Goal: Contribute content: Contribute content

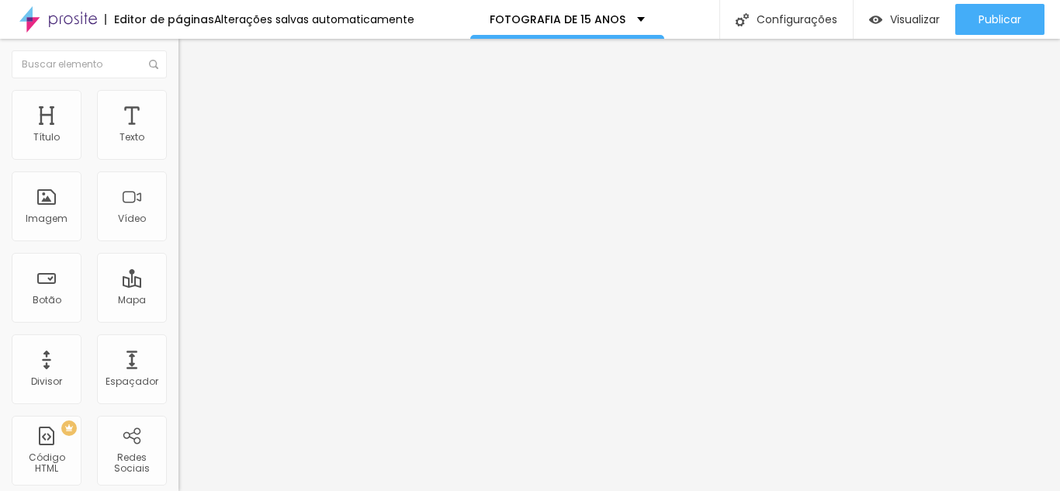
type input "74"
type input "79"
type input "84"
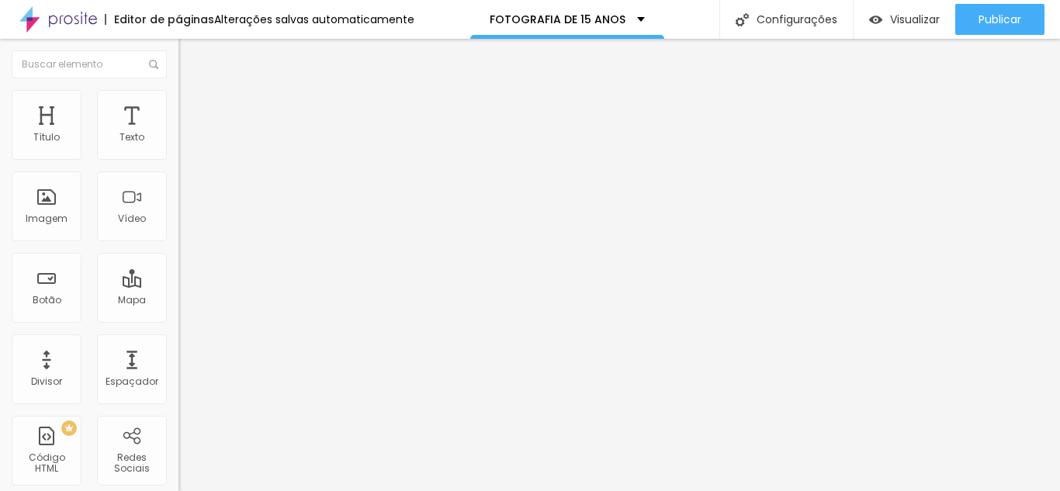
type input "84"
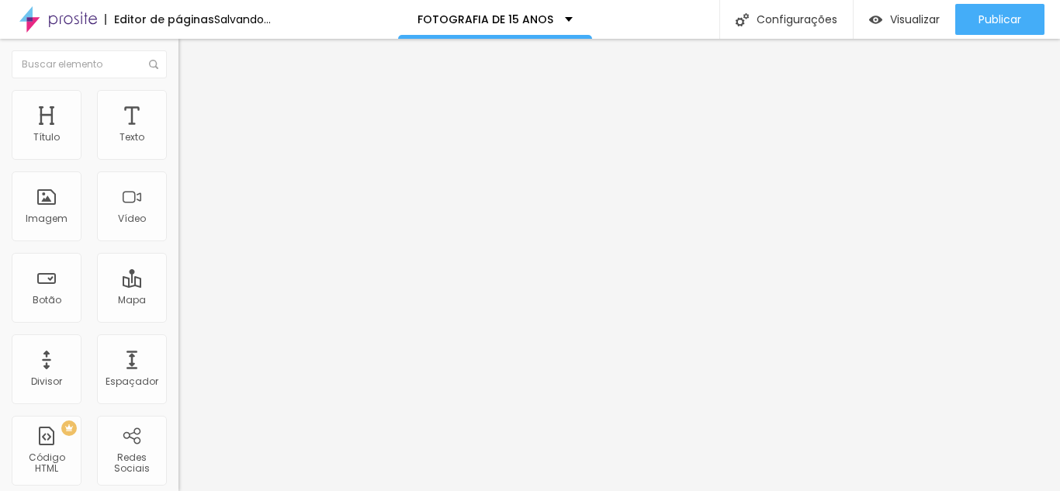
type input "90"
type input "95"
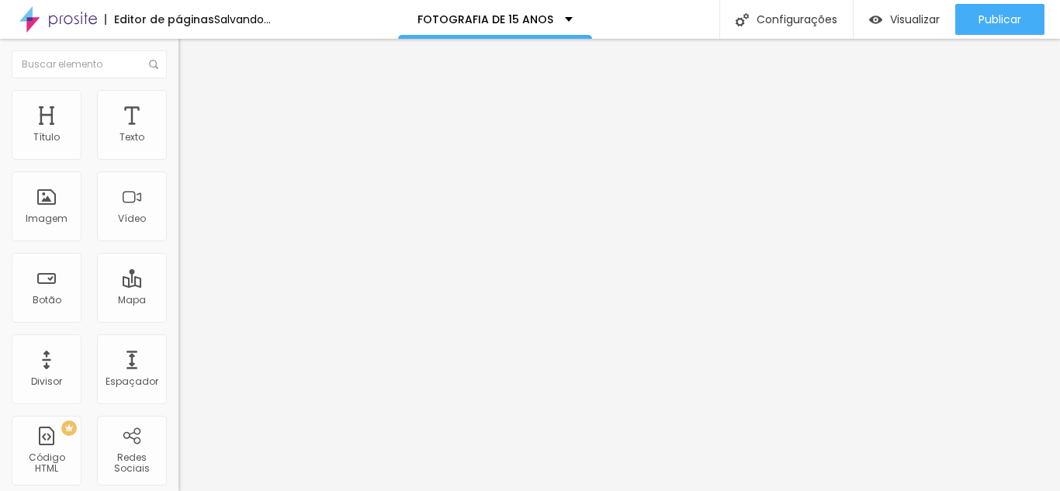
click at [178, 286] on input "range" at bounding box center [228, 292] width 100 height 12
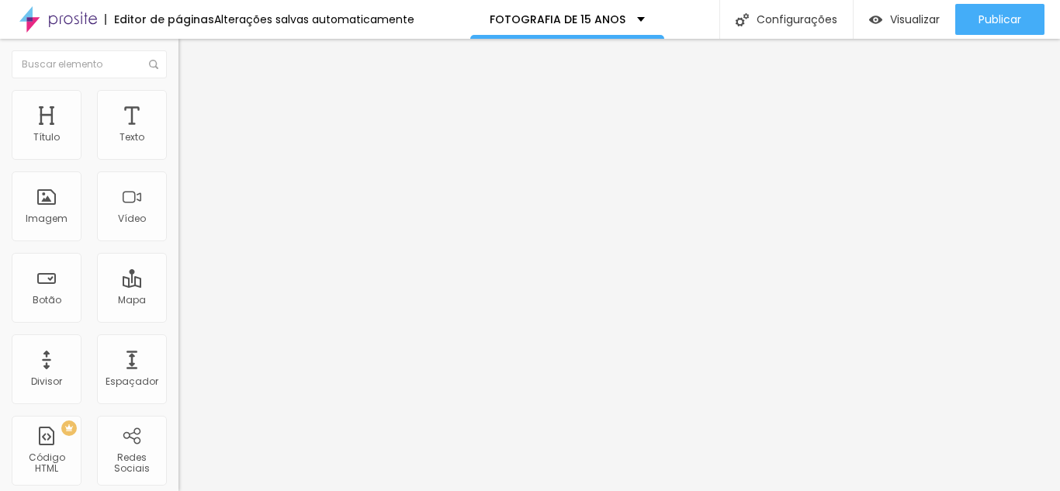
type input "177"
click at [178, 286] on input "range" at bounding box center [228, 292] width 100 height 12
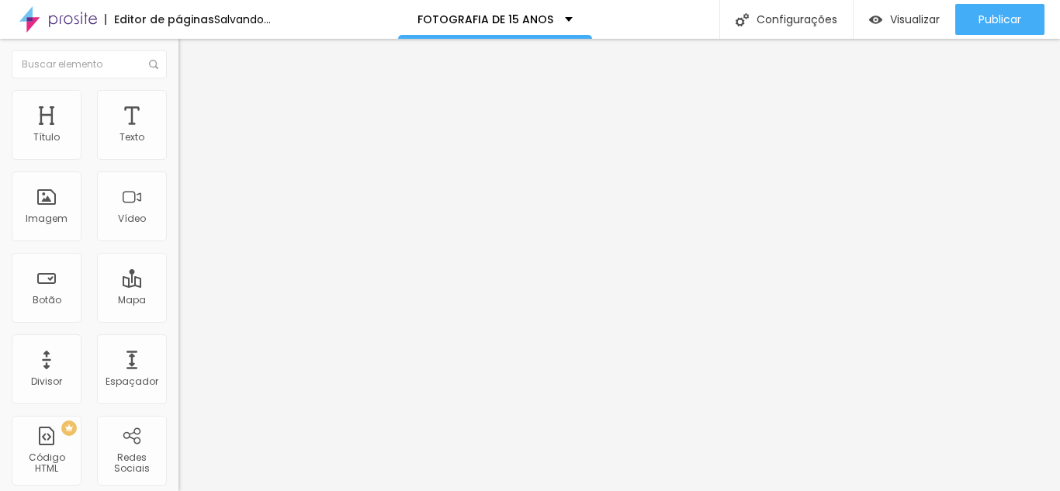
type input "306"
type input "312"
type input "317"
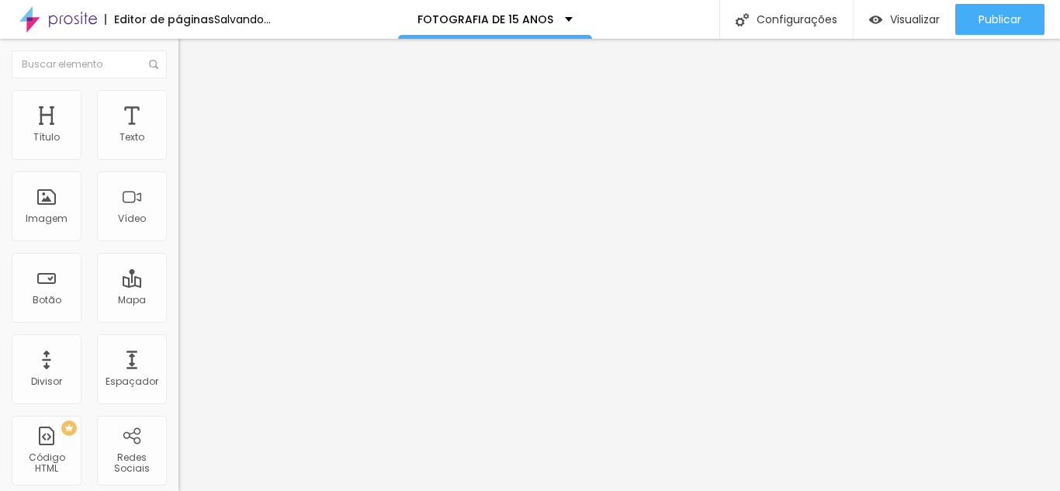
type input "317"
type input "322"
type input "327"
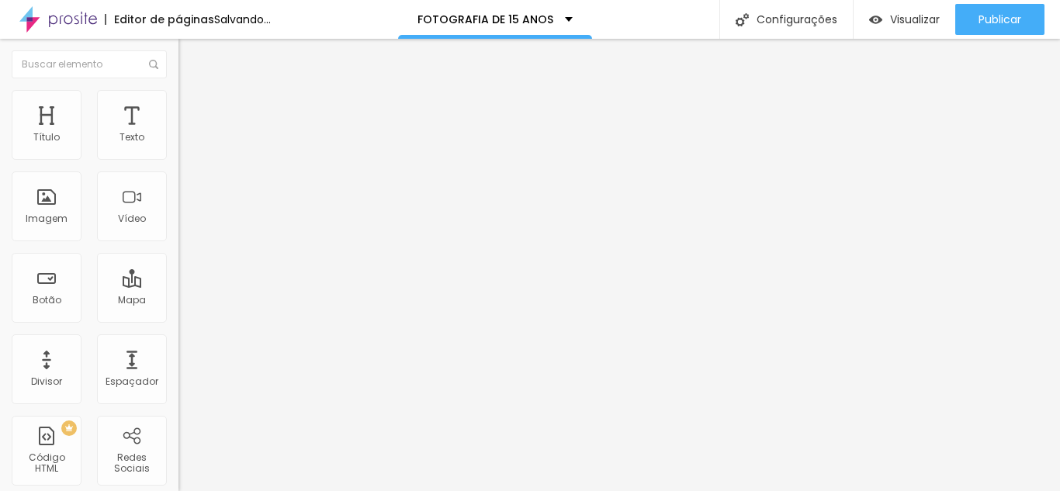
type input "363"
type input "420"
type input "441"
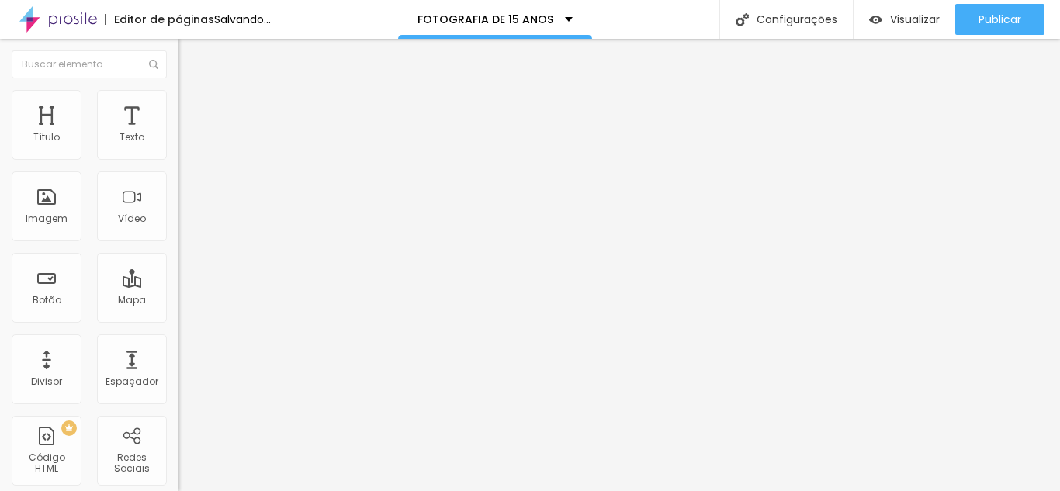
type input "441"
type input "451"
type input "461"
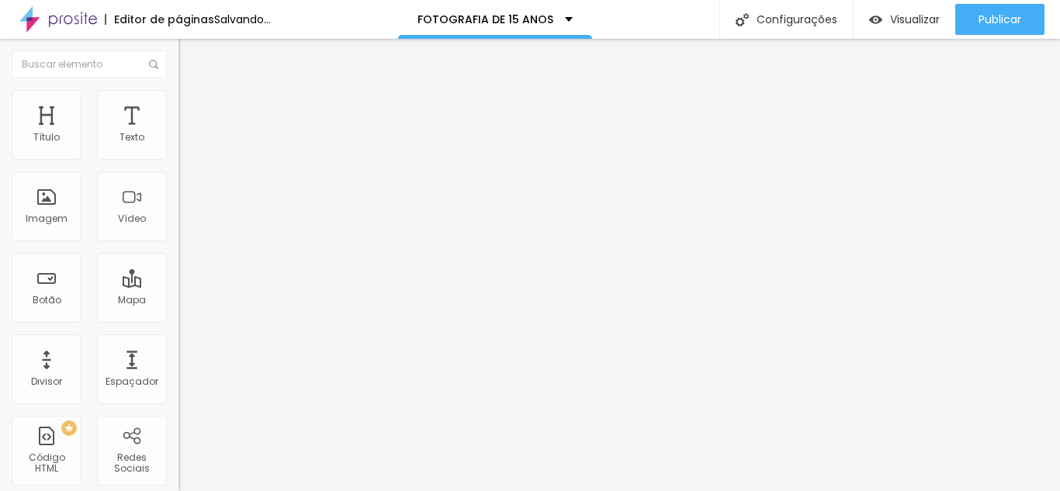
type input "467"
type input "472"
type input "467"
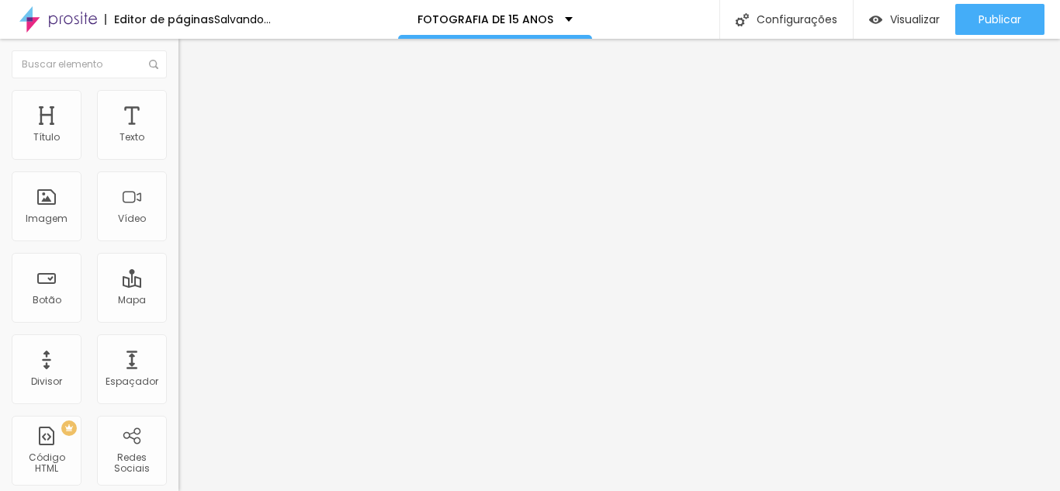
type input "467"
drag, startPoint x: 78, startPoint y: 157, endPoint x: 103, endPoint y: 158, distance: 24.9
click at [178, 286] on input "range" at bounding box center [228, 292] width 100 height 12
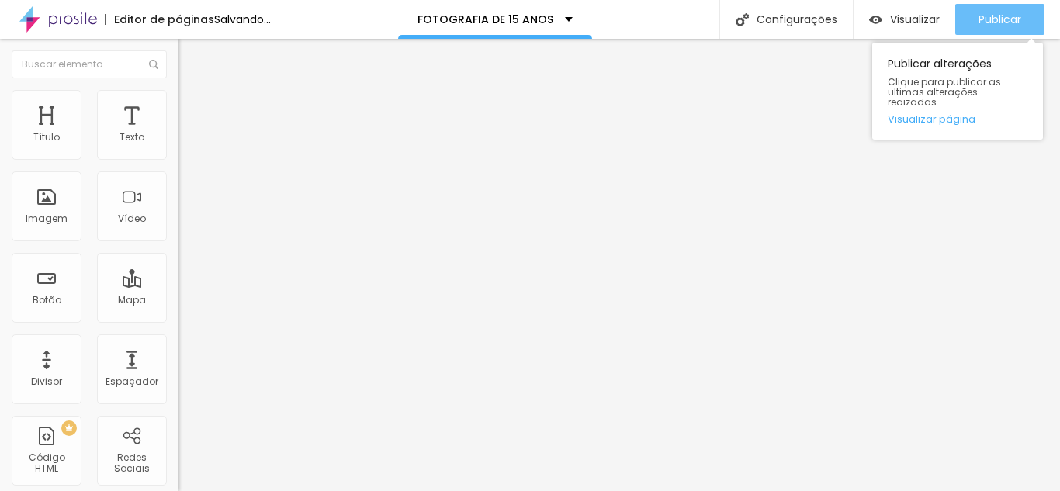
click at [1000, 15] on span "Publicar" at bounding box center [999, 19] width 43 height 12
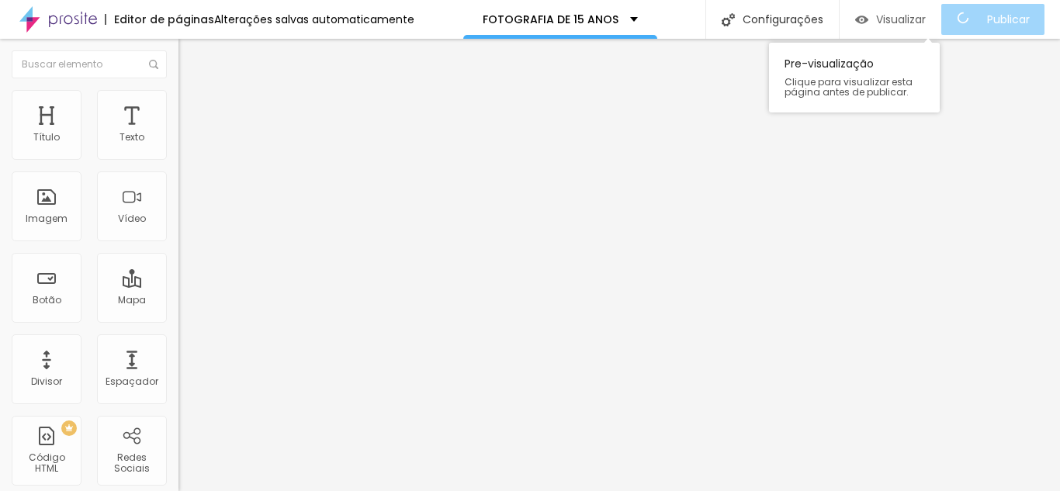
click at [892, 29] on div "Visualizar" at bounding box center [890, 19] width 71 height 31
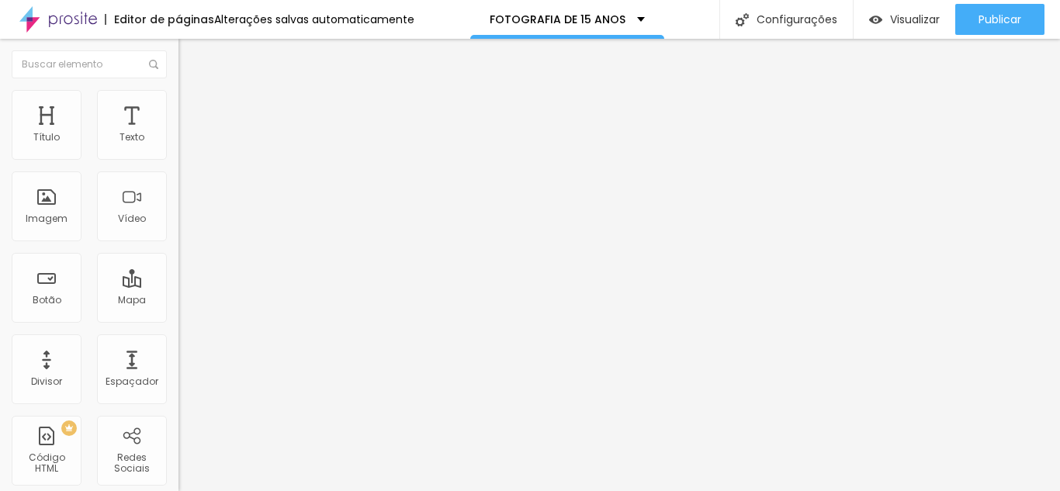
type input "475"
type input "472"
type input "467"
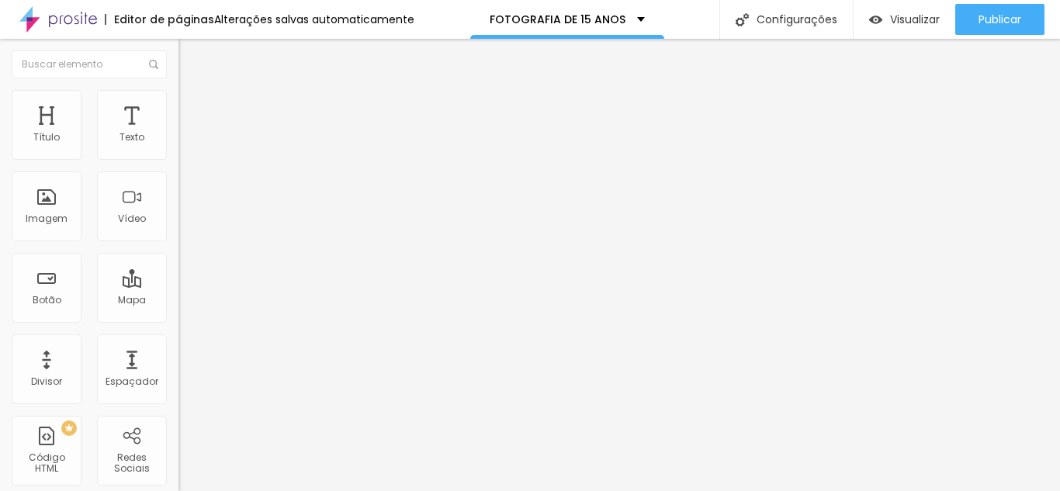
type input "467"
type input "461"
type input "456"
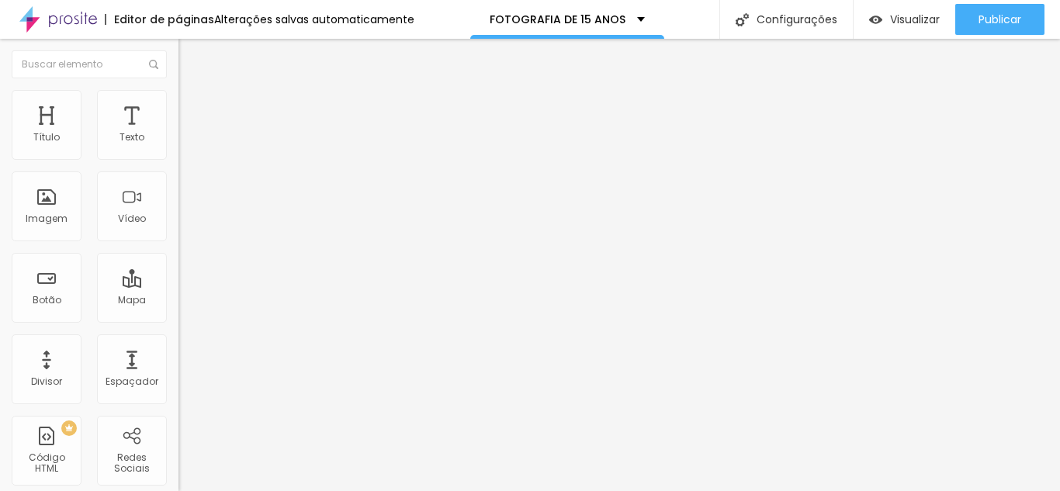
type input "451"
click at [178, 286] on input "range" at bounding box center [228, 292] width 100 height 12
click at [178, 149] on button "button" at bounding box center [189, 141] width 22 height 16
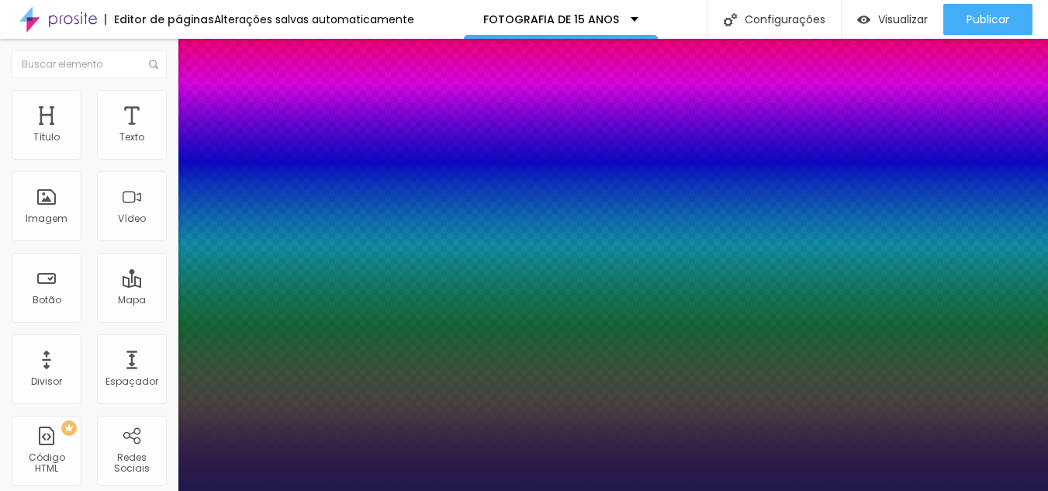
type input "1"
type input "8"
type input "1"
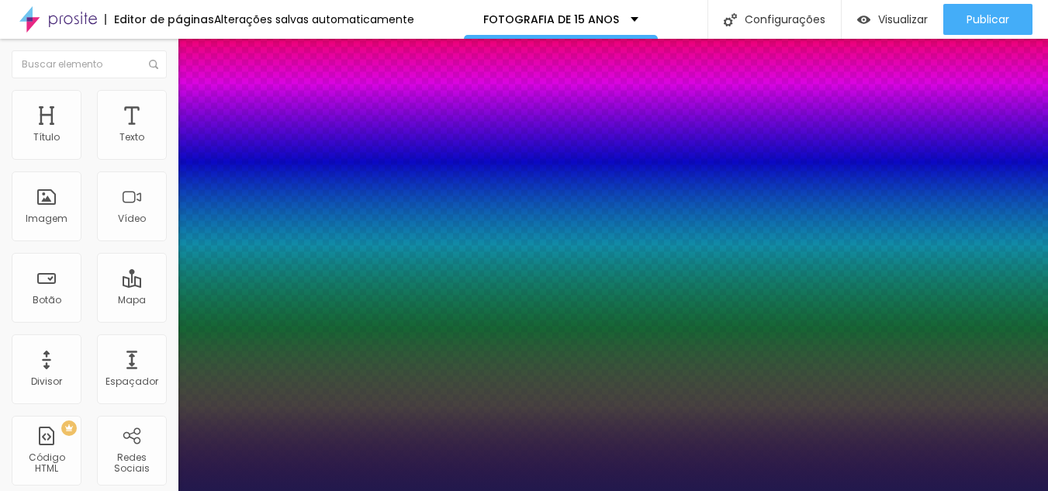
type input "1"
type input "15"
type input "1"
type input "15"
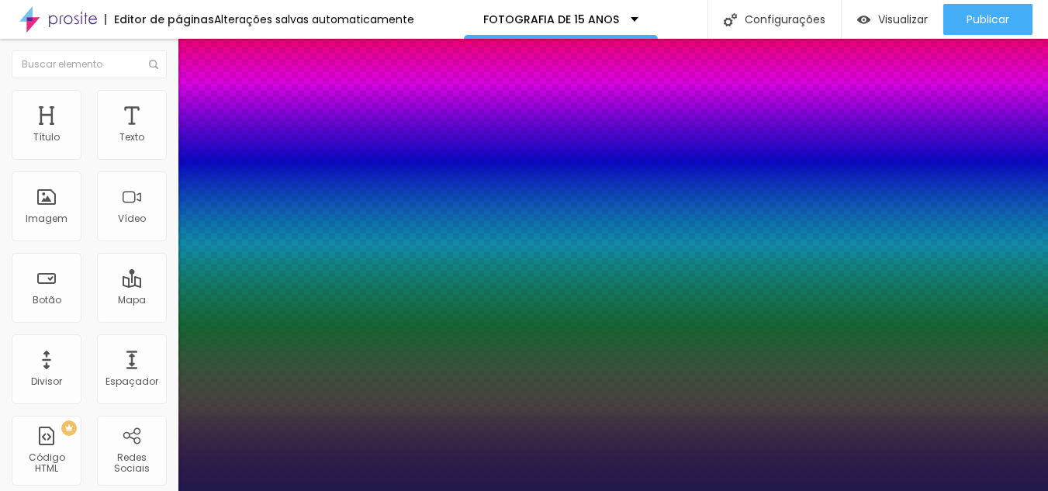
type input "1"
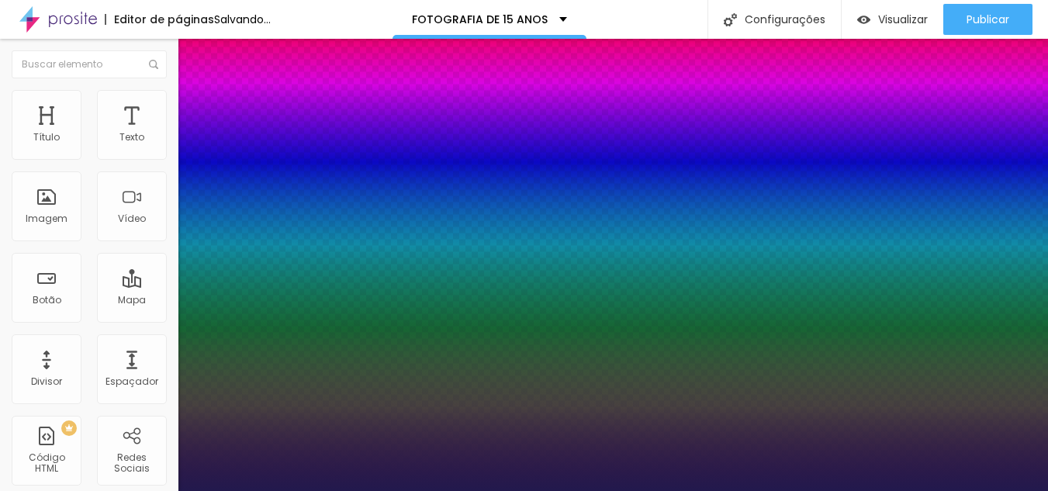
click at [536, 490] on div at bounding box center [524, 491] width 1048 height 0
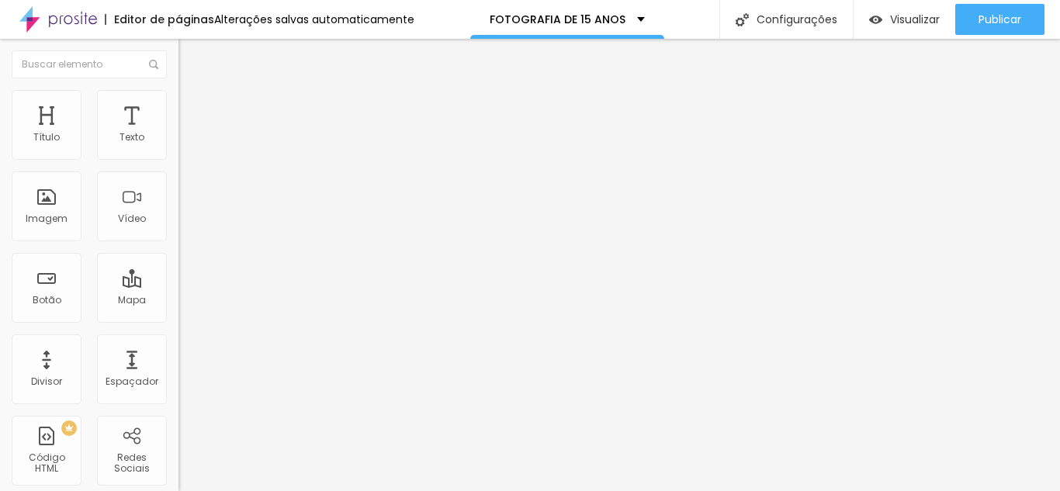
click at [185, 144] on icon "button" at bounding box center [189, 139] width 9 height 9
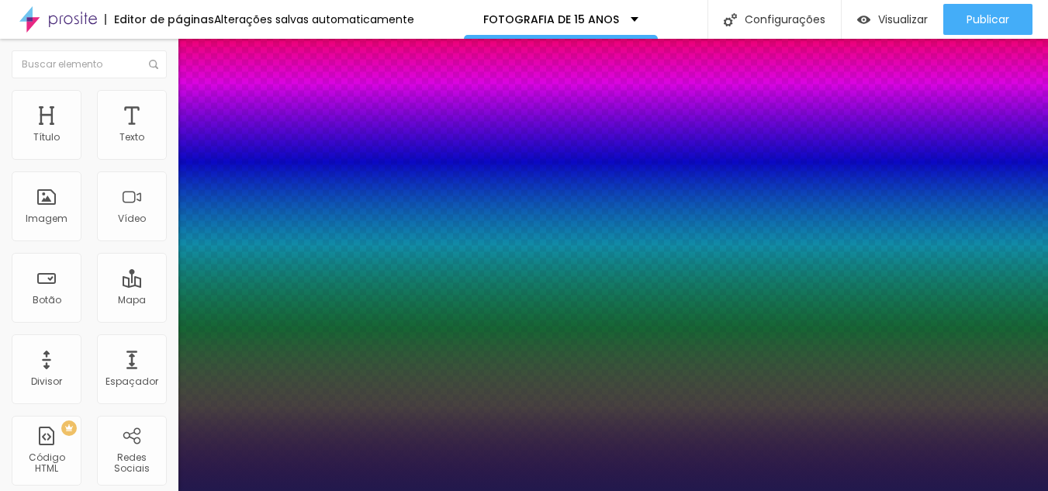
type input "1"
type input "8"
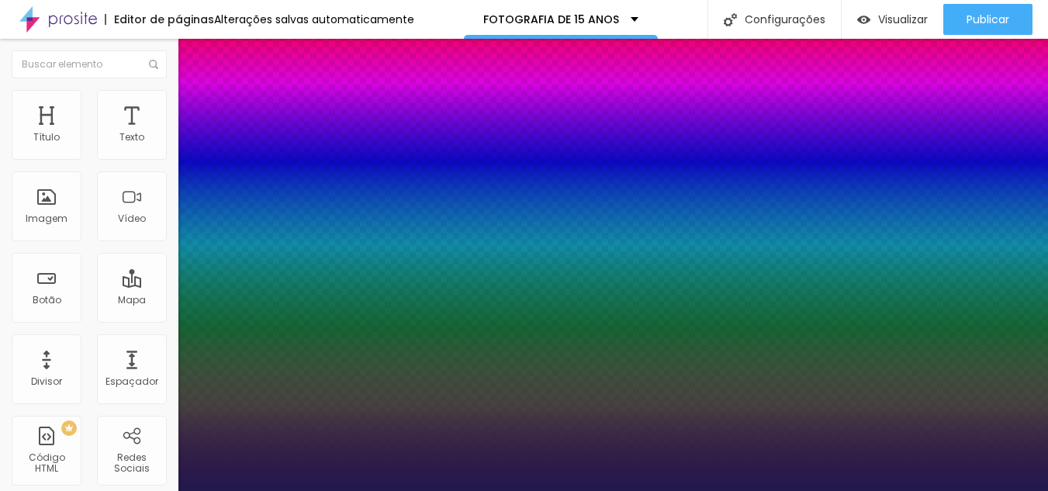
type input "2"
type input "1"
type input "25"
type input "1"
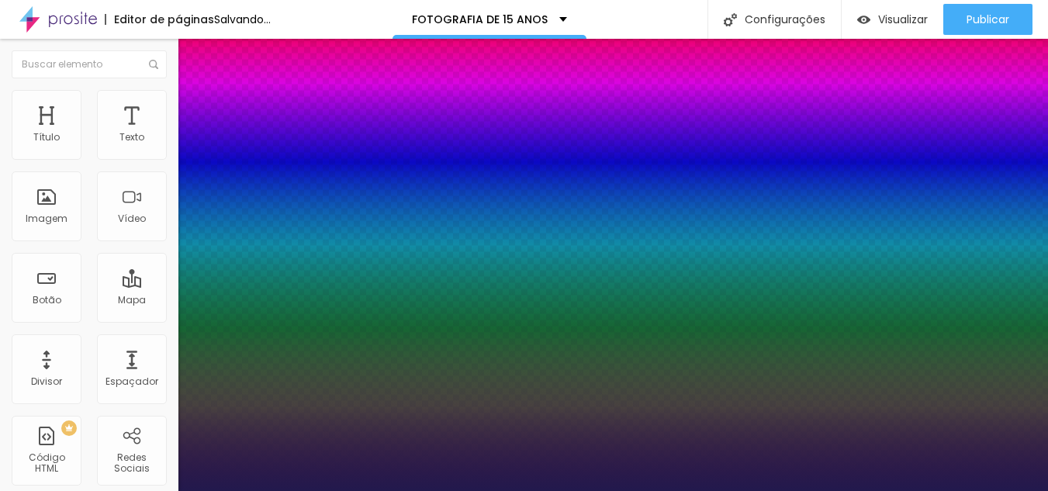
type input "25"
click at [532, 490] on div at bounding box center [524, 491] width 1048 height 0
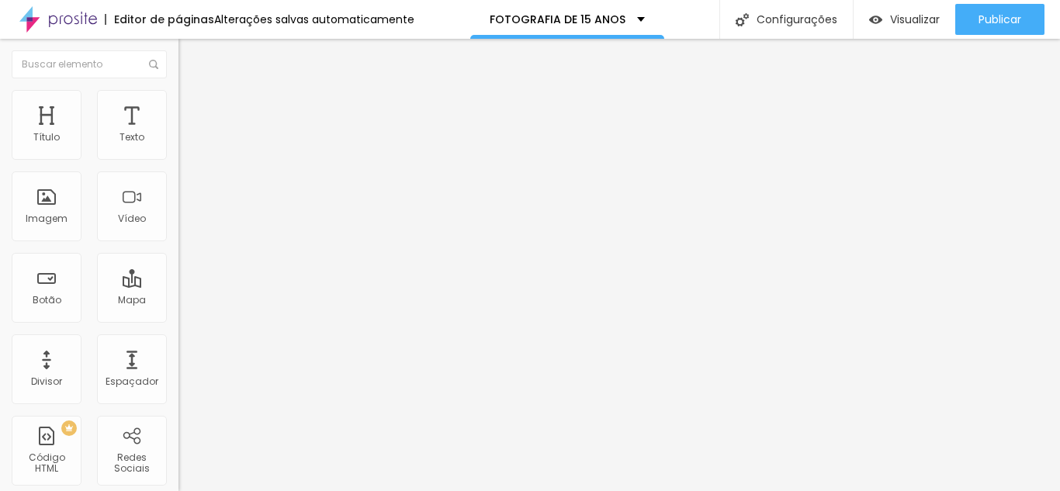
click at [185, 144] on icon "button" at bounding box center [189, 139] width 9 height 9
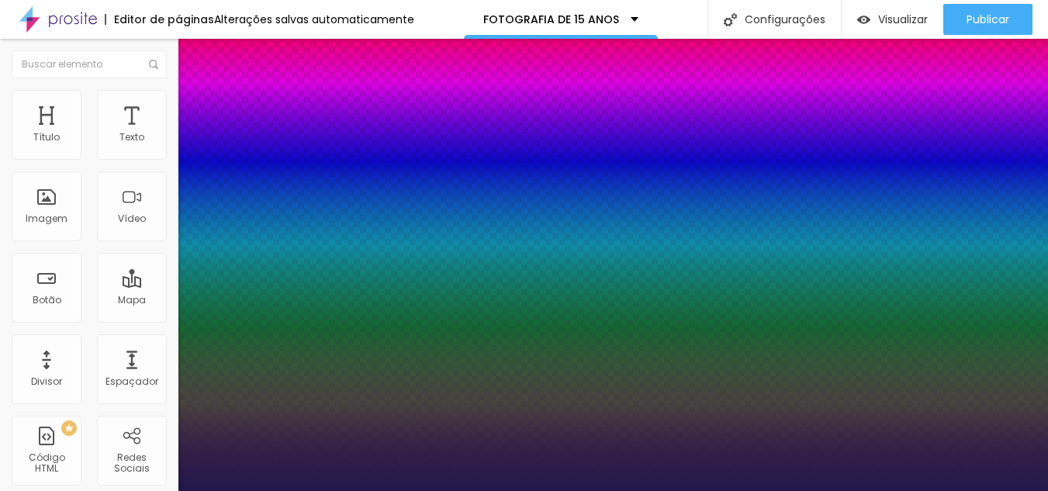
type input "1"
type input "100"
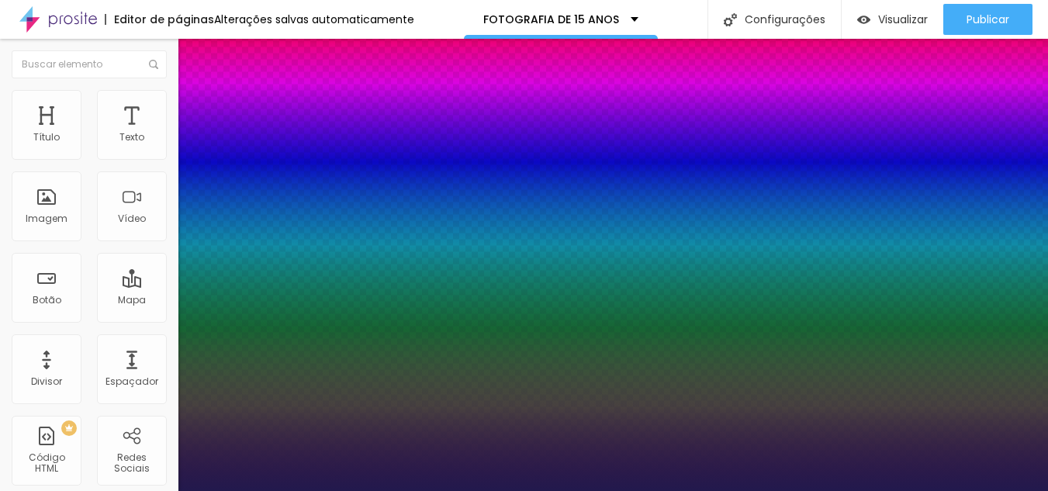
type input "100"
type input "1"
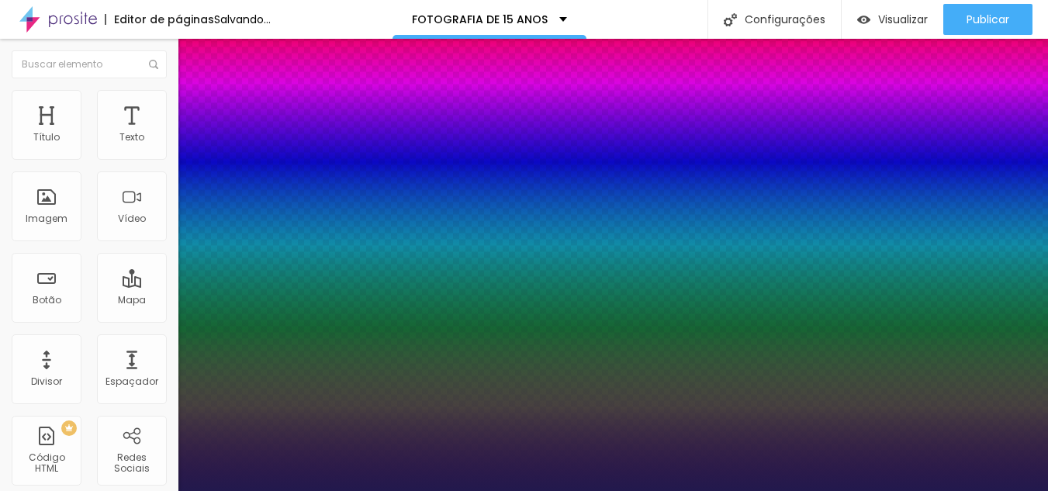
type input "100"
type input "1"
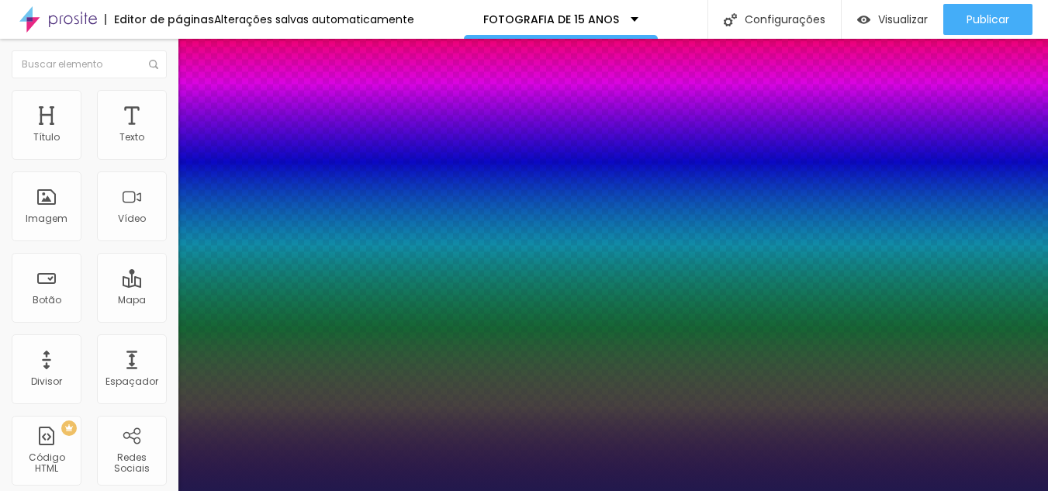
type input "8"
type input "1"
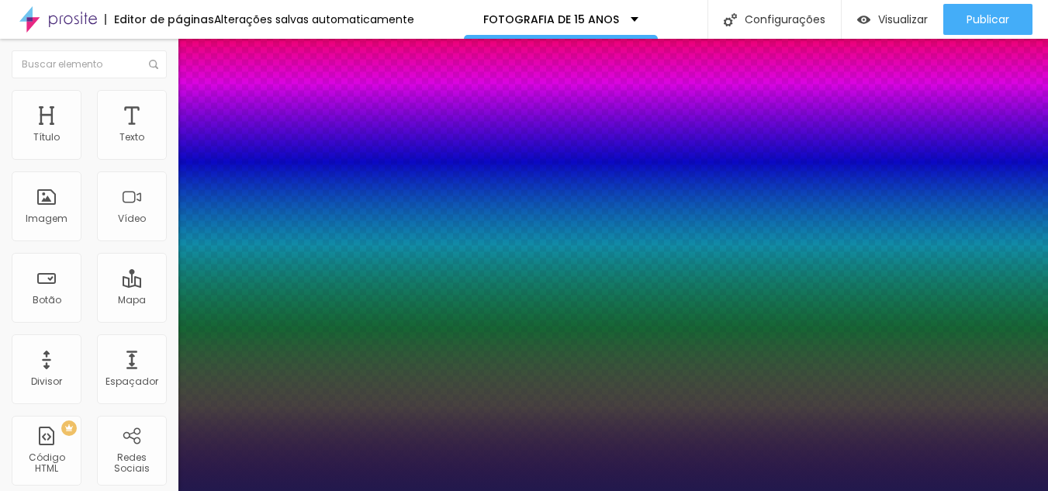
type input "1"
type input "15"
type input "1"
type input "15"
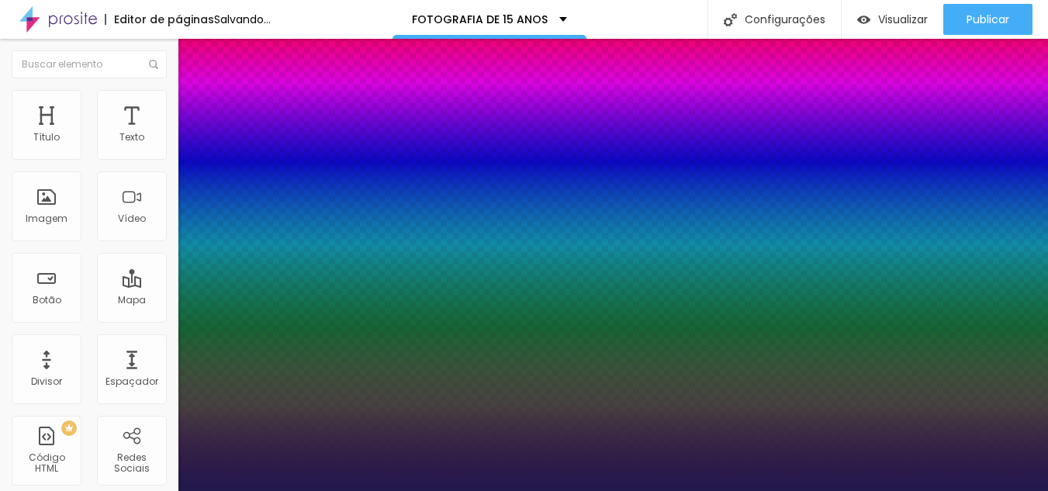
type input "1"
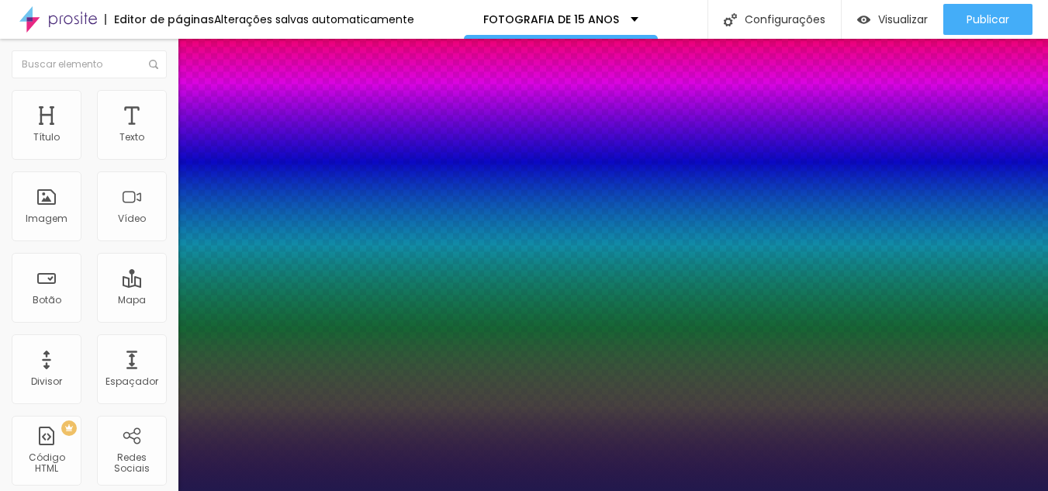
click at [475, 490] on div at bounding box center [524, 491] width 1048 height 0
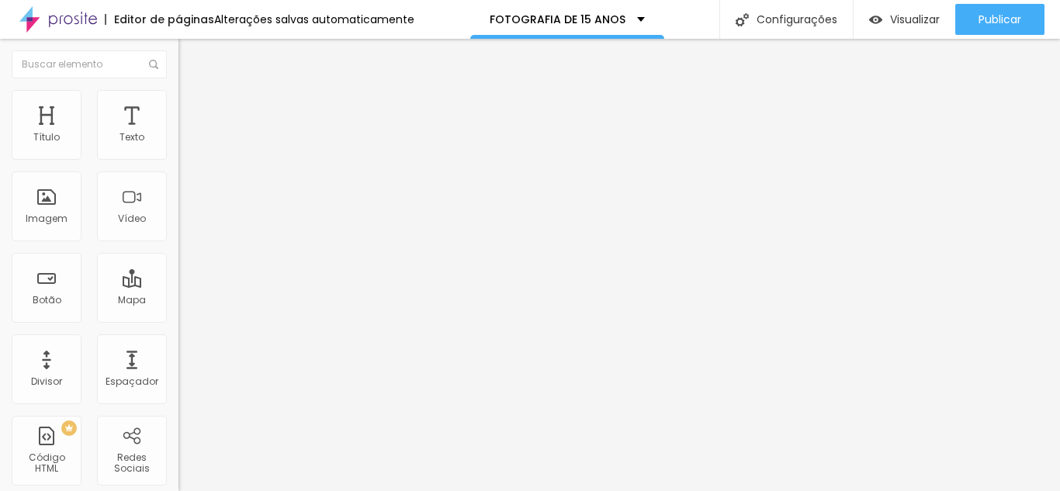
click at [192, 107] on span "Avançado" at bounding box center [217, 100] width 51 height 13
type input "9"
type input "0"
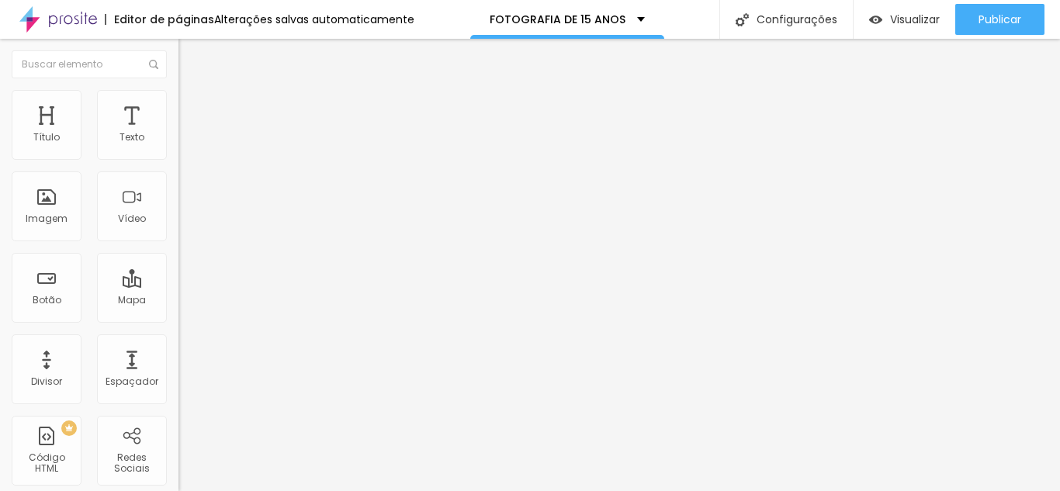
drag, startPoint x: 45, startPoint y: 182, endPoint x: 0, endPoint y: 182, distance: 45.0
type input "0"
click at [192, 106] on span "Avançado" at bounding box center [217, 100] width 51 height 13
type input "0"
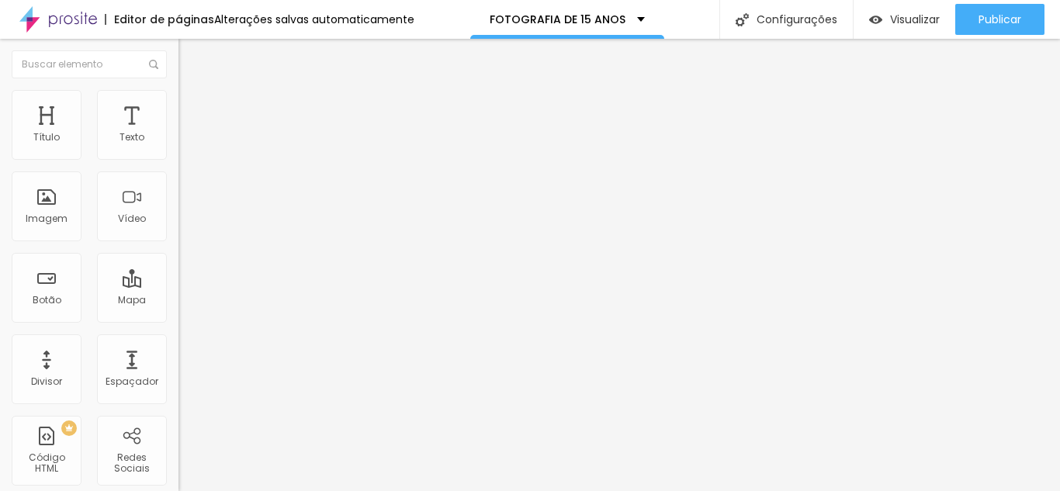
type input "0"
drag, startPoint x: 43, startPoint y: 152, endPoint x: 0, endPoint y: 148, distance: 42.9
type input "0"
click at [178, 286] on input "range" at bounding box center [228, 292] width 100 height 12
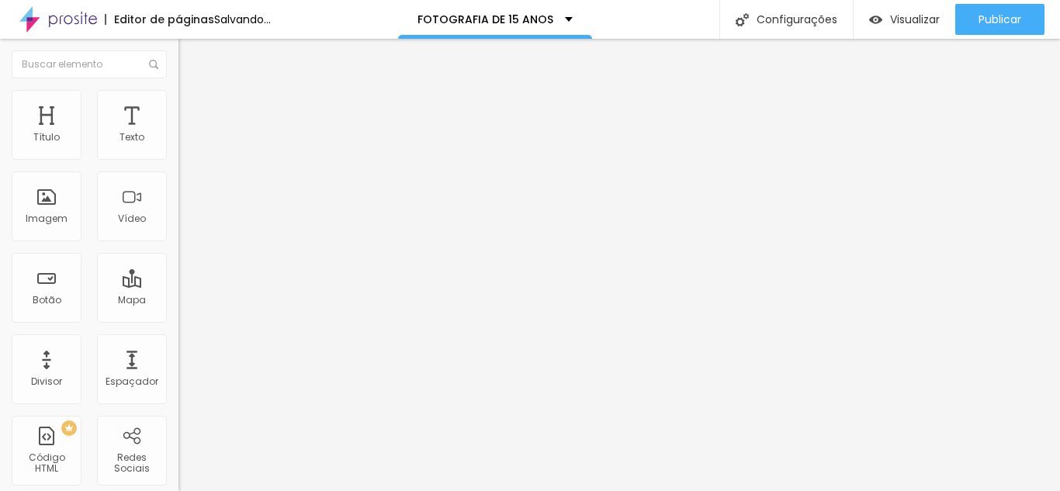
click at [178, 149] on button "button" at bounding box center [189, 141] width 22 height 16
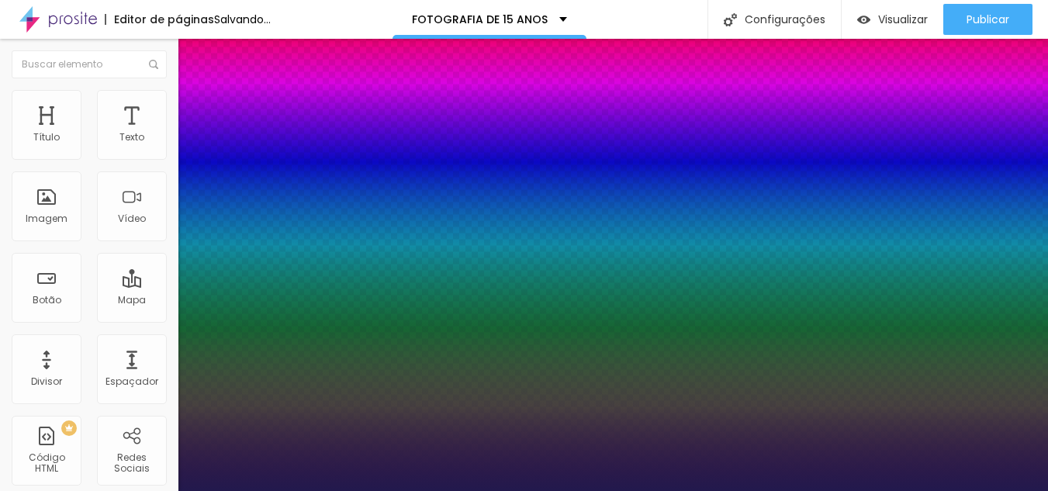
type input "1"
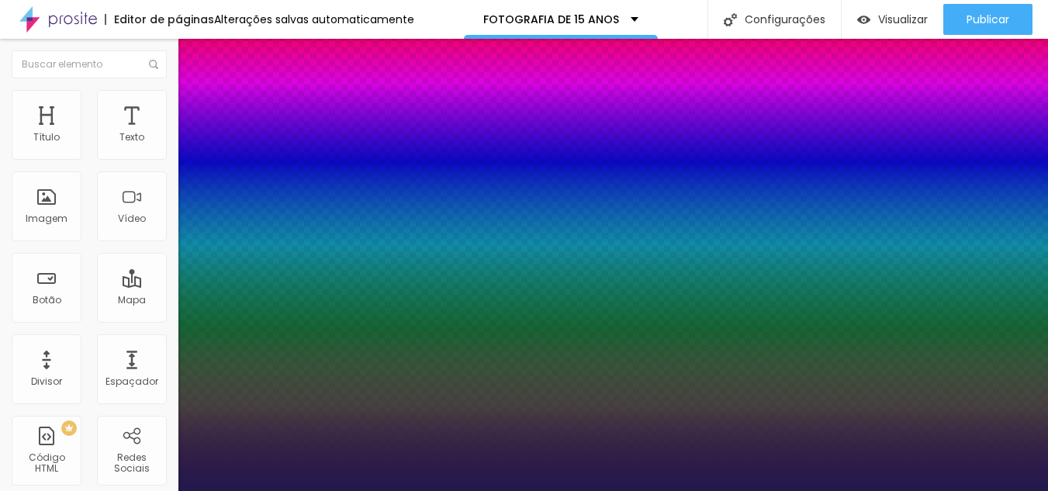
type input "8"
type input "1"
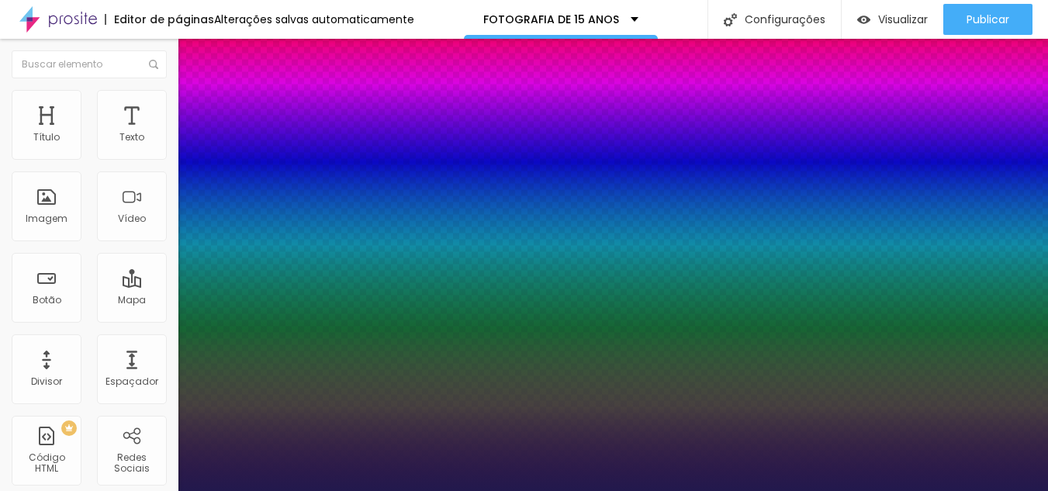
type input "1"
type input "15"
type input "1"
type input "15"
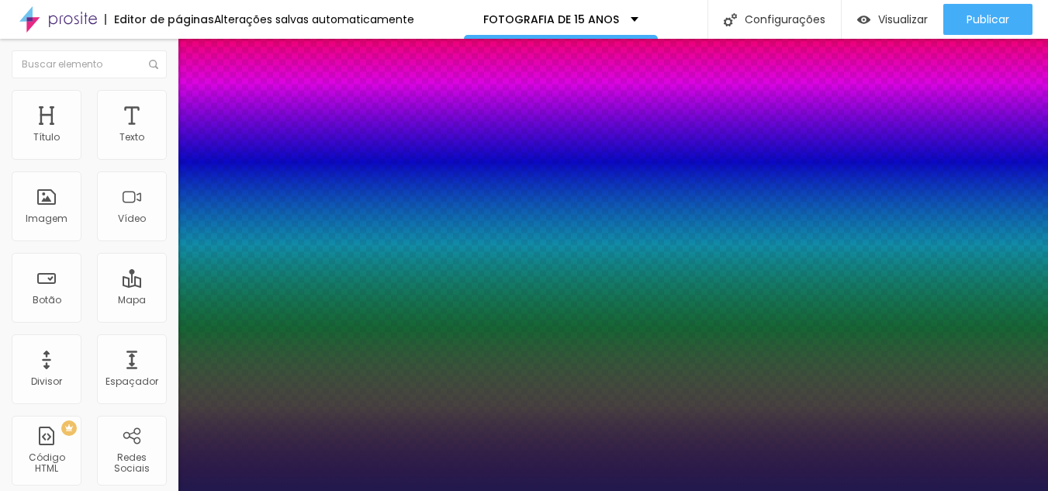
click at [543, 490] on div at bounding box center [524, 491] width 1048 height 0
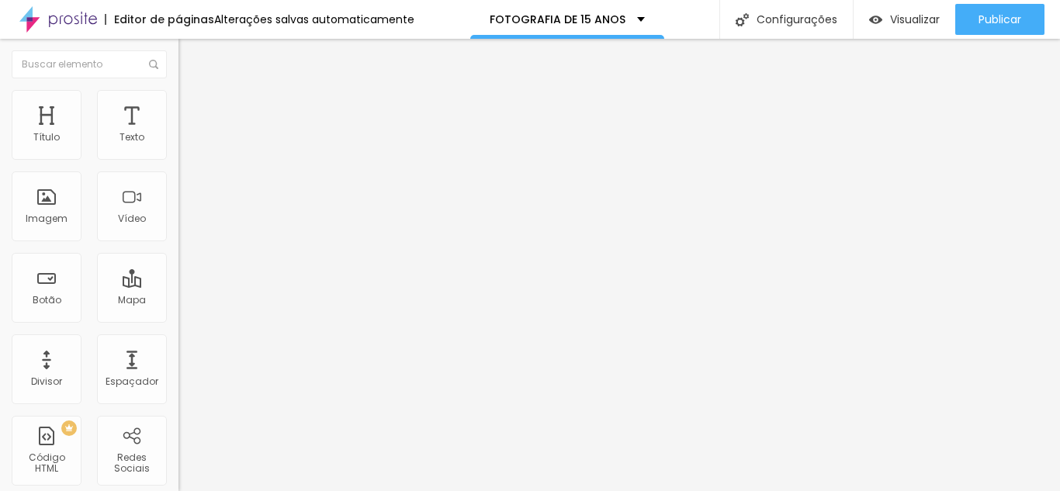
click at [192, 107] on span "Avançado" at bounding box center [217, 100] width 51 height 13
drag, startPoint x: 46, startPoint y: 188, endPoint x: 0, endPoint y: 182, distance: 46.1
click at [178, 182] on div "10 Espaço de cima 10 Espaço de baixo ID Html Classes Html Visível nos dispositi…" at bounding box center [267, 432] width 178 height 653
click at [178, 149] on button "button" at bounding box center [189, 141] width 22 height 16
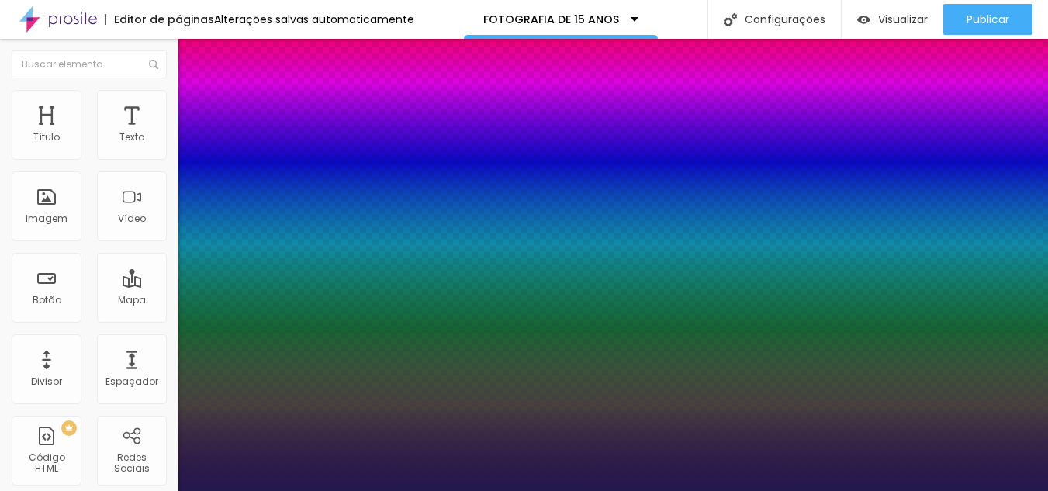
type input "1"
click at [128, 490] on div at bounding box center [524, 491] width 1048 height 0
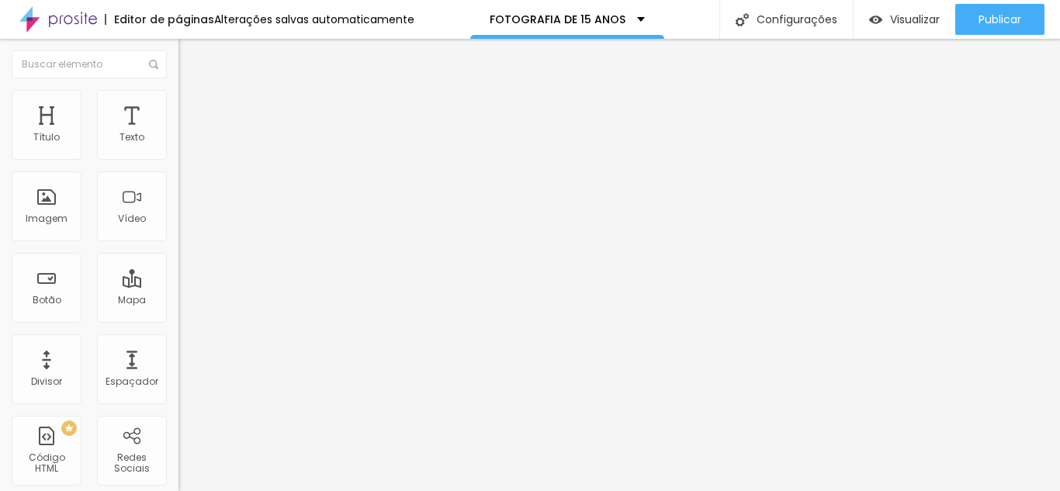
click at [178, 92] on img at bounding box center [185, 97] width 14 height 14
type input "0"
drag, startPoint x: 43, startPoint y: 185, endPoint x: 0, endPoint y: 176, distance: 43.7
type input "0"
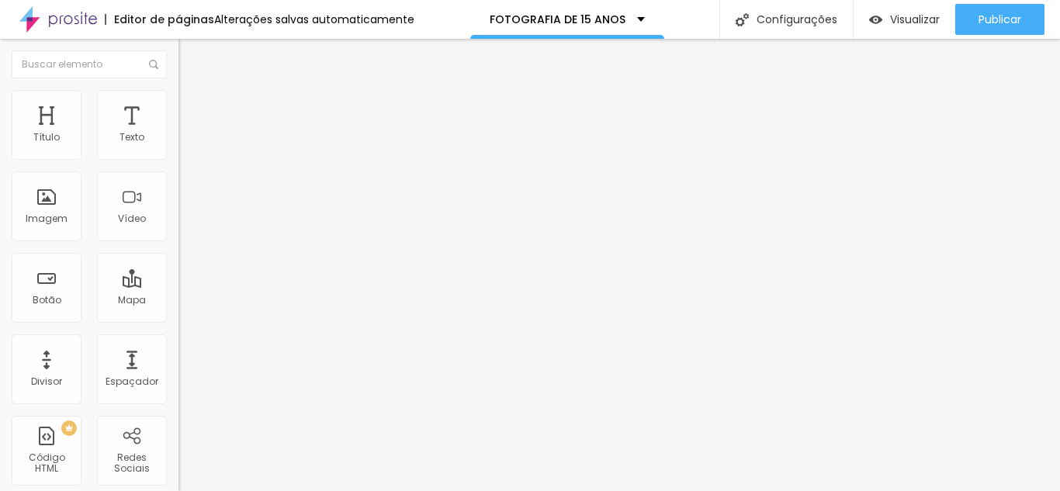
click at [185, 144] on icon "button" at bounding box center [189, 139] width 9 height 9
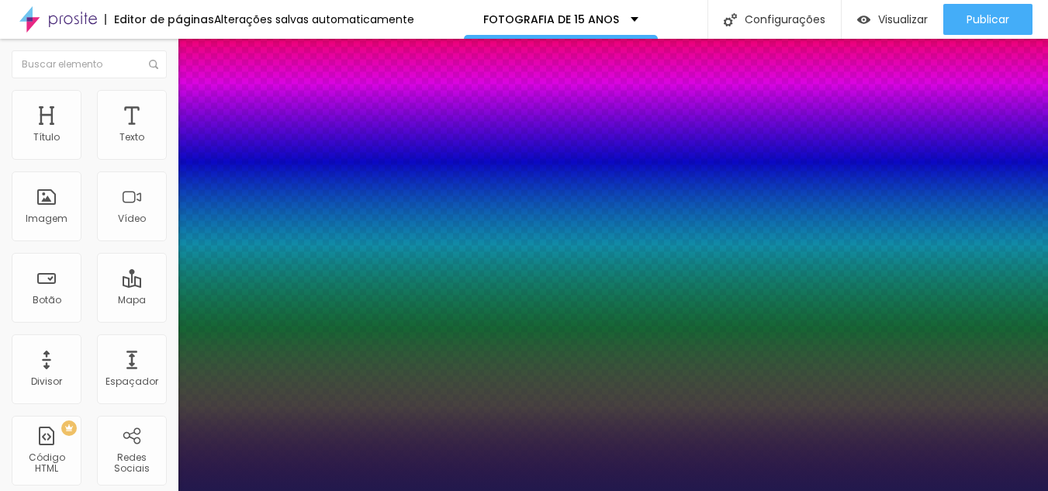
type input "1"
click at [136, 490] on div at bounding box center [524, 491] width 1048 height 0
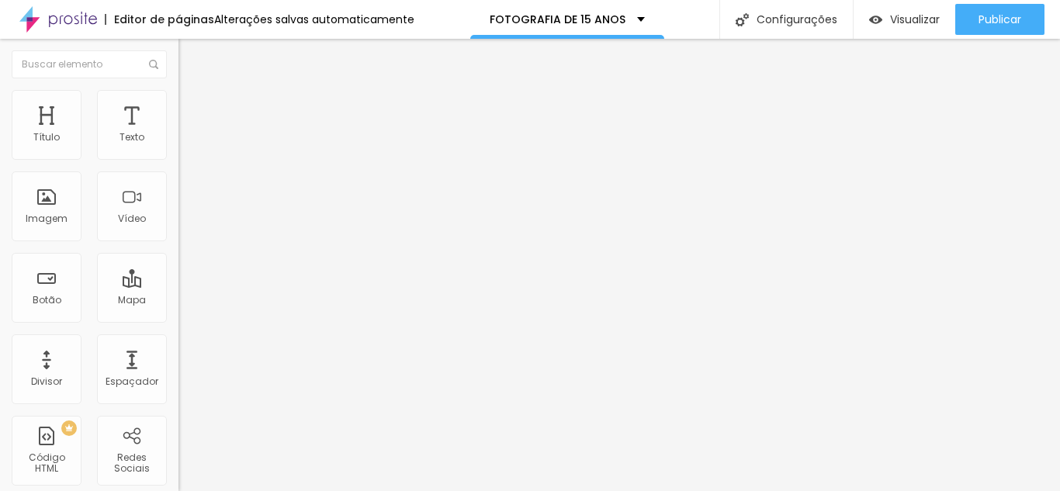
click at [192, 107] on span "Avançado" at bounding box center [217, 100] width 51 height 13
type input "0"
drag, startPoint x: 40, startPoint y: 182, endPoint x: 0, endPoint y: 177, distance: 39.9
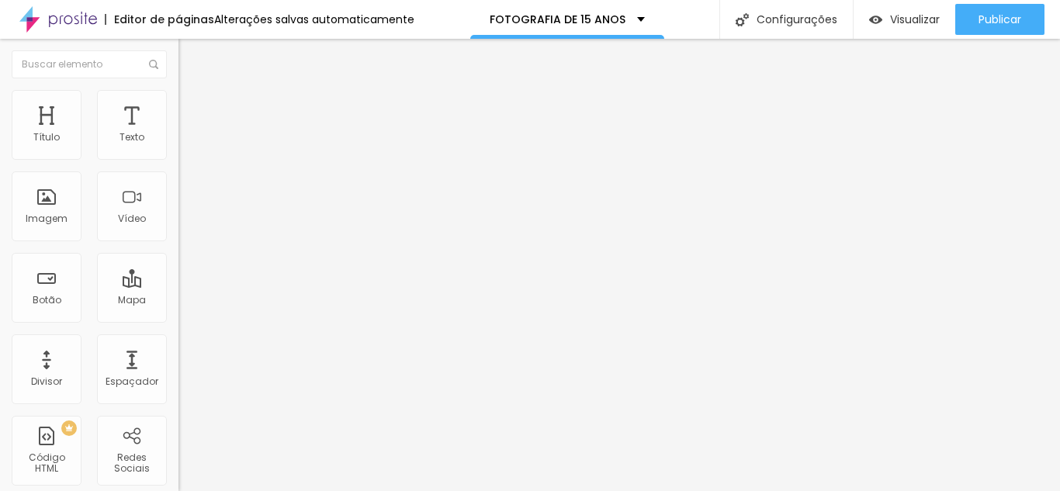
type input "10"
type input "0"
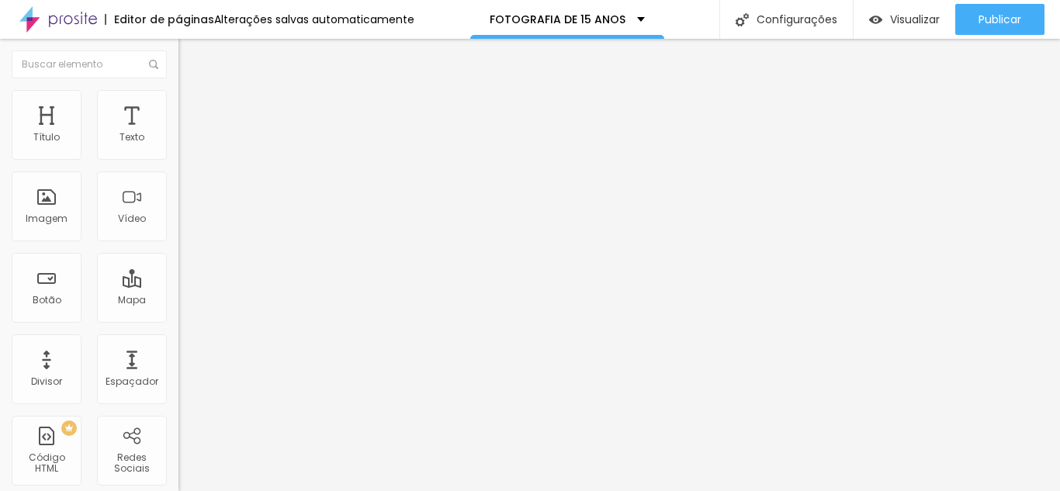
type input "0"
drag, startPoint x: 47, startPoint y: 151, endPoint x: 2, endPoint y: 149, distance: 44.3
type input "0"
click at [178, 286] on input "range" at bounding box center [228, 292] width 100 height 12
click at [178, 149] on button "button" at bounding box center [189, 141] width 22 height 16
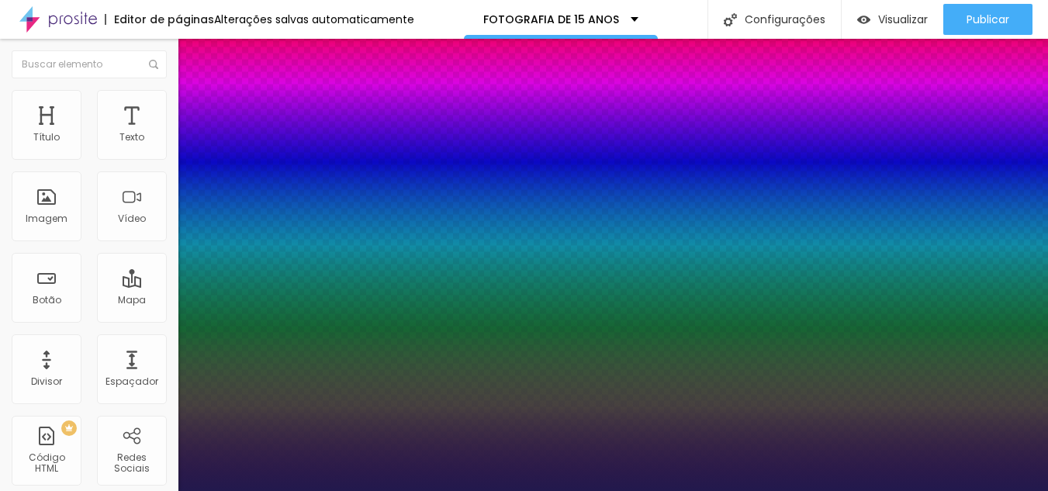
type input "1"
type input "8"
type input "1"
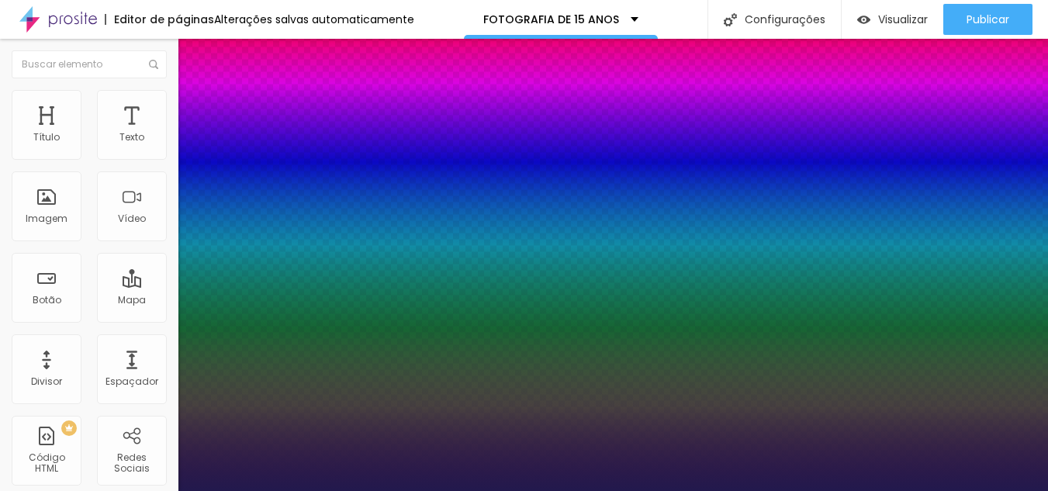
type input "1"
type input "15"
type input "1"
type input "15"
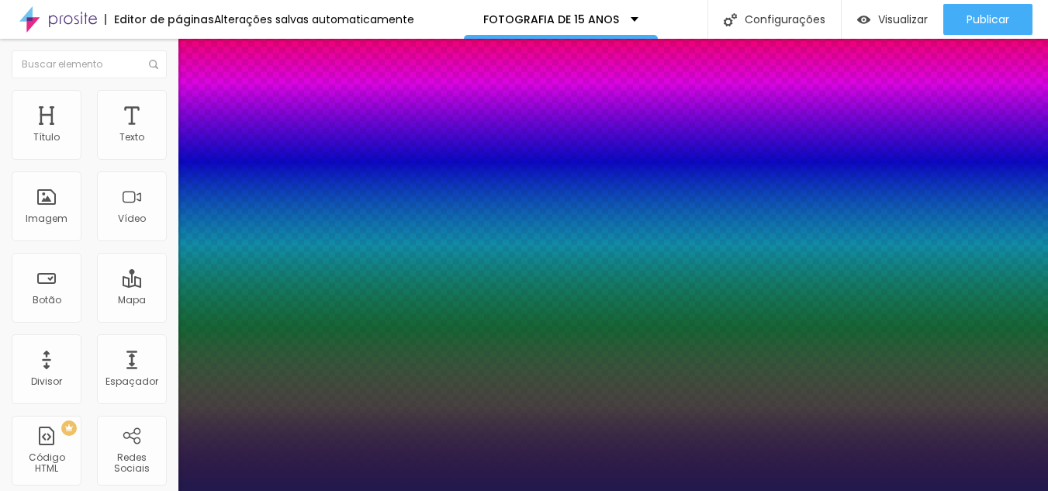
click at [830, 490] on div at bounding box center [524, 491] width 1048 height 0
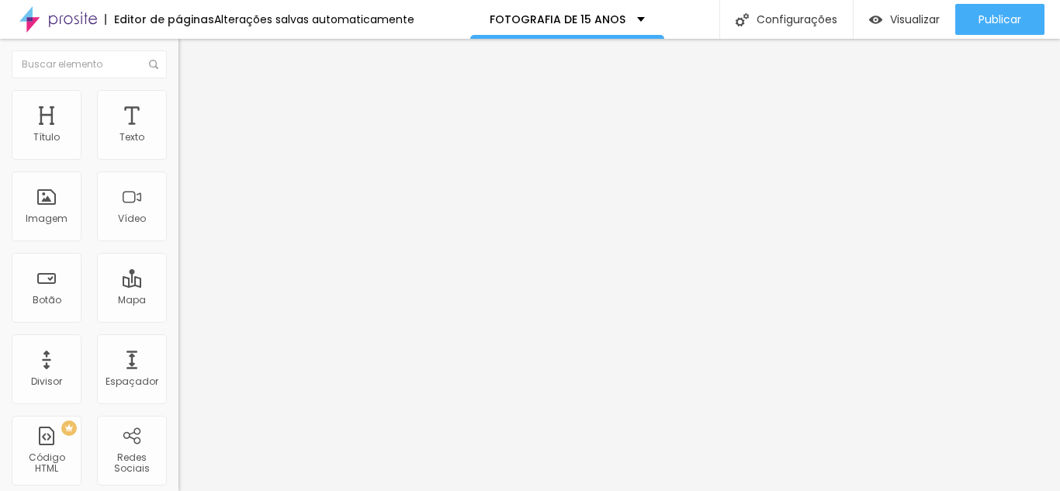
click at [185, 144] on icon "button" at bounding box center [189, 139] width 9 height 9
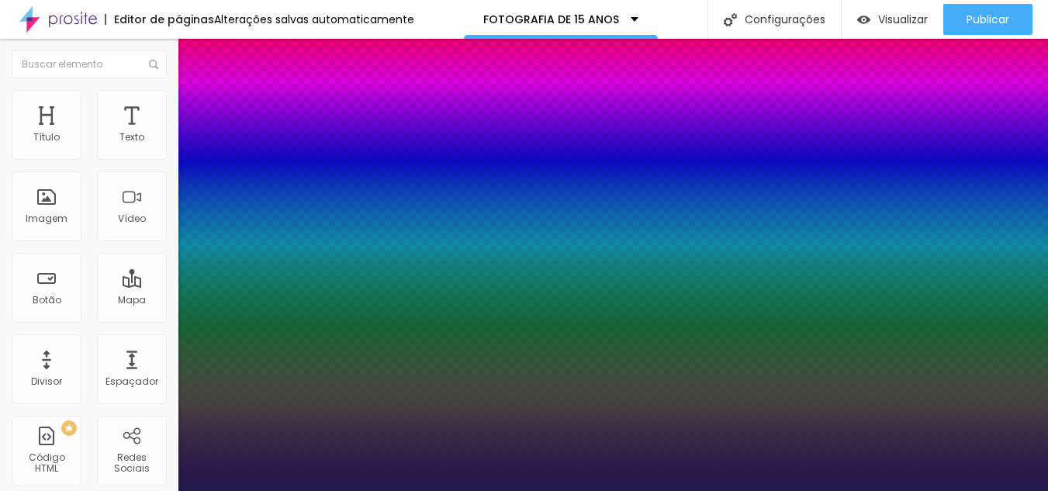
type input "1"
type input "8"
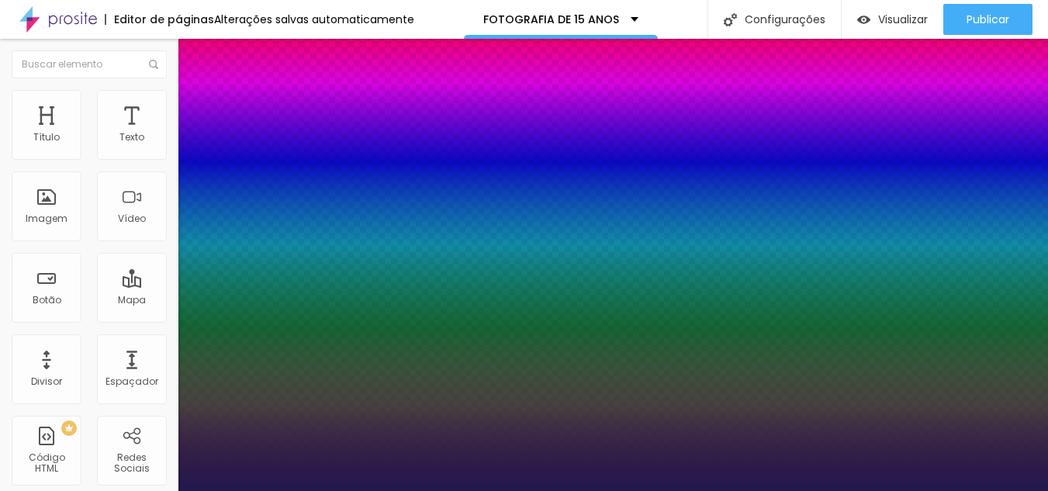
type input "2"
type input "1"
type input "25"
type input "1"
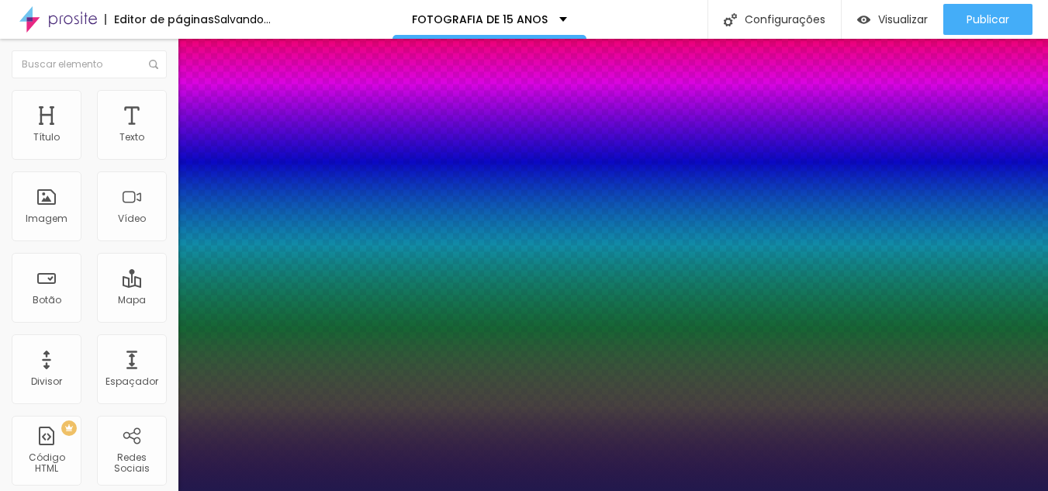
type input "25"
type input "1"
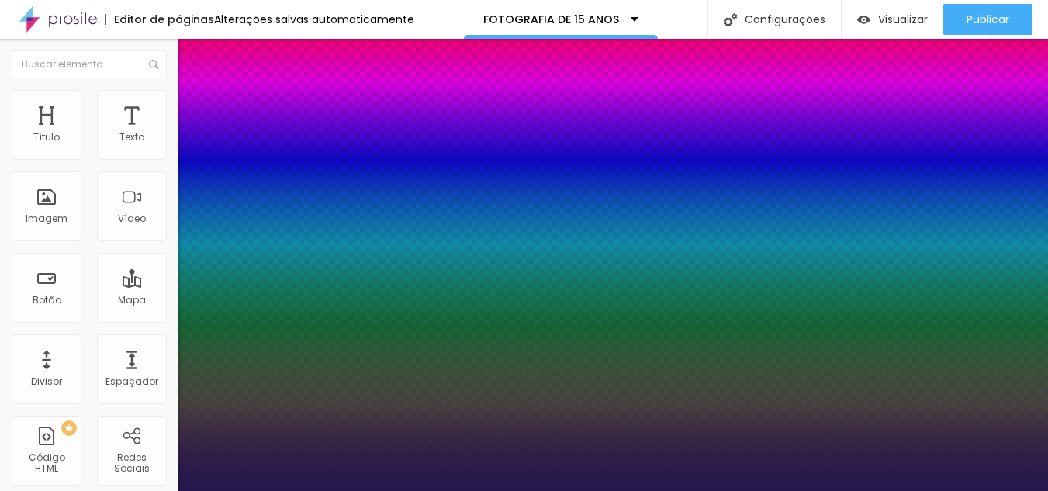
click at [796, 490] on div at bounding box center [524, 491] width 1048 height 0
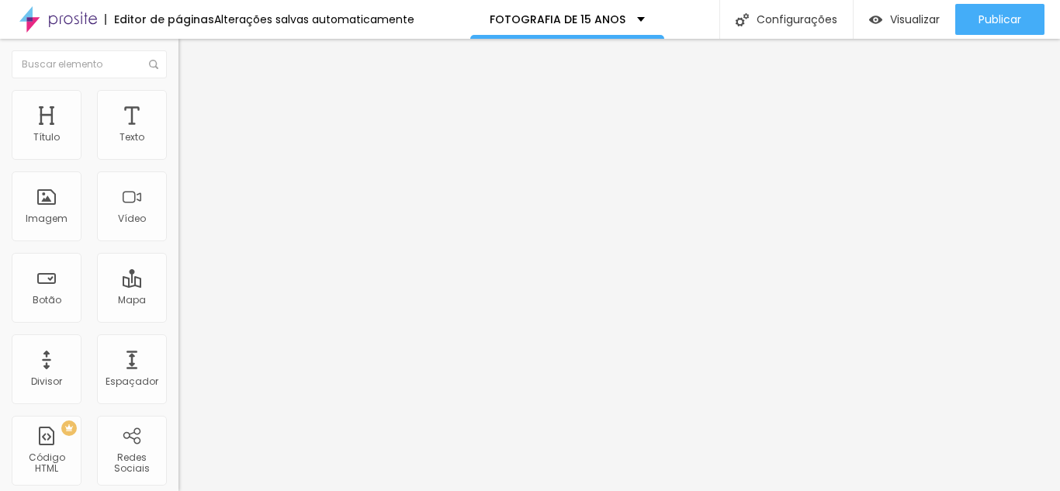
click at [192, 106] on span "Avançado" at bounding box center [217, 100] width 51 height 13
type input "0"
drag, startPoint x: 41, startPoint y: 185, endPoint x: 0, endPoint y: 171, distance: 43.7
type input "0"
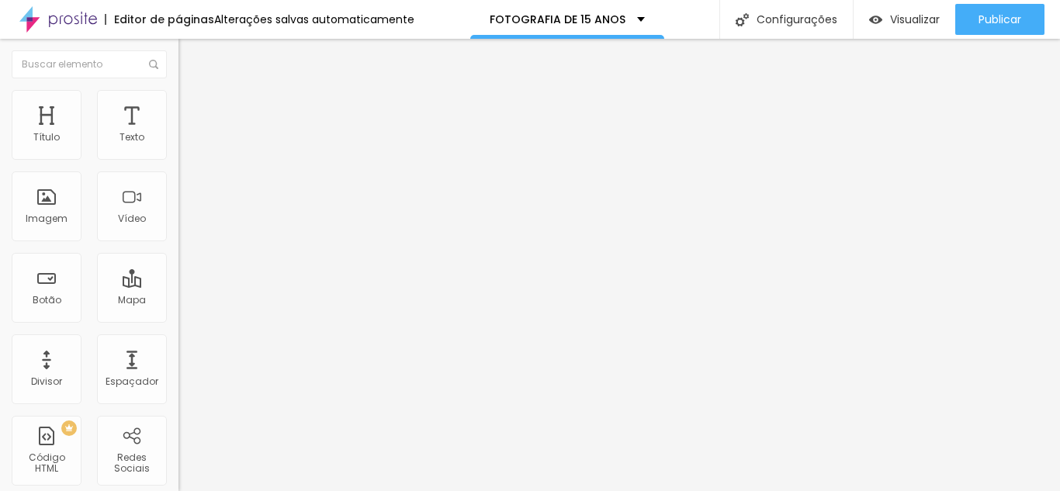
click at [192, 107] on span "Avançado" at bounding box center [217, 100] width 51 height 13
type input "0"
drag, startPoint x: 43, startPoint y: 153, endPoint x: 0, endPoint y: 139, distance: 44.9
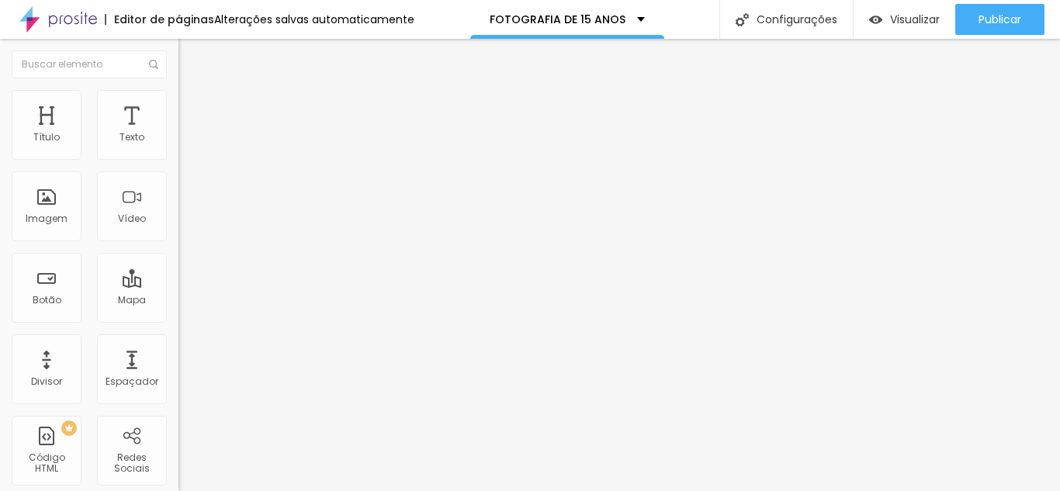
type input "0"
click at [178, 286] on input "range" at bounding box center [228, 292] width 100 height 12
click at [186, 143] on icon "button" at bounding box center [189, 140] width 6 height 6
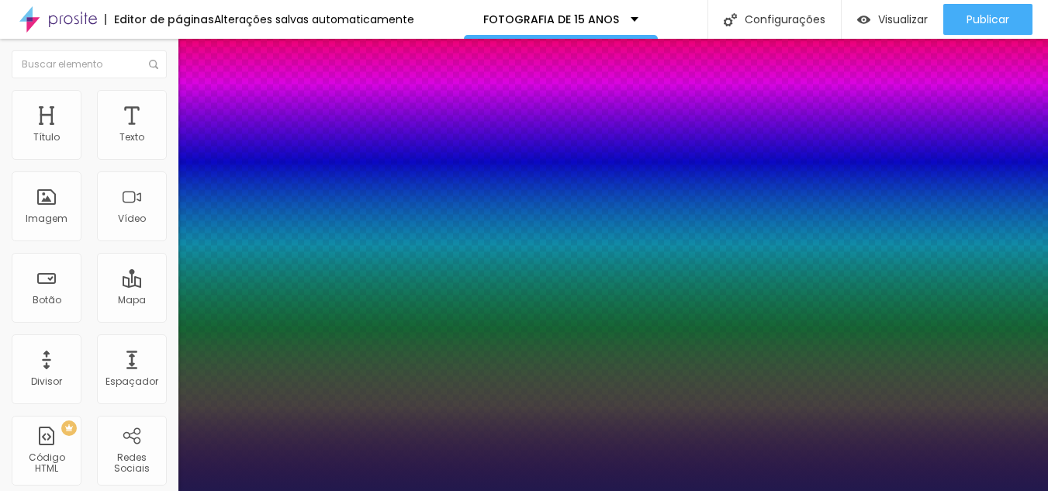
type input "1"
type input "8"
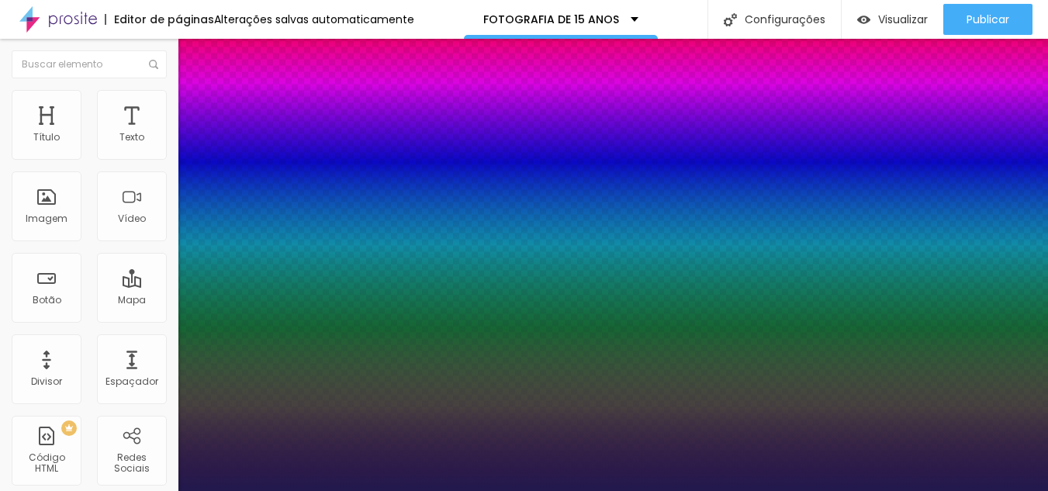
type input "1"
type input "15"
type input "1"
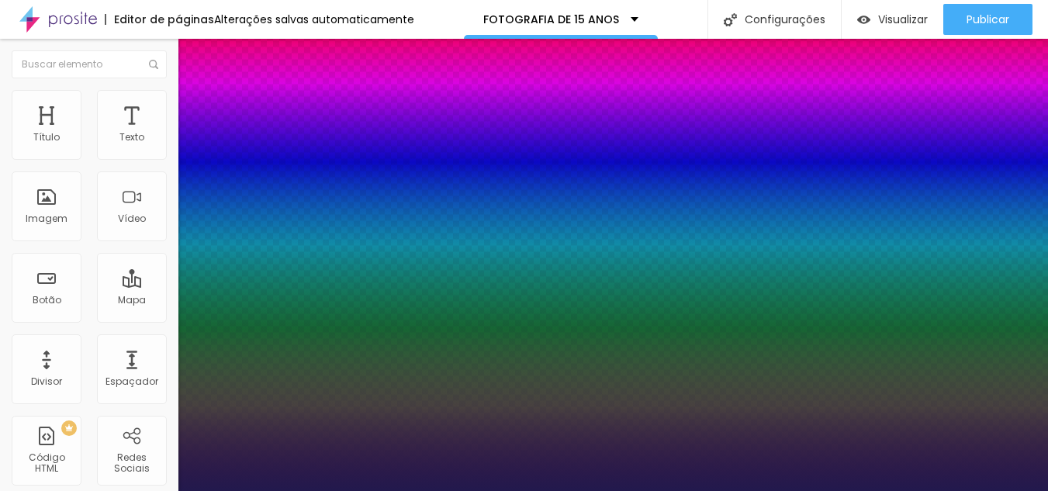
type input "15"
click at [898, 490] on div at bounding box center [524, 491] width 1048 height 0
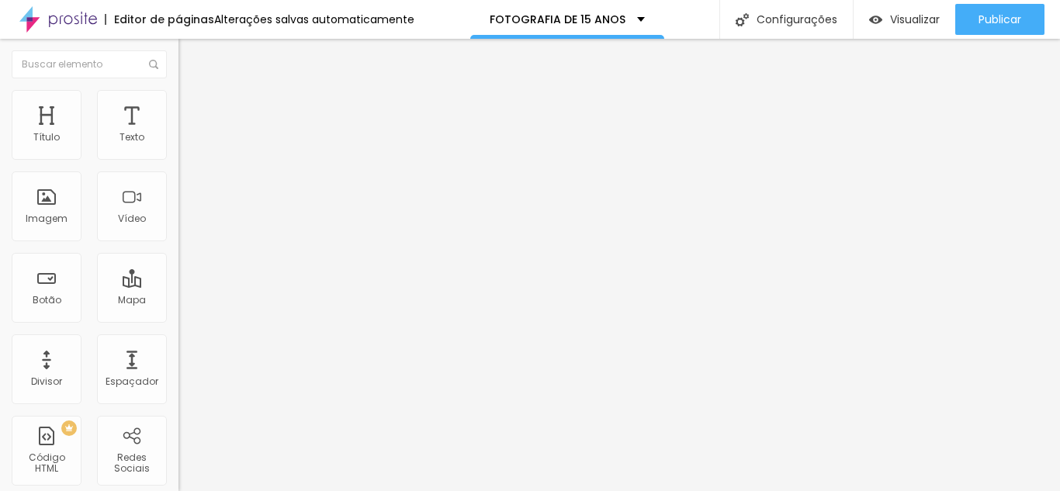
click at [192, 107] on span "Avançado" at bounding box center [217, 100] width 51 height 13
type input "0"
click at [192, 107] on span "Avançado" at bounding box center [217, 100] width 51 height 13
drag, startPoint x: 43, startPoint y: 188, endPoint x: 26, endPoint y: 185, distance: 17.2
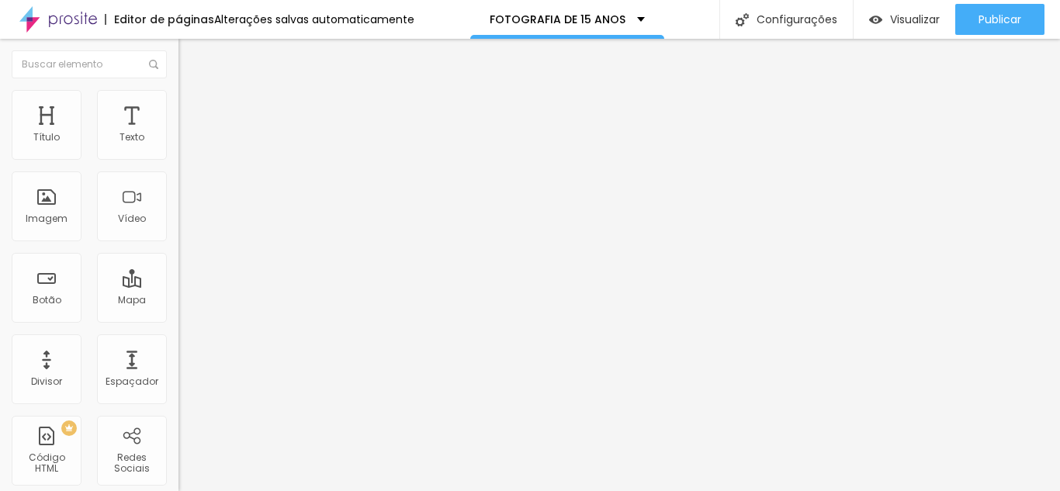
click at [178, 325] on div "10 Espaço de baixo" at bounding box center [267, 435] width 178 height 220
type input "0"
drag, startPoint x: 43, startPoint y: 153, endPoint x: 9, endPoint y: 145, distance: 35.0
type input "0"
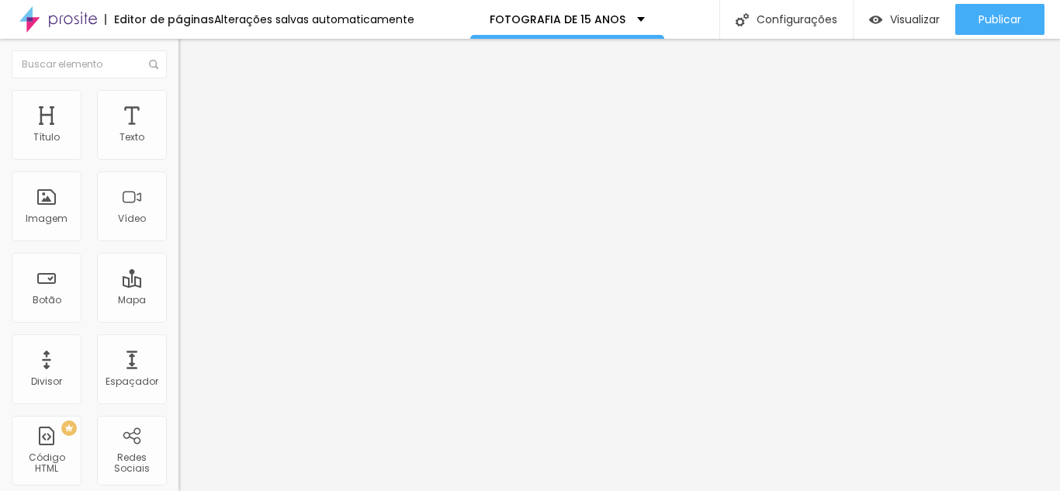
click at [178, 286] on input "range" at bounding box center [228, 292] width 100 height 12
click at [192, 107] on span "Avançado" at bounding box center [217, 100] width 51 height 13
type input "2"
type input "0"
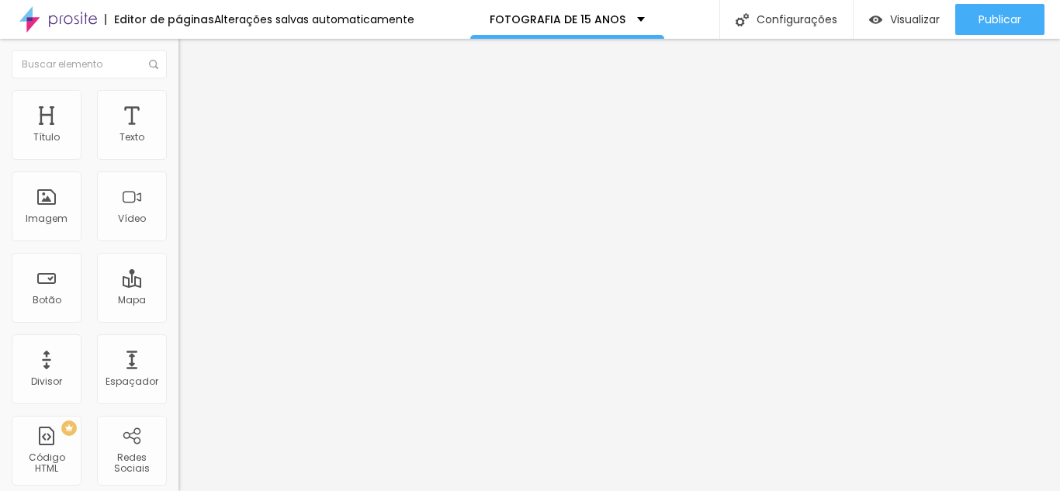
type input "0"
drag, startPoint x: 41, startPoint y: 180, endPoint x: 23, endPoint y: 181, distance: 18.6
type input "0"
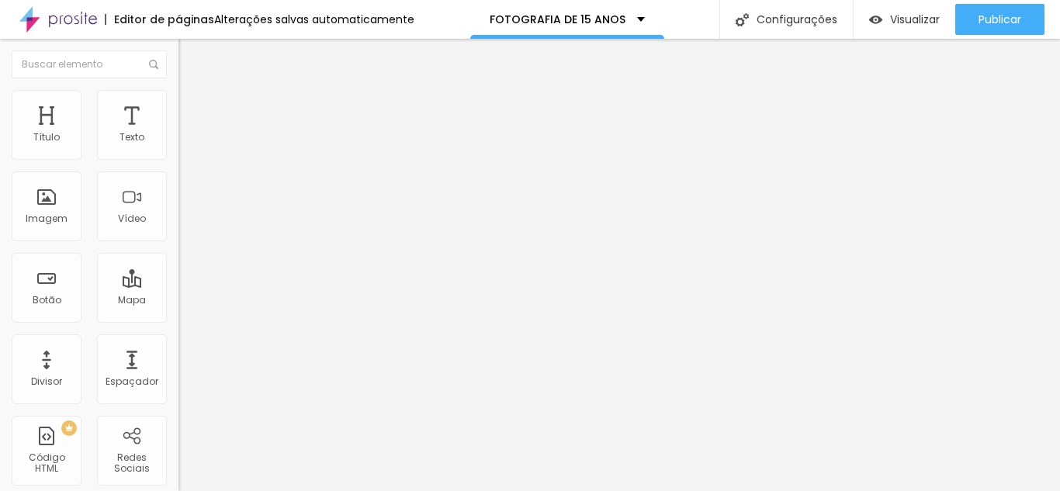
type input "0"
drag, startPoint x: 42, startPoint y: 151, endPoint x: 6, endPoint y: 154, distance: 35.8
type input "0"
click at [178, 286] on input "range" at bounding box center [228, 292] width 100 height 12
click at [192, 107] on span "Avançado" at bounding box center [217, 100] width 51 height 13
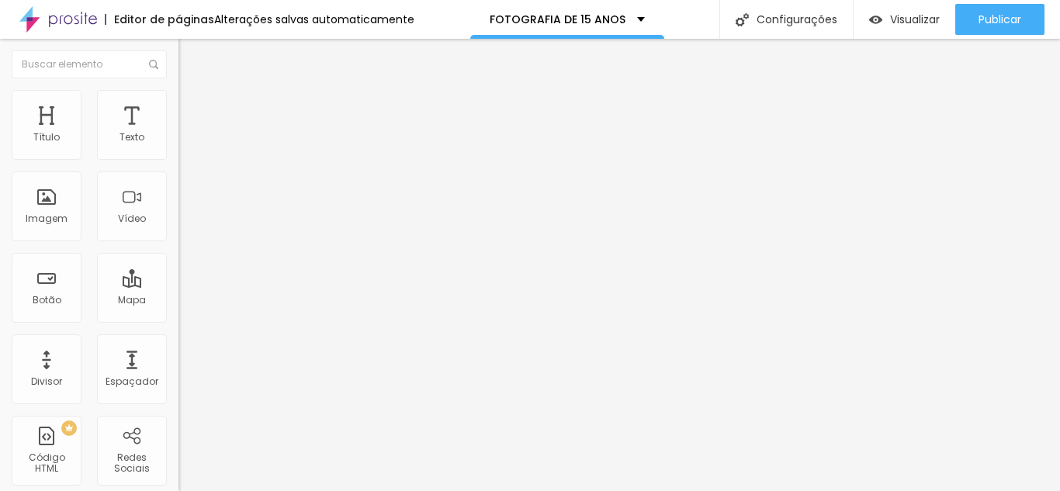
type input "0"
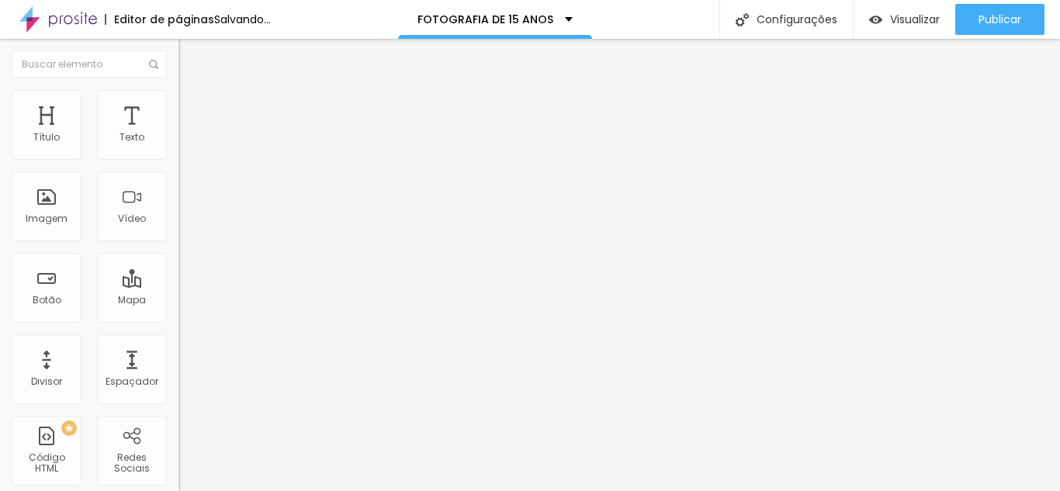
drag, startPoint x: 42, startPoint y: 157, endPoint x: 21, endPoint y: 152, distance: 21.5
type input "0"
click at [178, 286] on input "range" at bounding box center [228, 292] width 100 height 12
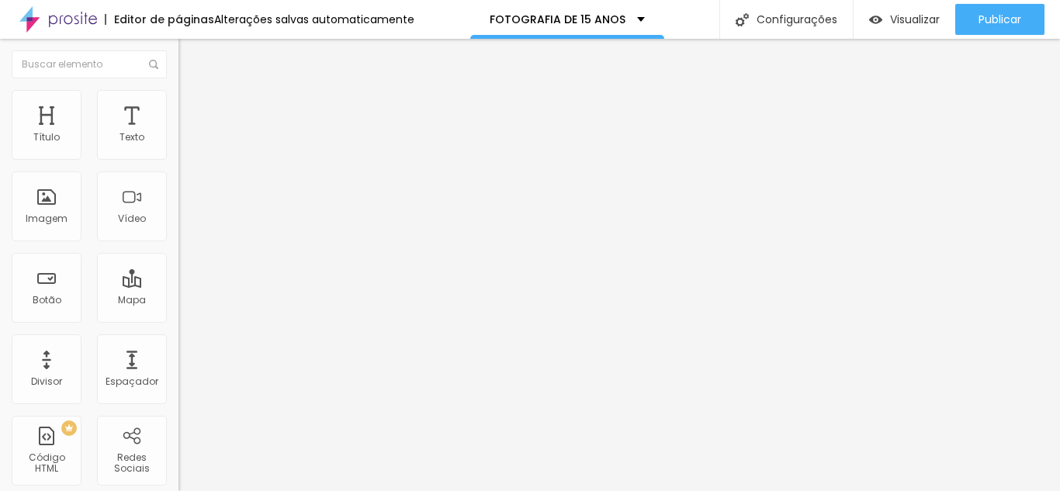
click at [178, 99] on li "Avançado" at bounding box center [267, 98] width 178 height 16
type input "0"
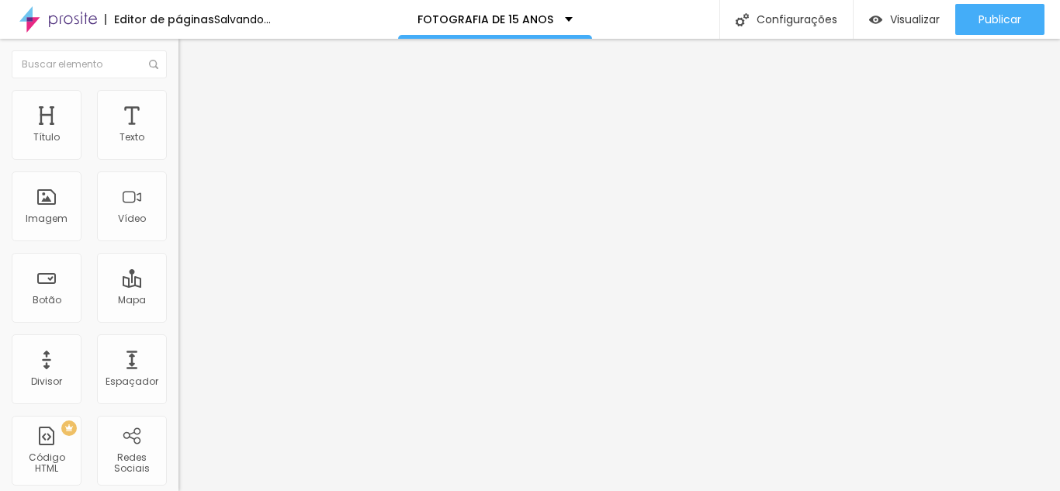
drag, startPoint x: 41, startPoint y: 154, endPoint x: 13, endPoint y: 151, distance: 28.0
type input "0"
click at [178, 286] on input "range" at bounding box center [228, 292] width 100 height 12
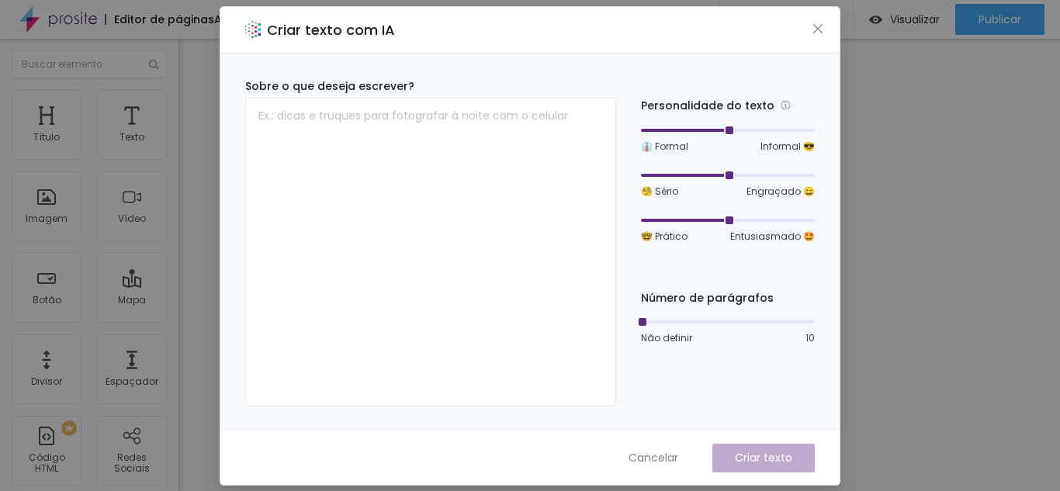
click at [863, 306] on div "Criar texto com IA Sobre o que deseja escrever? Personalidade do texto 👔 Formal…" at bounding box center [530, 245] width 1060 height 491
click at [813, 32] on icon "close" at bounding box center [818, 29] width 12 height 12
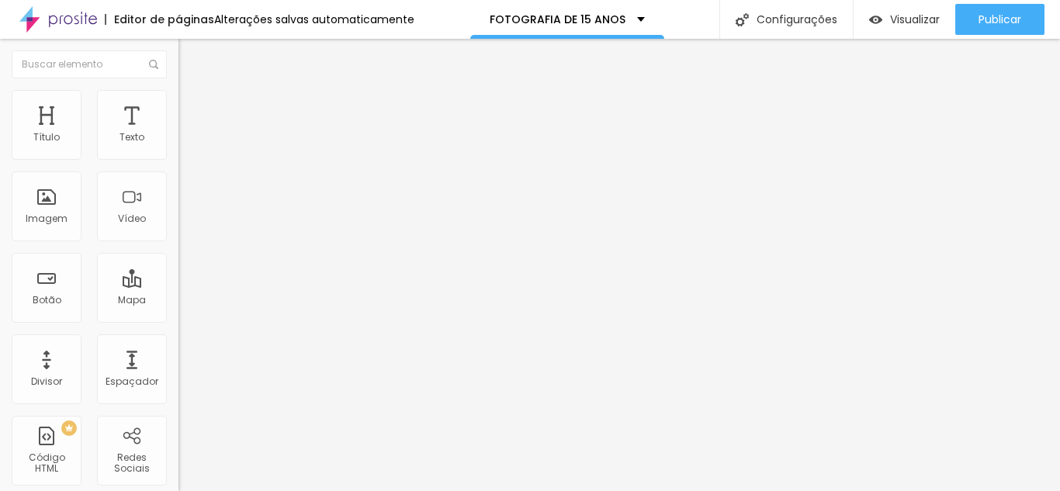
click at [192, 107] on span "Avançado" at bounding box center [217, 100] width 51 height 13
type input "4"
type input "0"
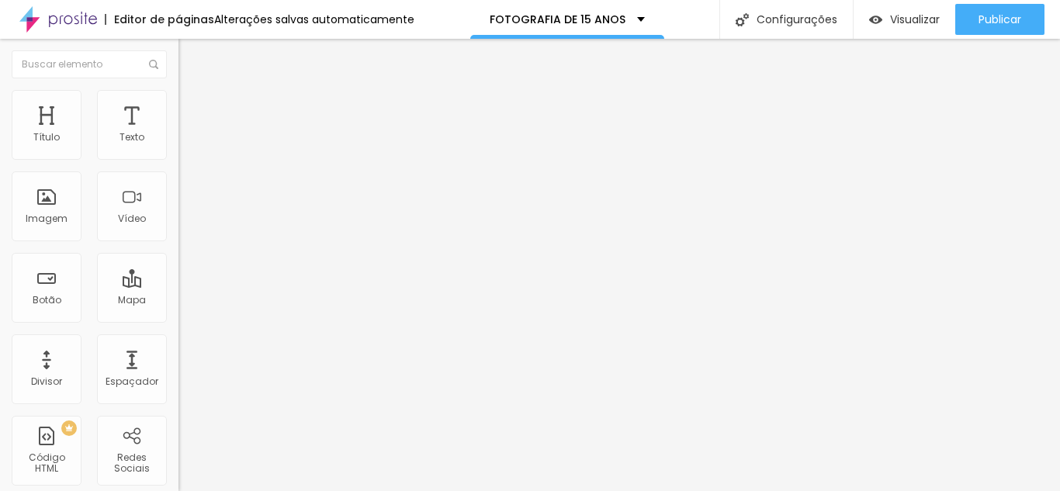
drag, startPoint x: 38, startPoint y: 154, endPoint x: 12, endPoint y: 154, distance: 25.6
type input "0"
click at [178, 286] on input "range" at bounding box center [228, 292] width 100 height 12
type input "485"
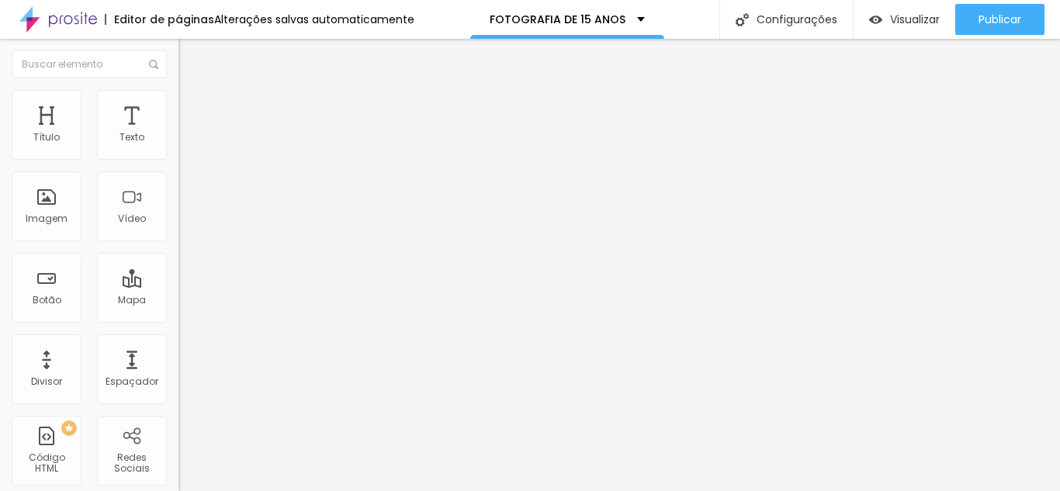
type input "482"
type input "477"
type input "472"
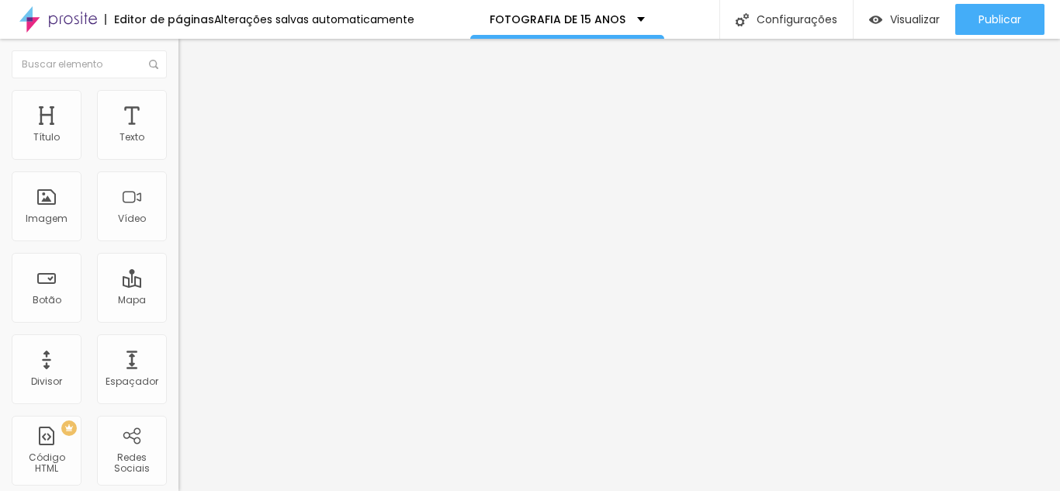
type input "472"
type input "467"
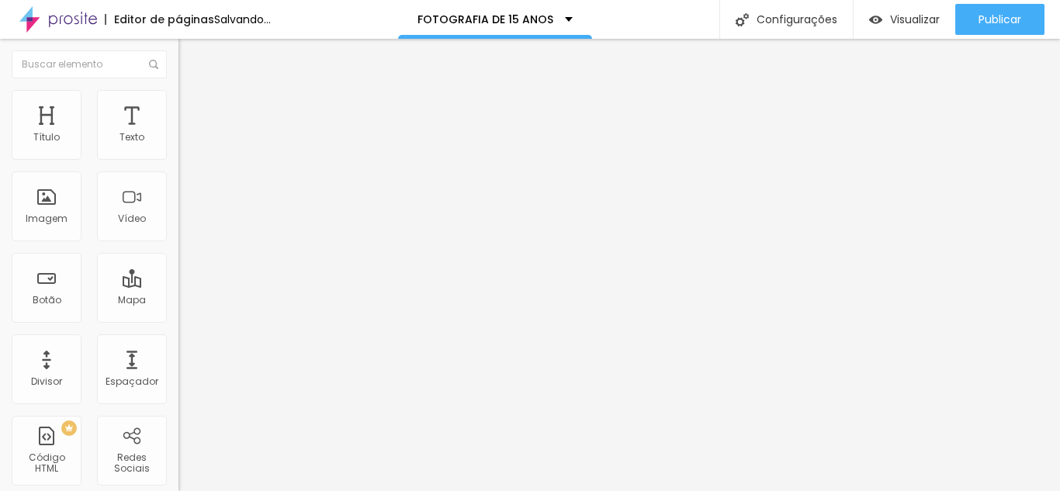
type input "467"
click at [178, 286] on input "range" at bounding box center [228, 292] width 100 height 12
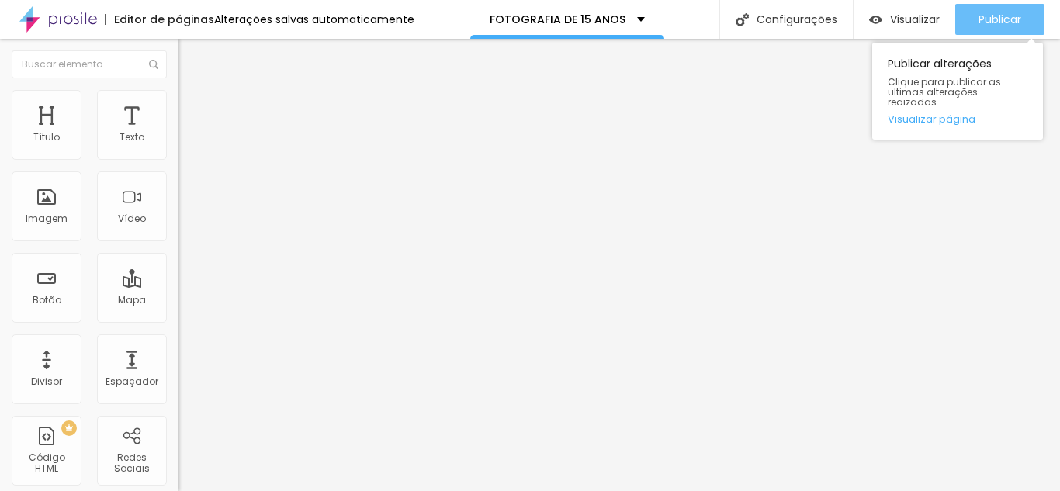
click at [987, 14] on span "Publicar" at bounding box center [999, 19] width 43 height 12
click at [955, 29] on button "Publicar" at bounding box center [999, 19] width 89 height 31
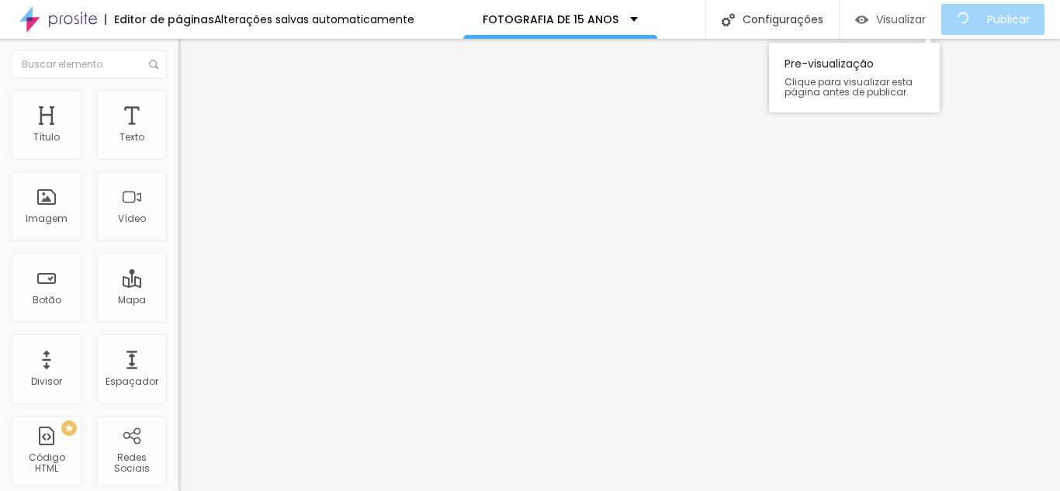
click at [926, 25] on span "Visualizar" at bounding box center [901, 19] width 50 height 12
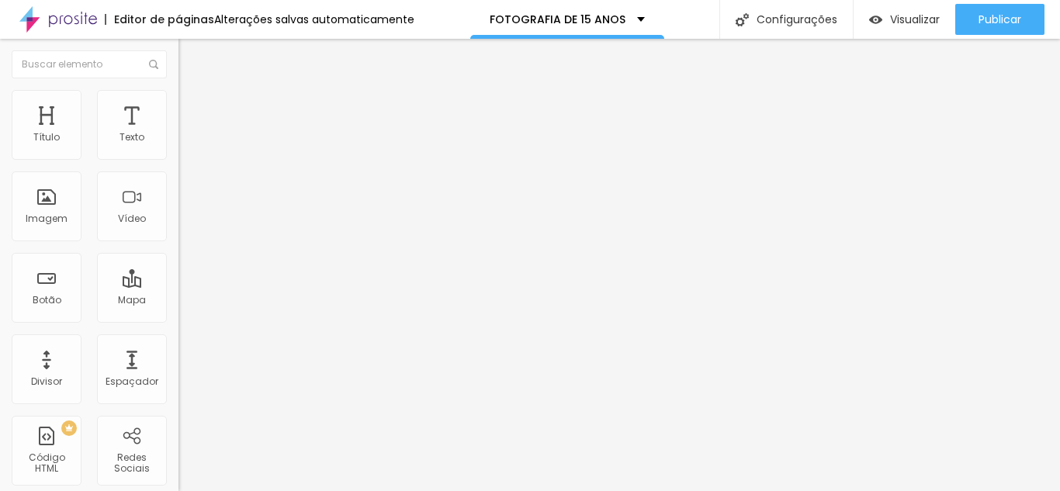
click at [190, 56] on img "button" at bounding box center [196, 56] width 12 height 12
click at [178, 117] on li "Avançado" at bounding box center [267, 114] width 178 height 16
drag, startPoint x: 68, startPoint y: 210, endPoint x: 2, endPoint y: 201, distance: 66.5
click at [178, 201] on div "20 px Espaçamento Interno ID Html formulario Classes Html Visível nos dispositi…" at bounding box center [267, 338] width 178 height 434
click at [192, 113] on span "Avançado" at bounding box center [217, 115] width 51 height 13
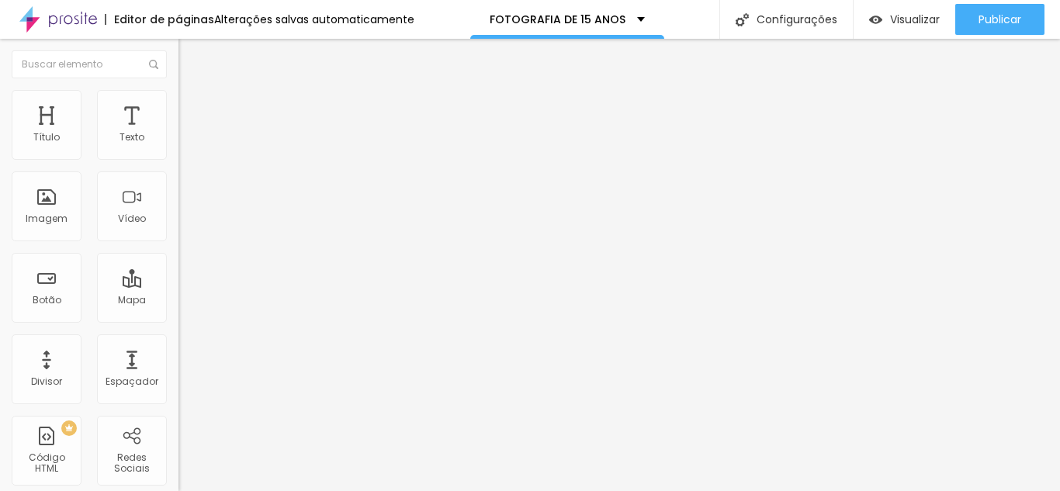
paste input "formulario"
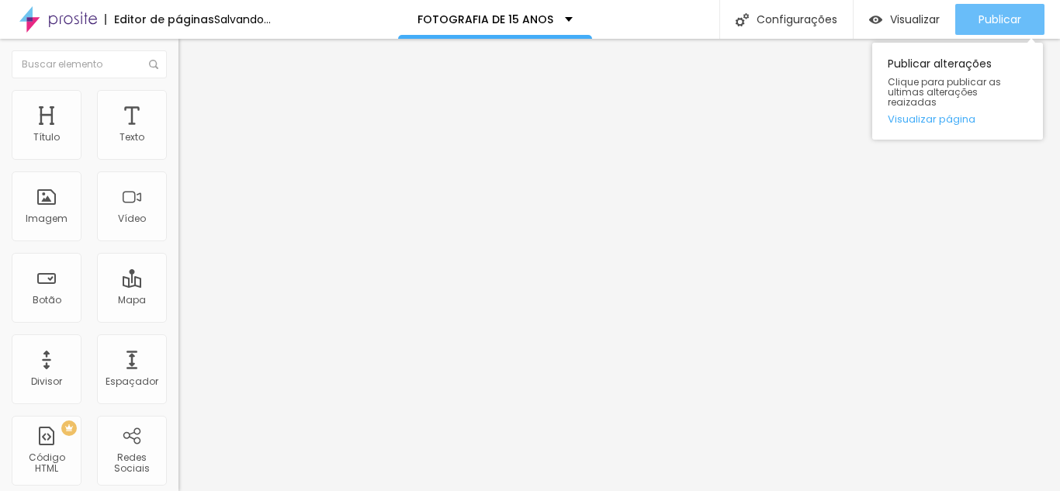
type input "formulario"
click at [1013, 33] on div "Publicar" at bounding box center [999, 19] width 43 height 31
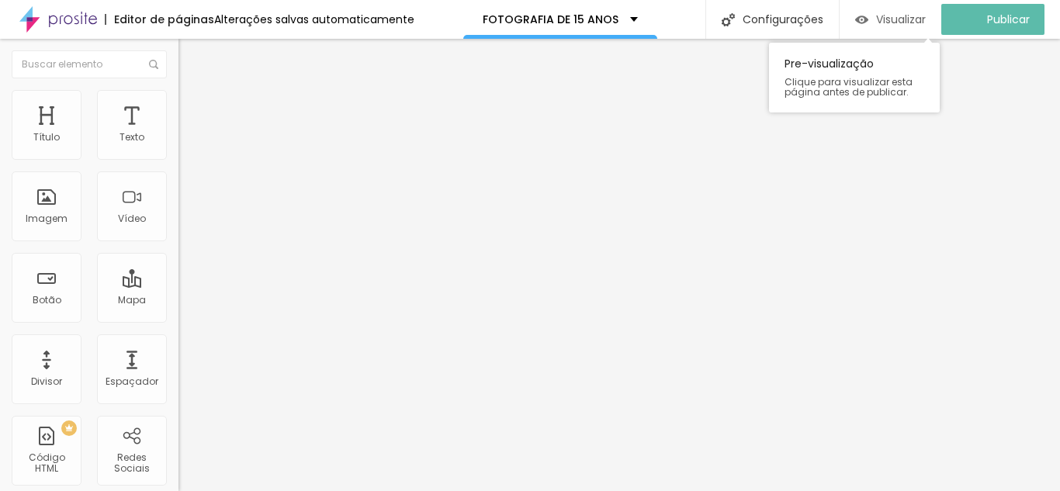
click at [926, 29] on div "Visualizar" at bounding box center [890, 19] width 71 height 31
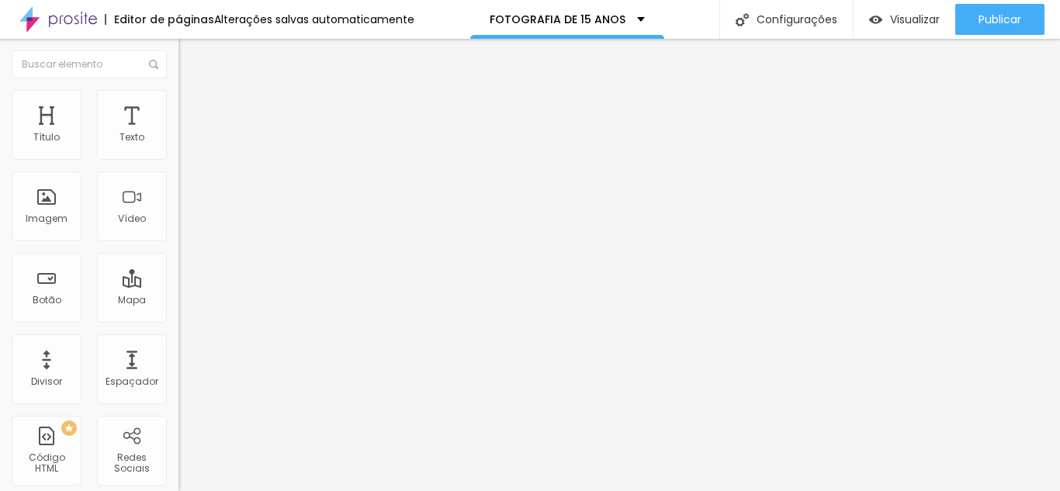
click at [192, 107] on span "Estilo" at bounding box center [204, 100] width 24 height 13
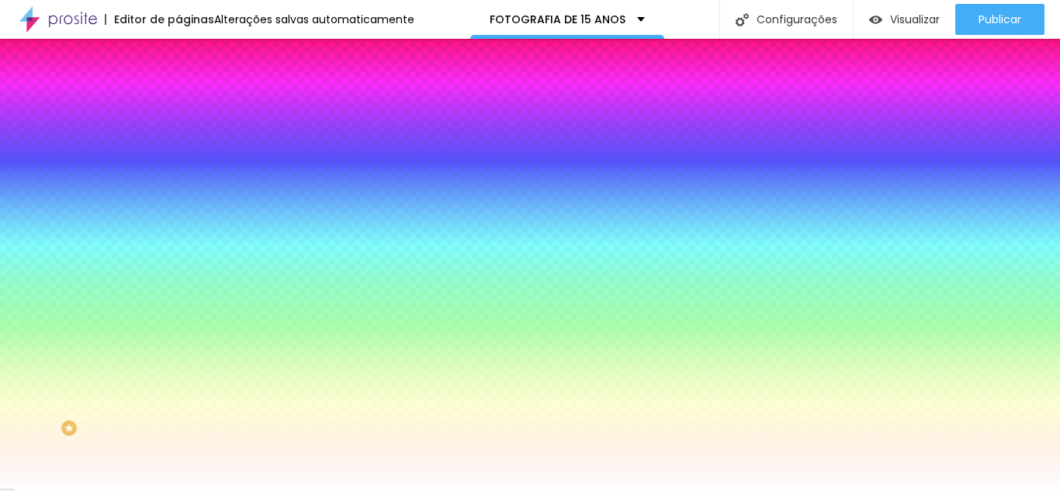
click at [178, 148] on div at bounding box center [267, 148] width 178 height 0
drag, startPoint x: 121, startPoint y: 192, endPoint x: 126, endPoint y: 185, distance: 8.8
click at [126, 185] on div at bounding box center [530, 245] width 1060 height 491
drag, startPoint x: 102, startPoint y: 181, endPoint x: 122, endPoint y: 171, distance: 21.9
click at [178, 164] on div at bounding box center [267, 164] width 178 height 0
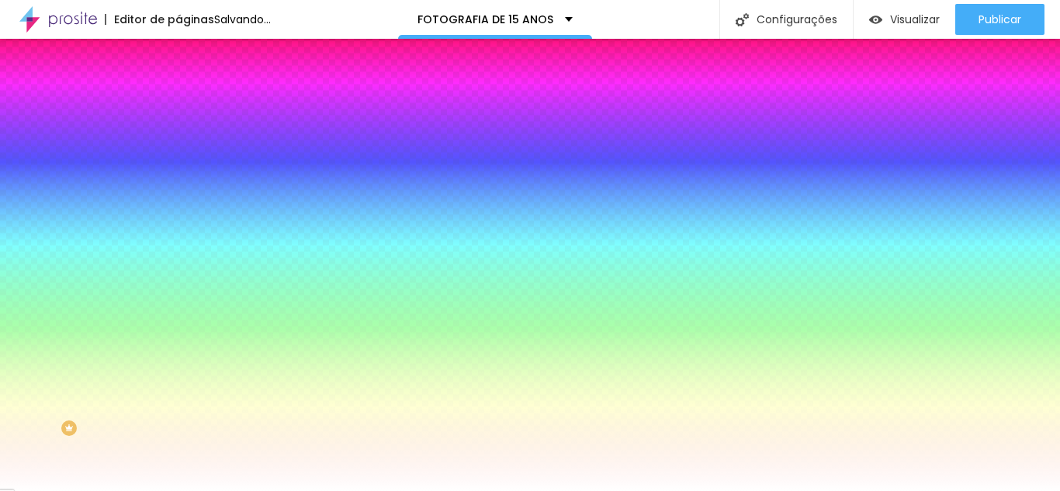
click at [178, 164] on div "#FF007A" at bounding box center [267, 156] width 178 height 16
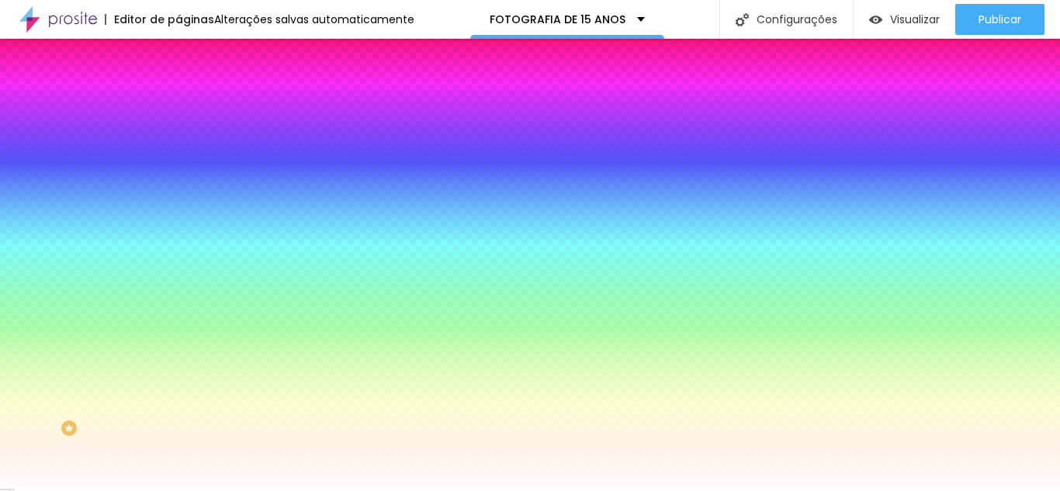
click at [178, 148] on div at bounding box center [267, 148] width 178 height 0
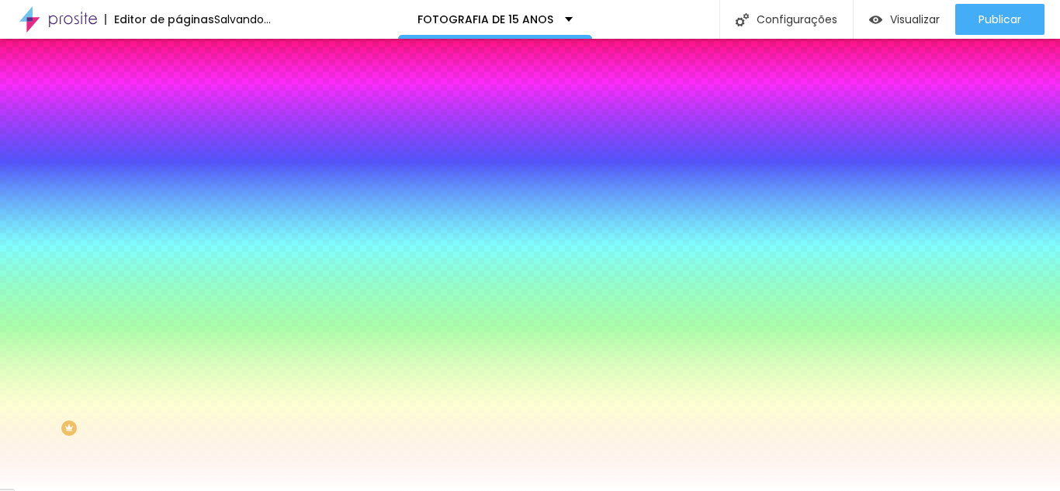
type input "#FF00A2"
drag, startPoint x: 121, startPoint y: 184, endPoint x: 129, endPoint y: 189, distance: 9.0
click at [129, 189] on div at bounding box center [530, 245] width 1060 height 491
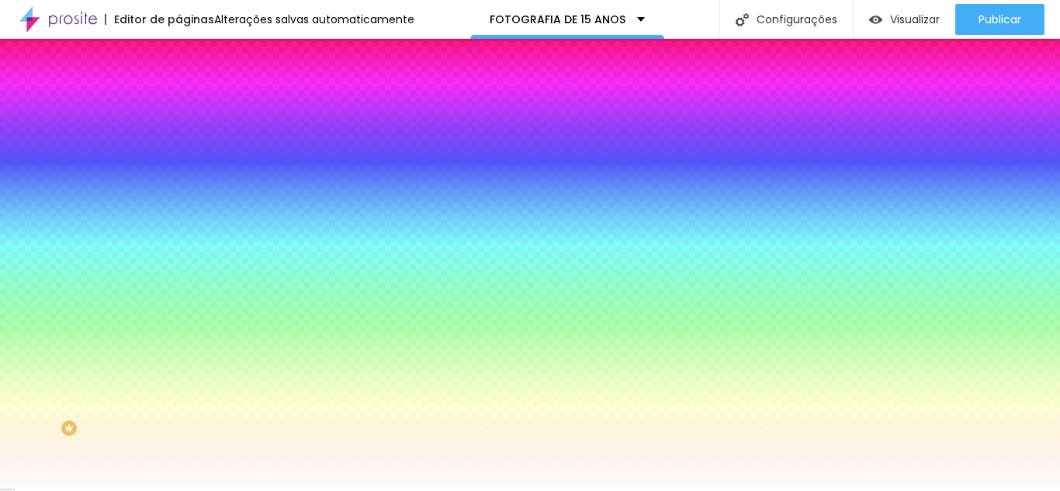
click at [192, 109] on span "Avançado" at bounding box center [217, 115] width 51 height 13
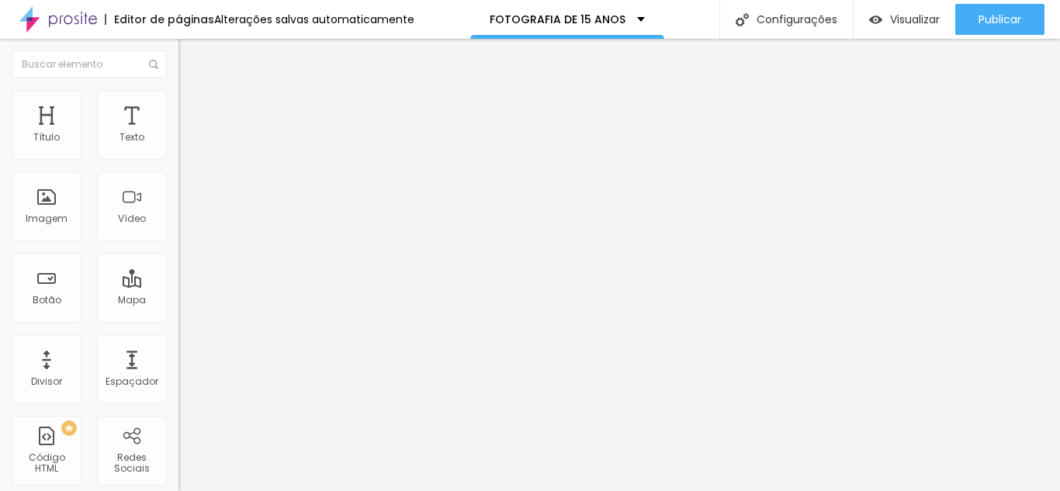
drag, startPoint x: 151, startPoint y: 258, endPoint x: 88, endPoint y: 111, distance: 160.6
click at [178, 111] on div "Conteúdo Estilo Avançado 10 Espaço de cima 10 Espaço de baixo ID Html Classes H…" at bounding box center [267, 423] width 178 height 699
click at [192, 107] on span "Estilo" at bounding box center [204, 100] width 24 height 13
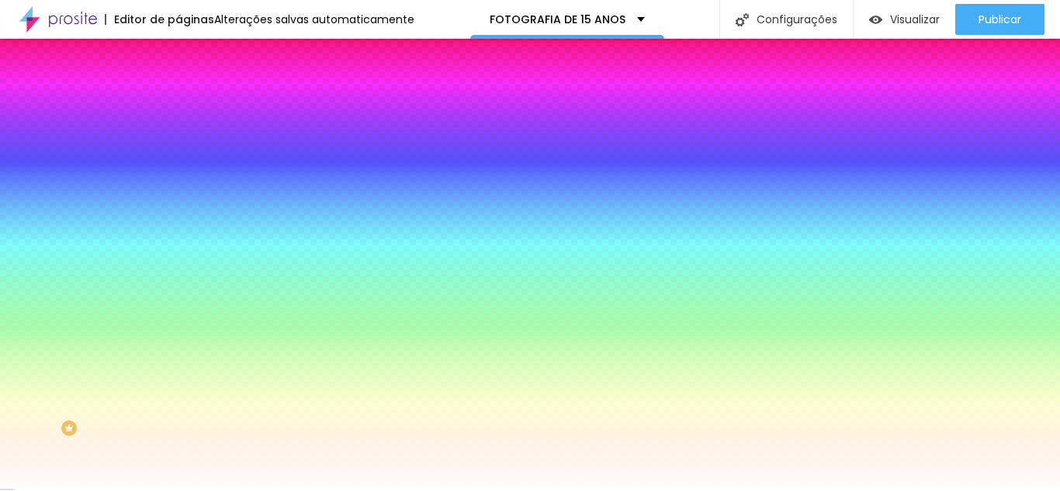
click at [178, 90] on li "Conteúdo" at bounding box center [267, 82] width 178 height 16
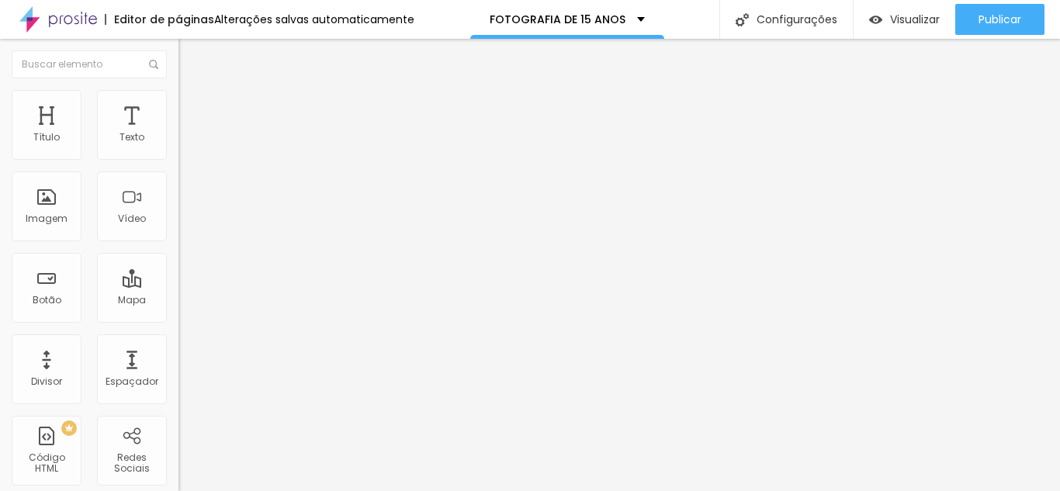
click at [178, 248] on div "[GEOGRAPHIC_DATA]" at bounding box center [267, 250] width 178 height 52
click at [178, 237] on span "Normal" at bounding box center [195, 237] width 35 height 13
click at [178, 254] on span "Pequeno" at bounding box center [198, 247] width 41 height 13
click at [178, 268] on span "Normal" at bounding box center [195, 261] width 35 height 13
click at [178, 146] on input "Reservar agora" at bounding box center [271, 138] width 186 height 16
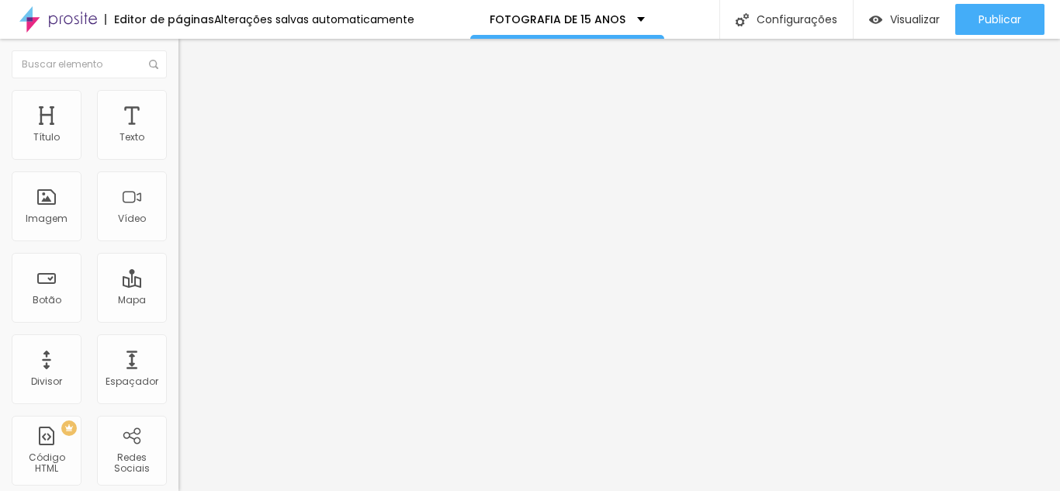
click at [178, 146] on input "Reservar agora" at bounding box center [271, 138] width 186 height 16
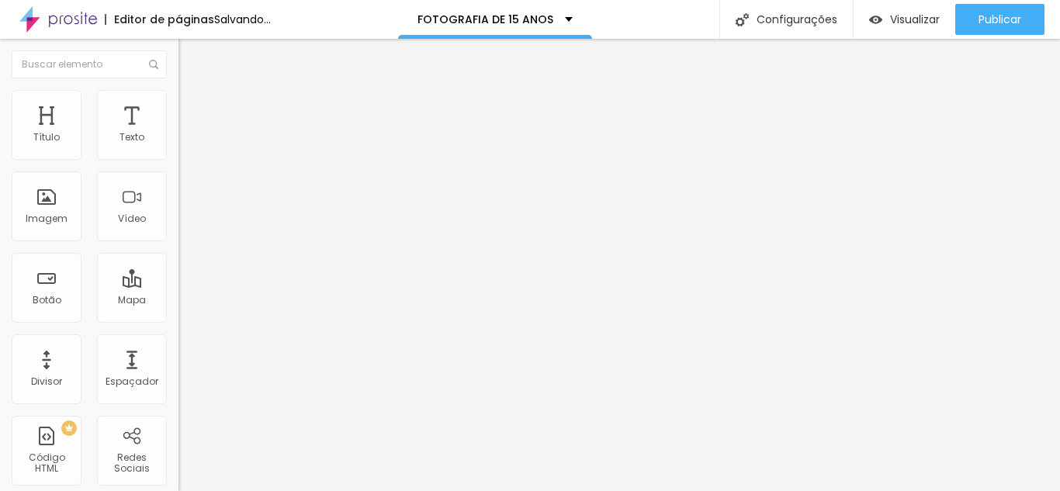
type input "S"
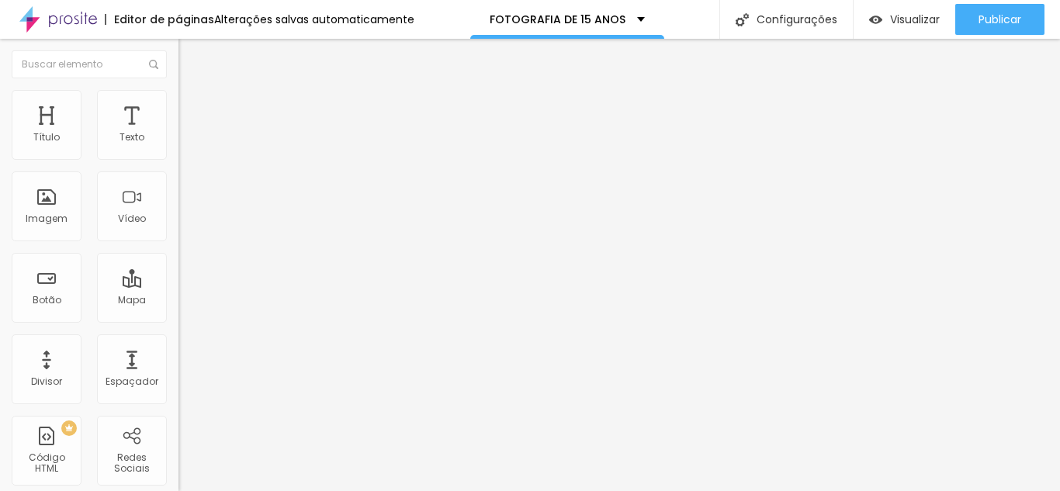
type input "P"
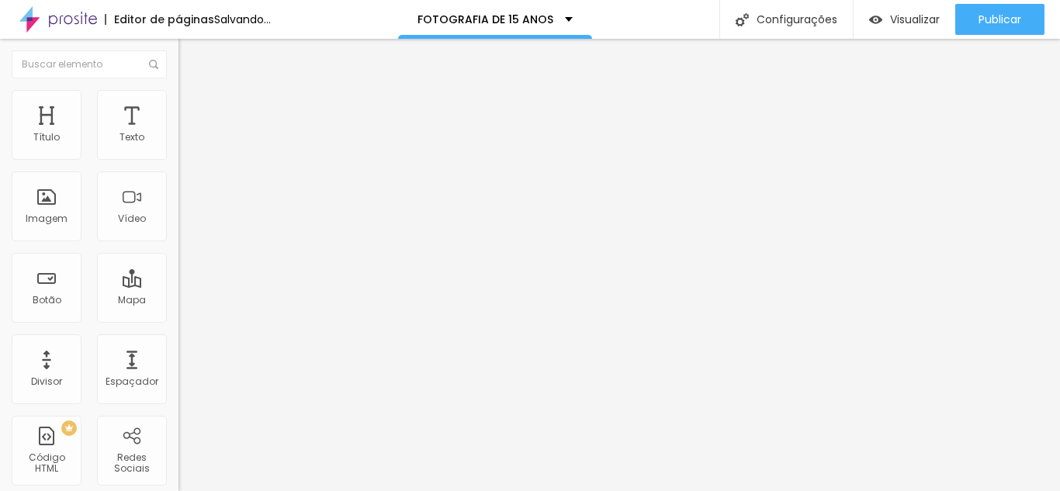
type input "Solicite um orçamento"
click at [192, 107] on span "Estilo" at bounding box center [204, 100] width 24 height 13
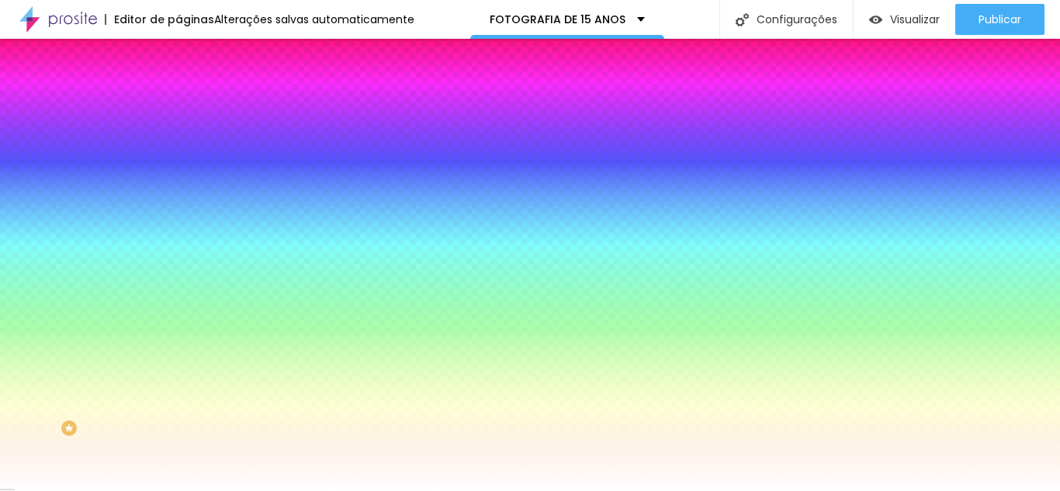
click at [178, 156] on input "#FF00AC" at bounding box center [271, 156] width 186 height 16
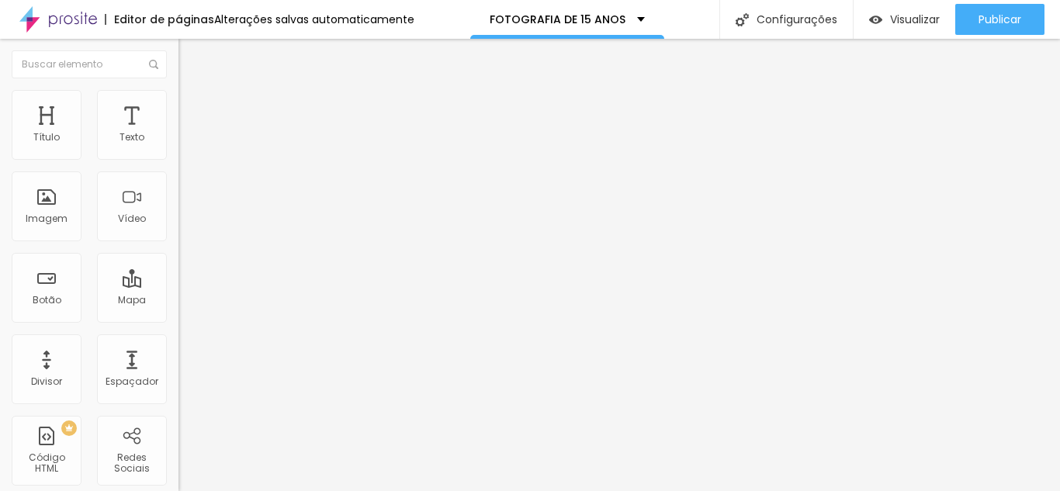
click at [178, 146] on input "Reservar agora" at bounding box center [271, 138] width 186 height 16
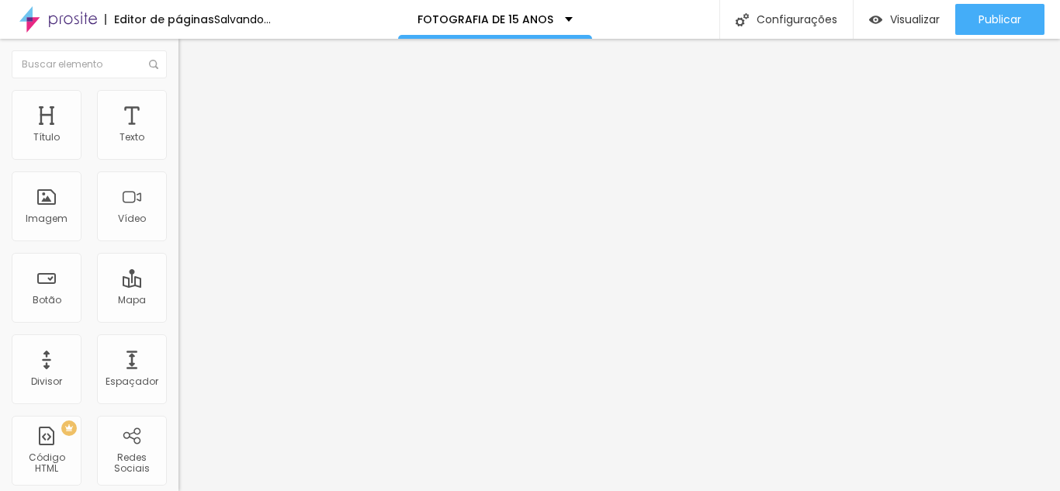
type input "Solicite seu orçamento"
click at [192, 104] on span "Estilo" at bounding box center [204, 100] width 24 height 13
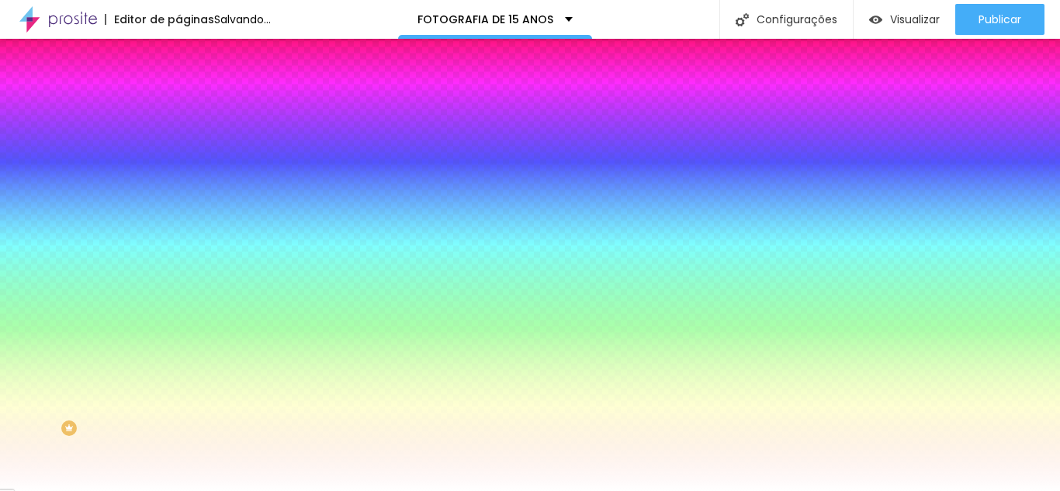
click at [178, 156] on input "#FF7034" at bounding box center [271, 156] width 186 height 16
paste input "[DATE]"
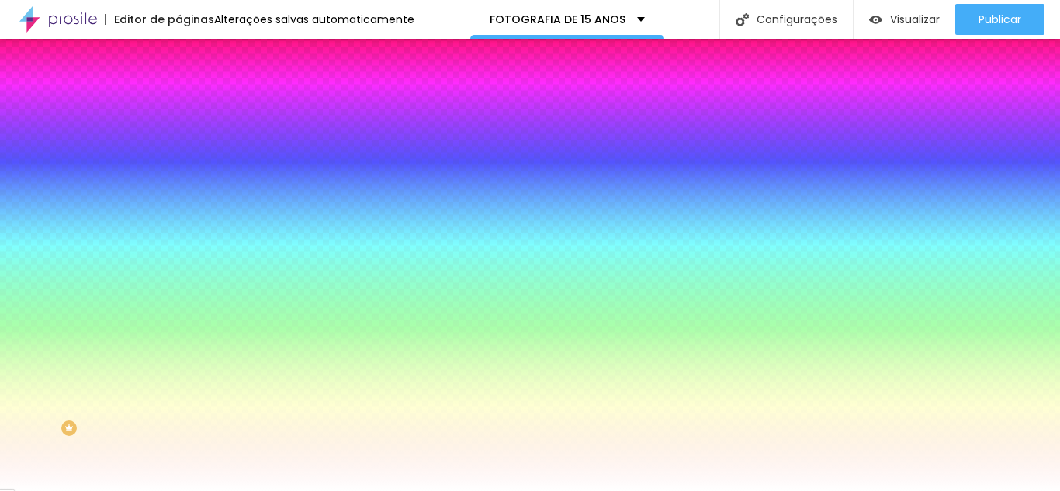
type input "#FF00AC"
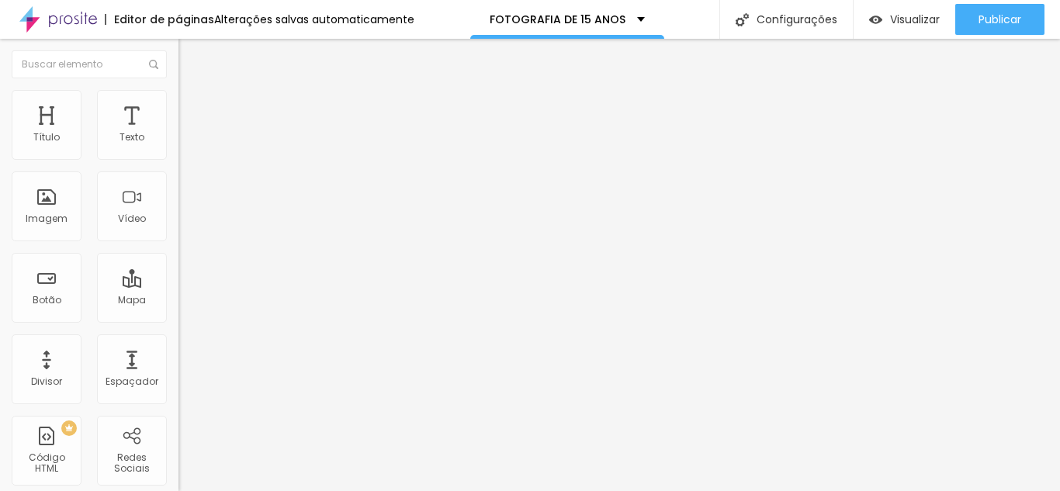
click at [178, 117] on ul "Conteúdo Estilo Avançado" at bounding box center [267, 97] width 178 height 47
click at [192, 107] on span "Estilo" at bounding box center [204, 100] width 24 height 13
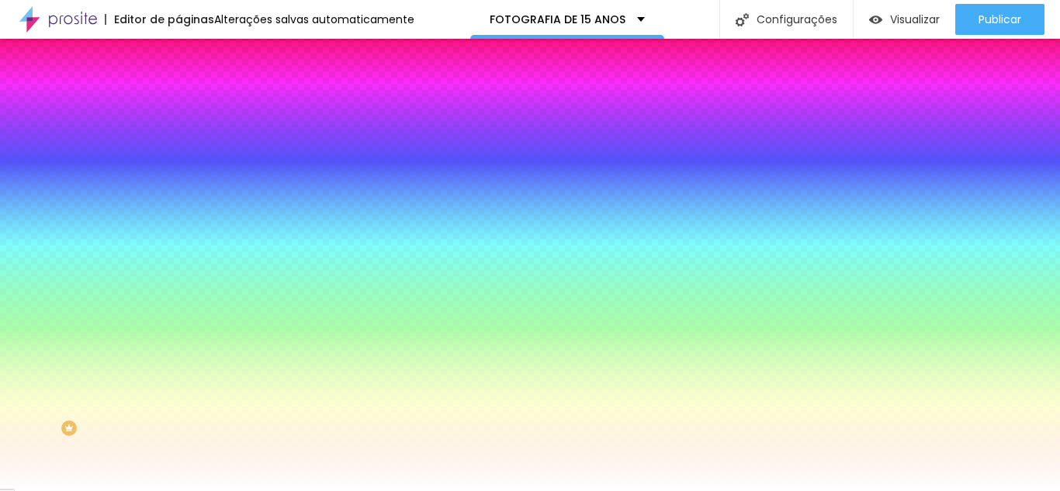
click at [192, 109] on span "Avançado" at bounding box center [217, 115] width 51 height 13
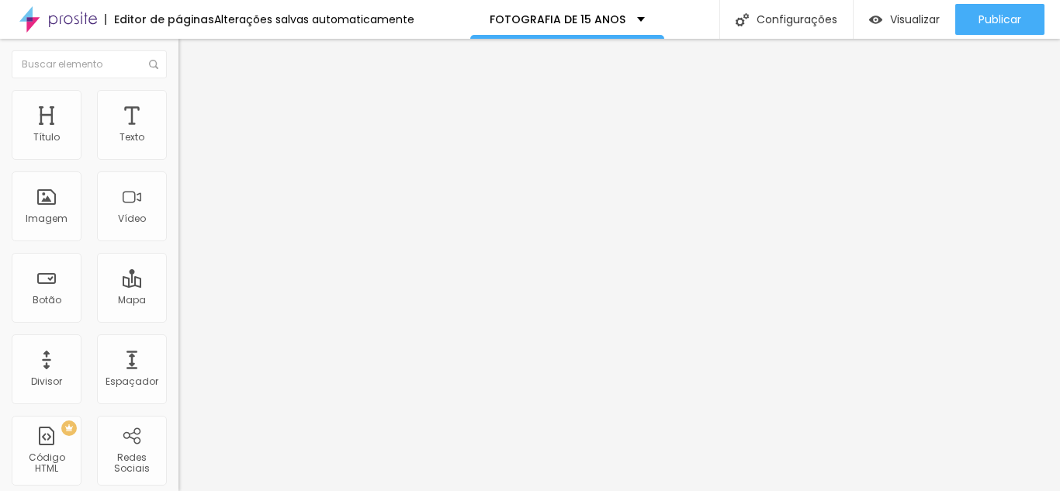
click at [192, 106] on span "Estilo" at bounding box center [204, 100] width 24 height 13
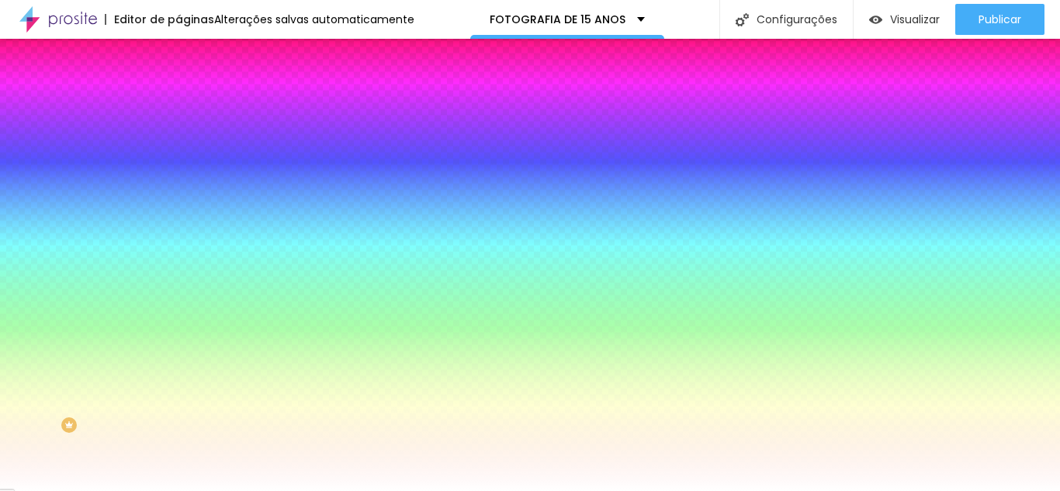
scroll to position [5, 0]
click at [178, 169] on button "button" at bounding box center [189, 161] width 22 height 16
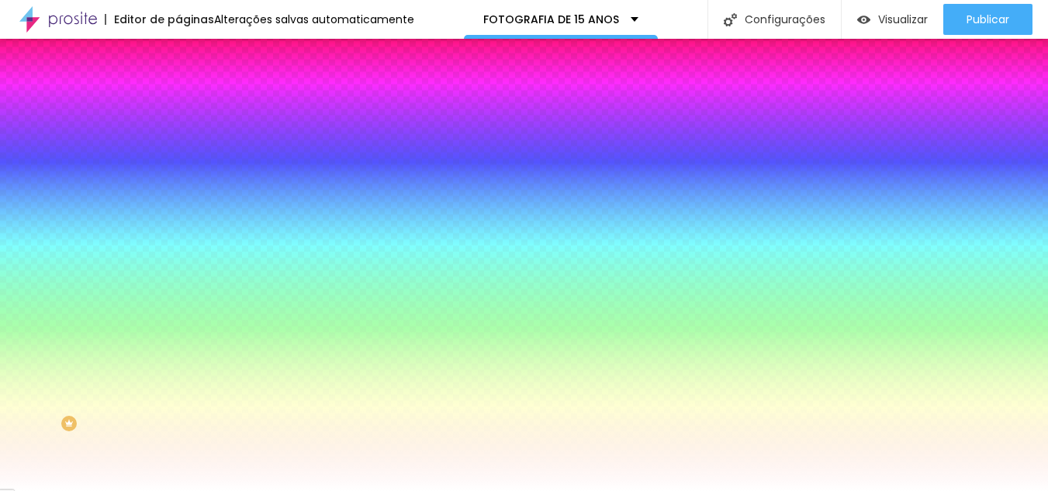
click at [147, 490] on div at bounding box center [524, 491] width 1048 height 0
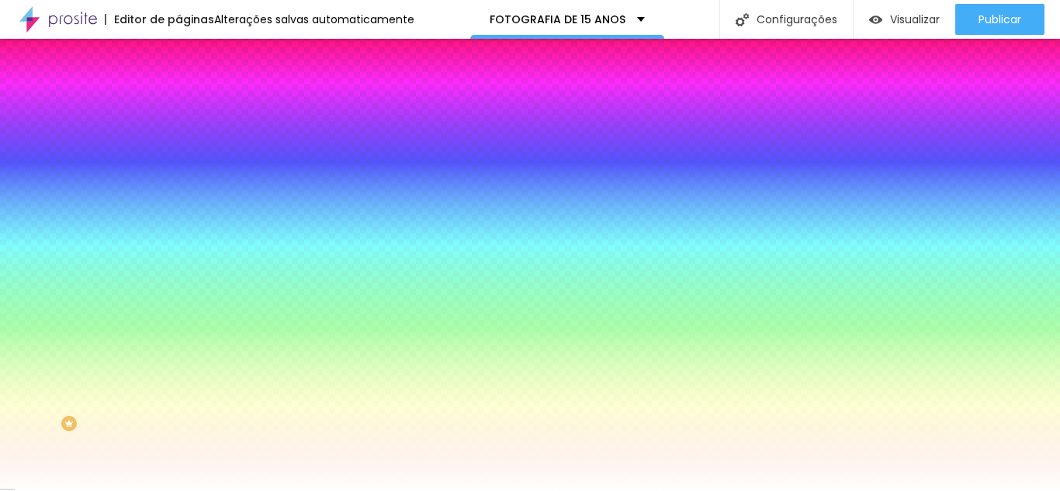
click at [185, 207] on icon "button" at bounding box center [189, 202] width 9 height 9
click at [147, 490] on div at bounding box center [530, 491] width 1060 height 0
click at [178, 106] on li "Avançado" at bounding box center [267, 114] width 178 height 16
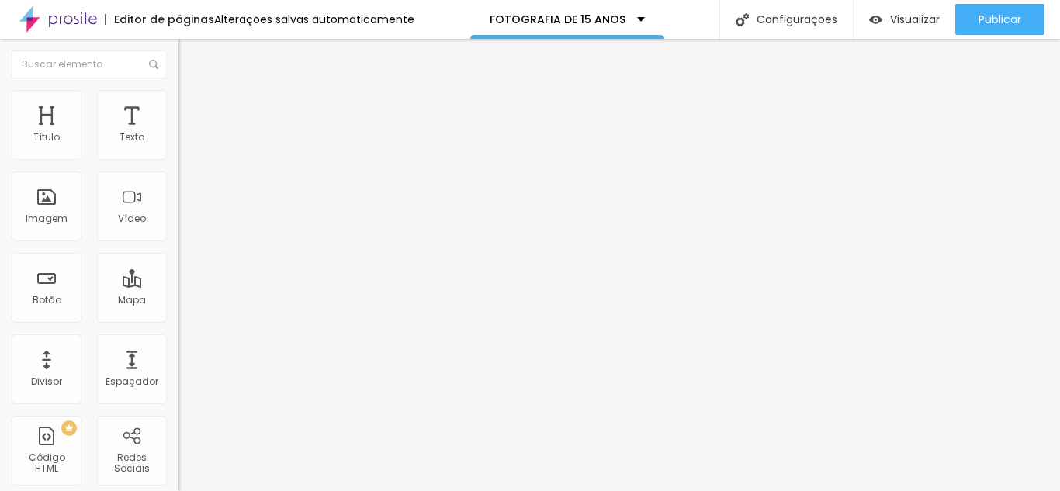
drag, startPoint x: 137, startPoint y: 390, endPoint x: 158, endPoint y: 390, distance: 21.0
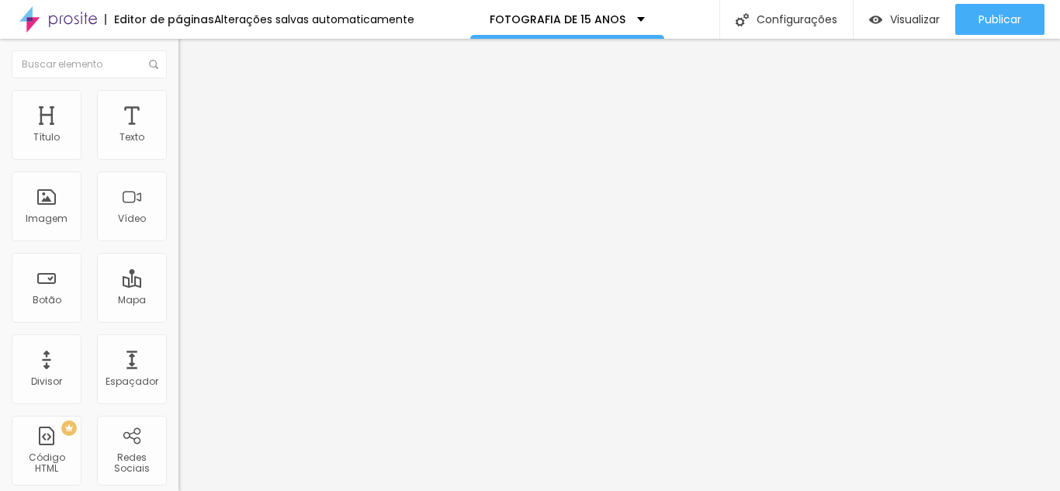
click at [178, 90] on li "Conteúdo" at bounding box center [267, 82] width 178 height 16
click at [178, 96] on img at bounding box center [185, 97] width 14 height 14
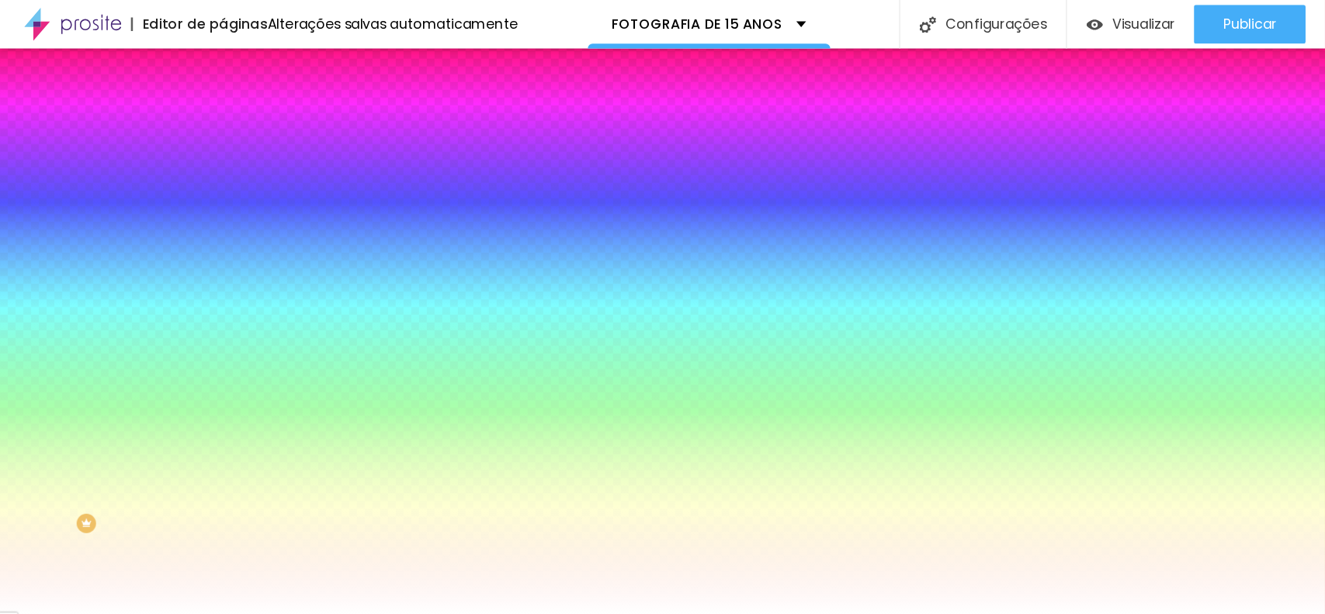
scroll to position [0, 0]
click at [192, 109] on span "Avançado" at bounding box center [217, 115] width 51 height 13
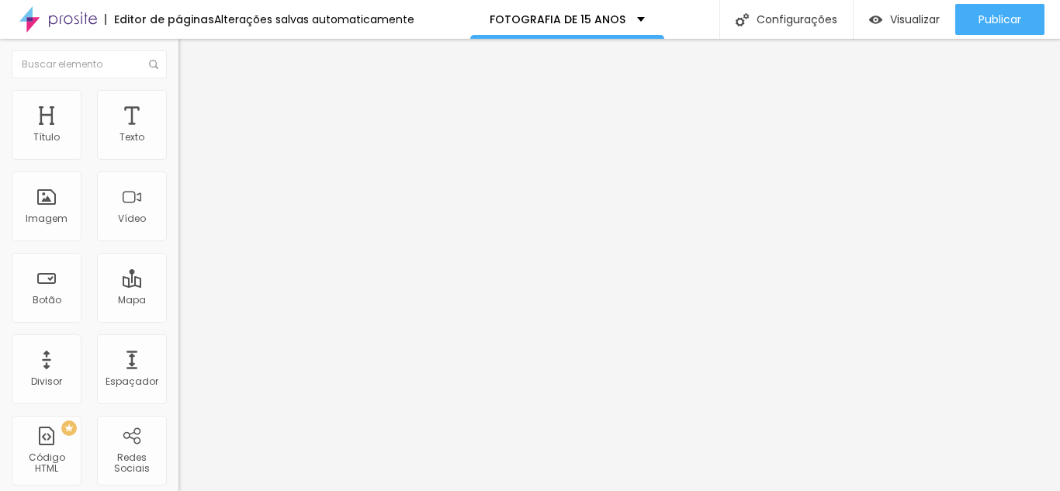
click at [192, 105] on span "Estilo" at bounding box center [204, 100] width 24 height 13
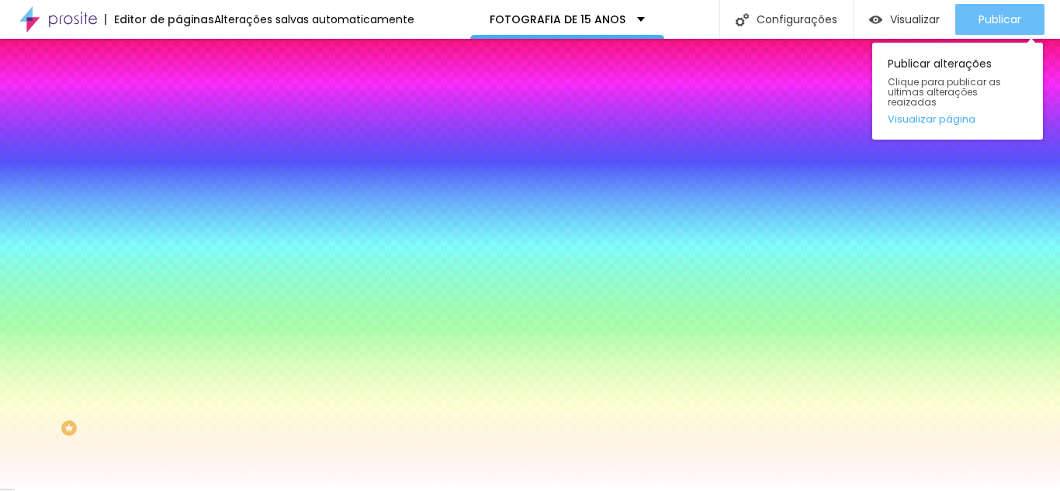
click at [1010, 6] on div "Publicar" at bounding box center [999, 19] width 43 height 31
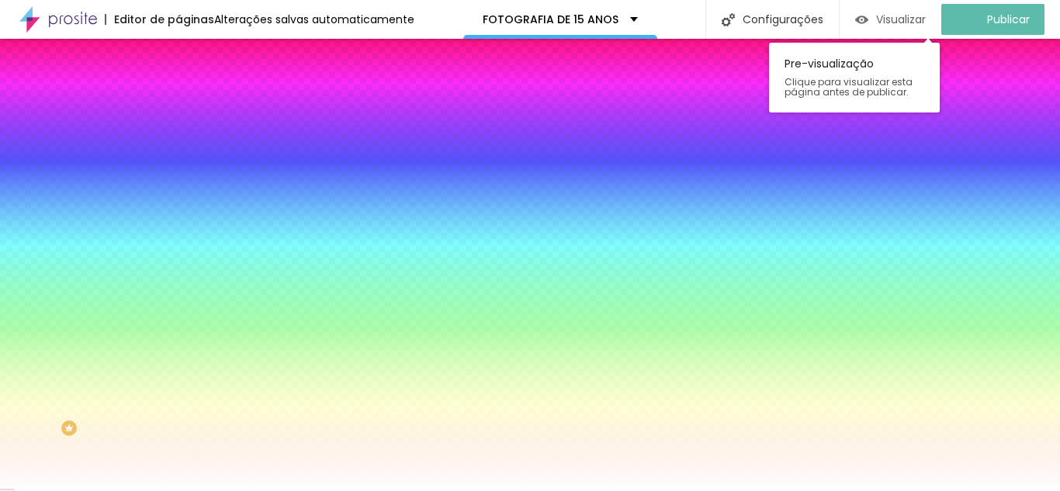
click at [919, 23] on span "Visualizar" at bounding box center [901, 19] width 50 height 12
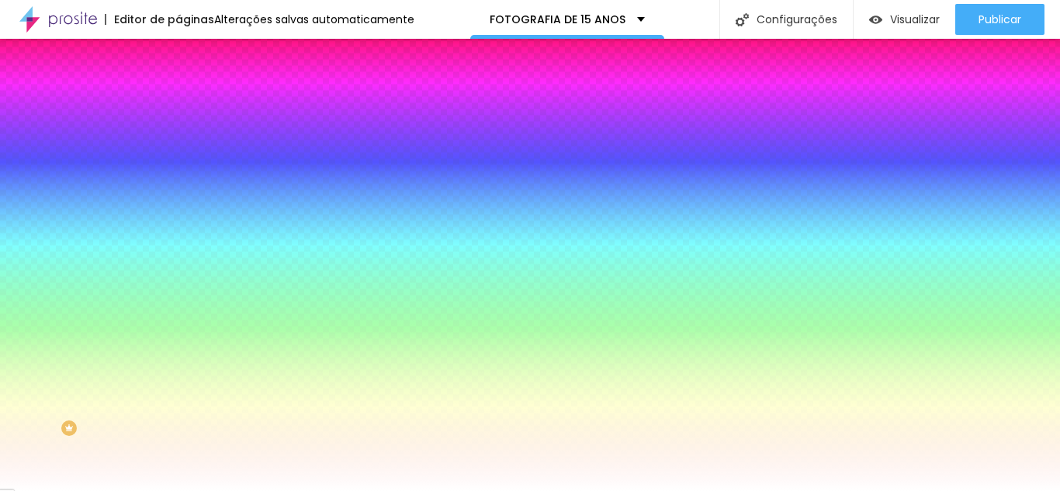
click at [178, 65] on button "Editar Formulário" at bounding box center [267, 57] width 178 height 36
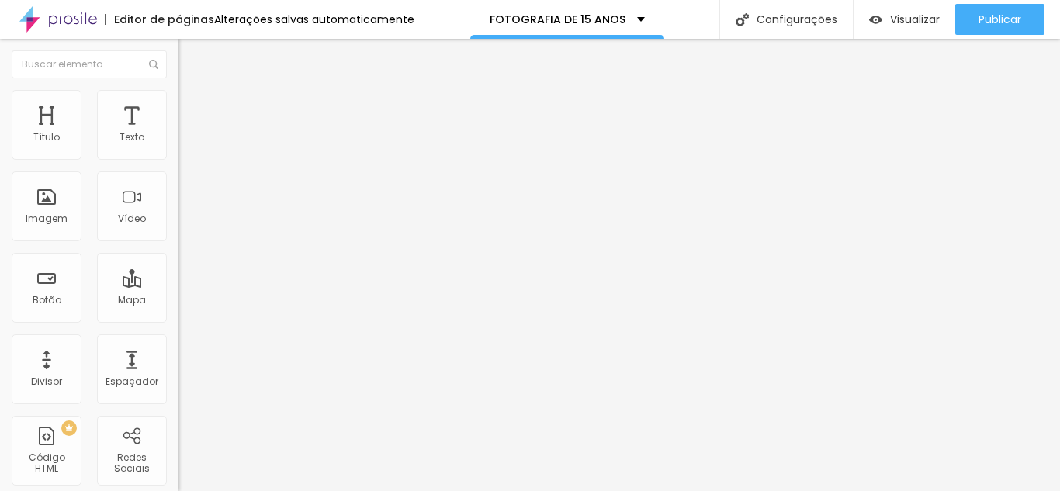
type input "157"
type input "152"
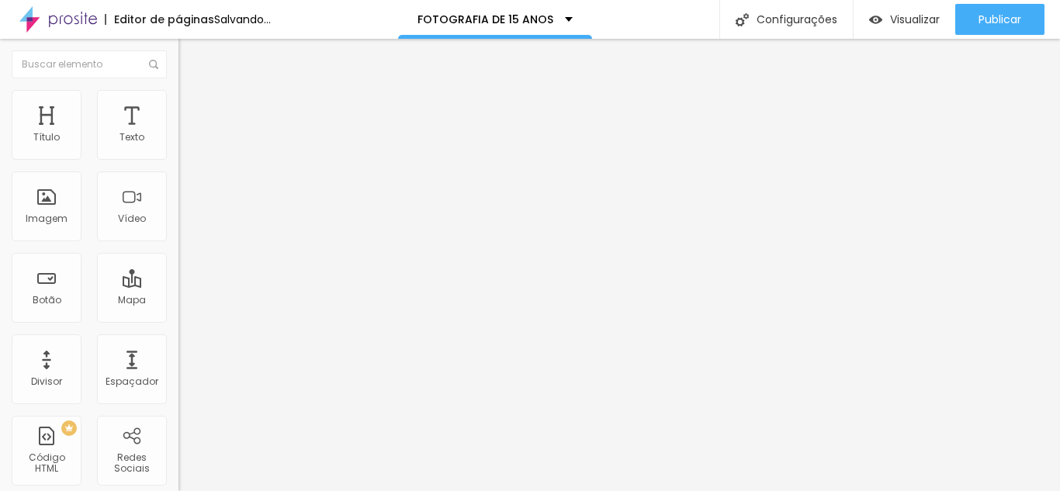
type input "152"
click at [178, 286] on input "range" at bounding box center [228, 292] width 100 height 12
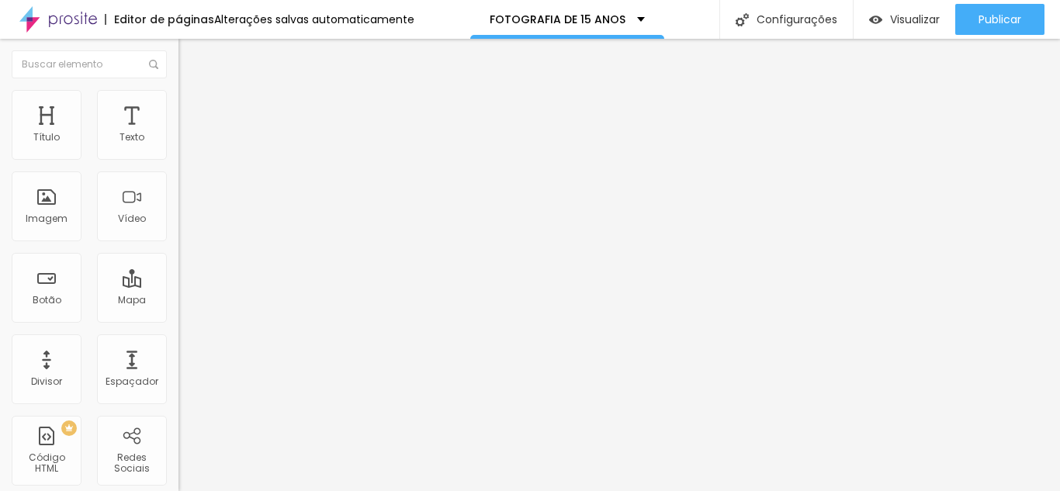
type input "441"
type input "436"
type input "430"
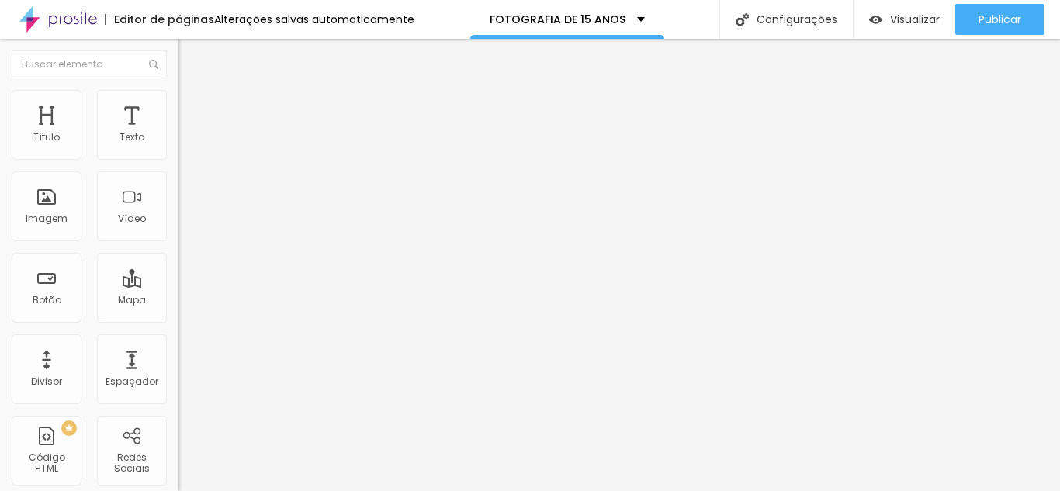
type input "430"
type input "425"
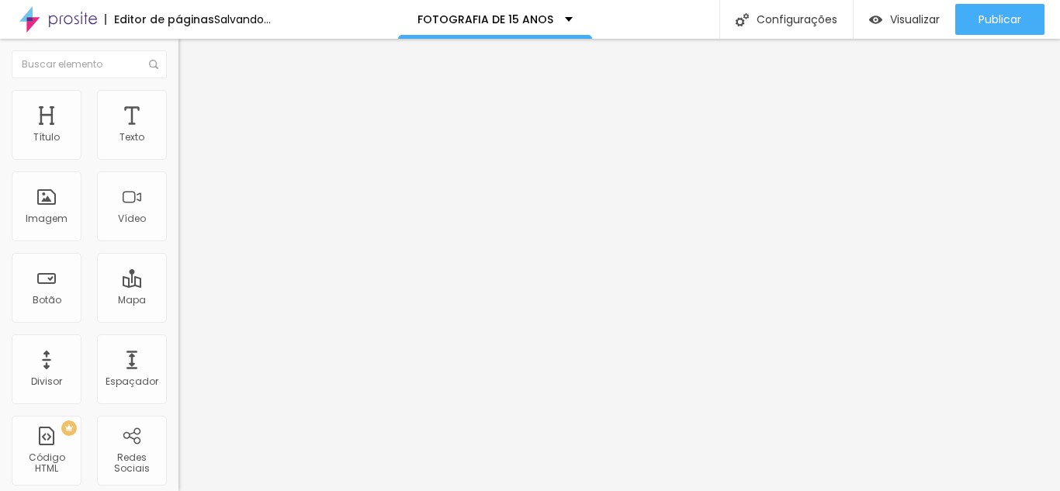
type input "420"
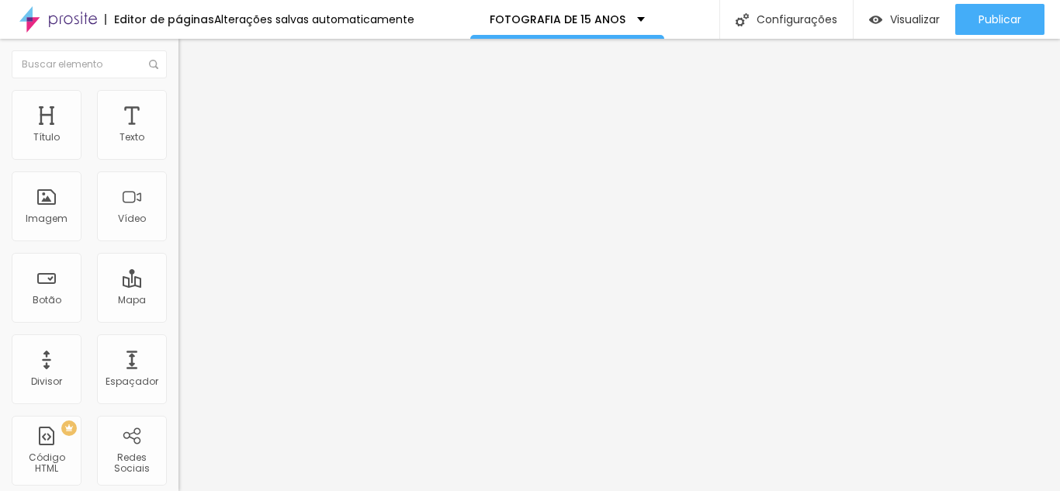
click at [178, 286] on input "range" at bounding box center [228, 292] width 100 height 12
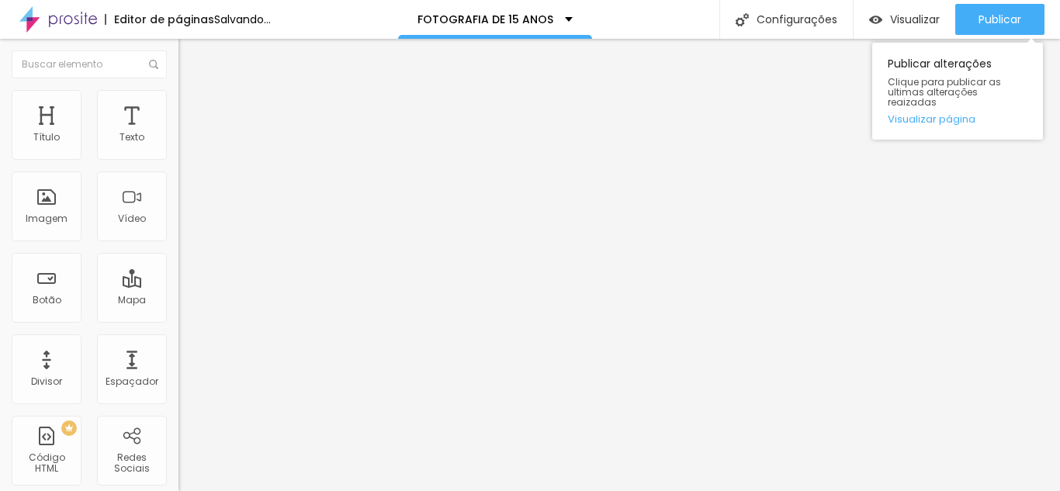
click at [1011, 2] on div "Publicar Publicar alterações Clique para publicar as ultimas alterações reaizad…" at bounding box center [999, 19] width 89 height 39
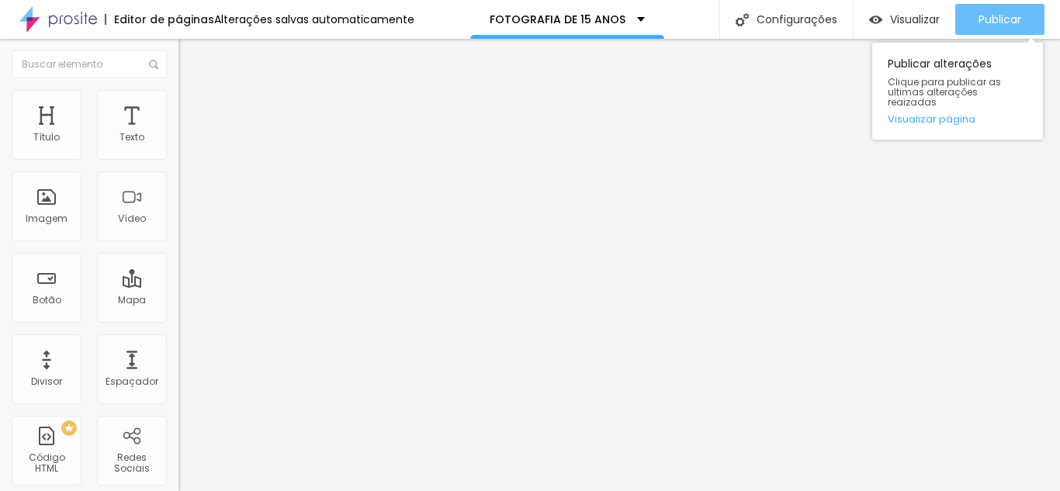
click at [1011, 16] on span "Publicar" at bounding box center [999, 19] width 43 height 12
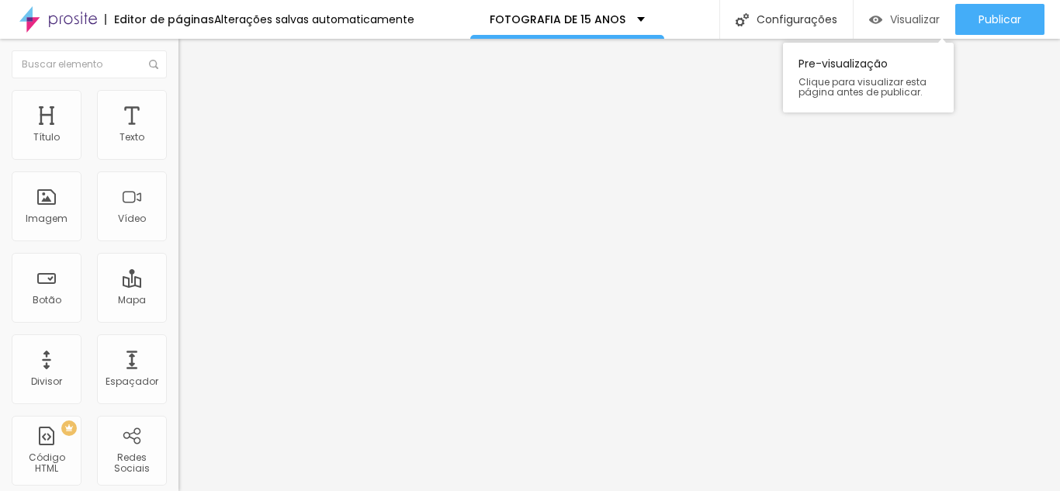
click at [895, 16] on span "Visualizar" at bounding box center [915, 19] width 50 height 12
click at [178, 300] on input "152" at bounding box center [211, 308] width 67 height 16
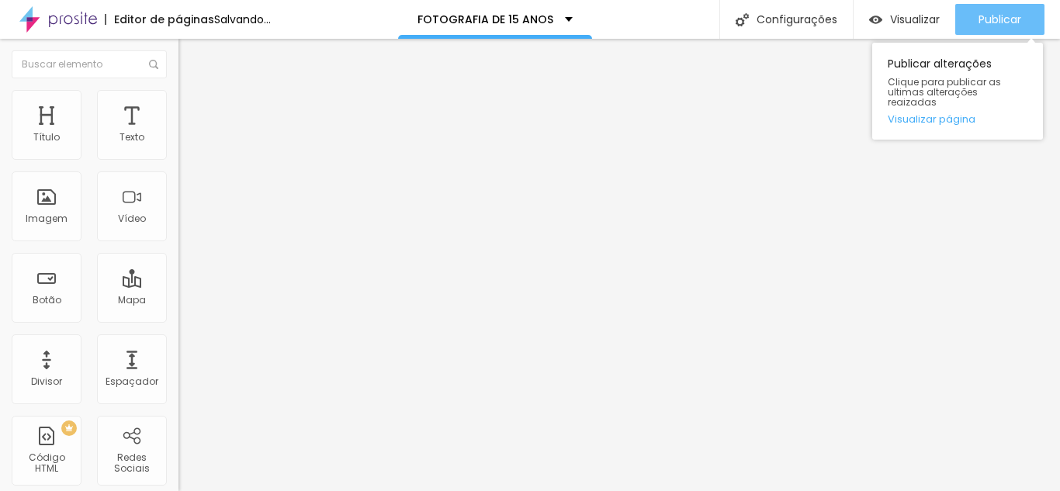
click at [1029, 24] on button "Publicar" at bounding box center [999, 19] width 89 height 31
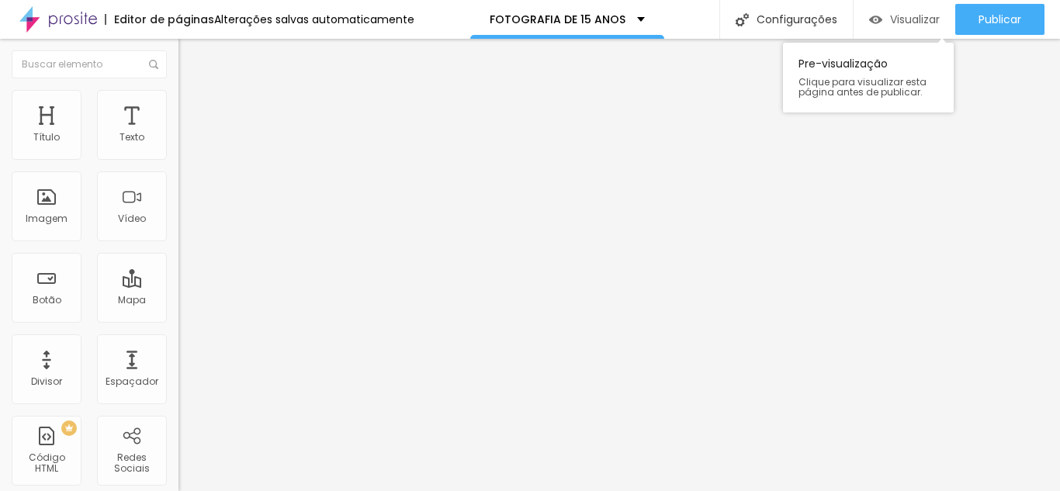
click at [923, 25] on span "Visualizar" at bounding box center [915, 19] width 50 height 12
click at [192, 107] on span "Estilo" at bounding box center [204, 100] width 24 height 13
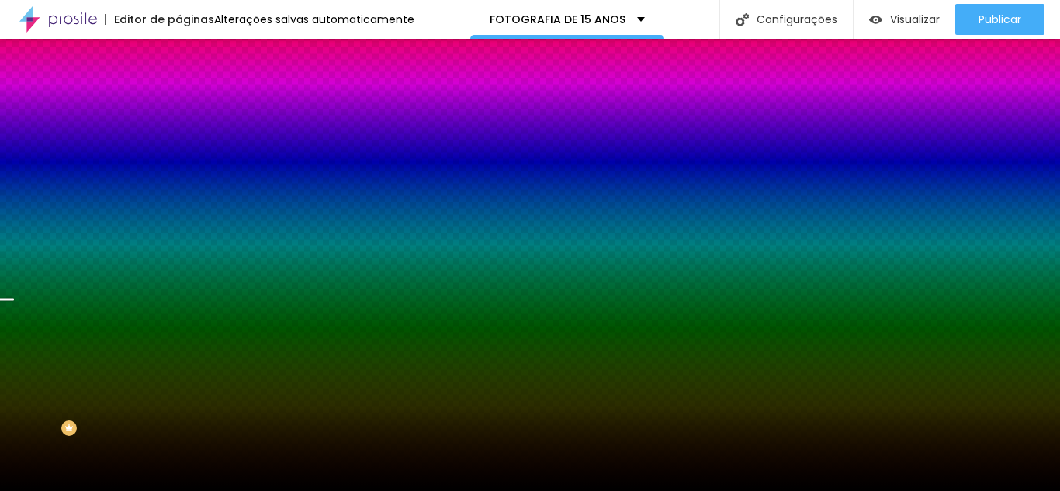
click at [192, 109] on span "Avançado" at bounding box center [217, 115] width 51 height 13
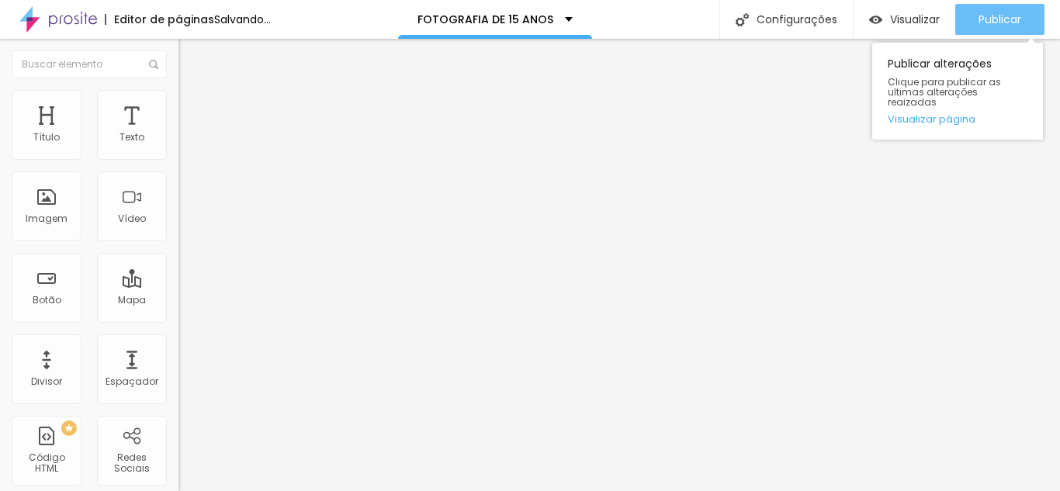
click at [1002, 19] on span "Publicar" at bounding box center [999, 19] width 43 height 12
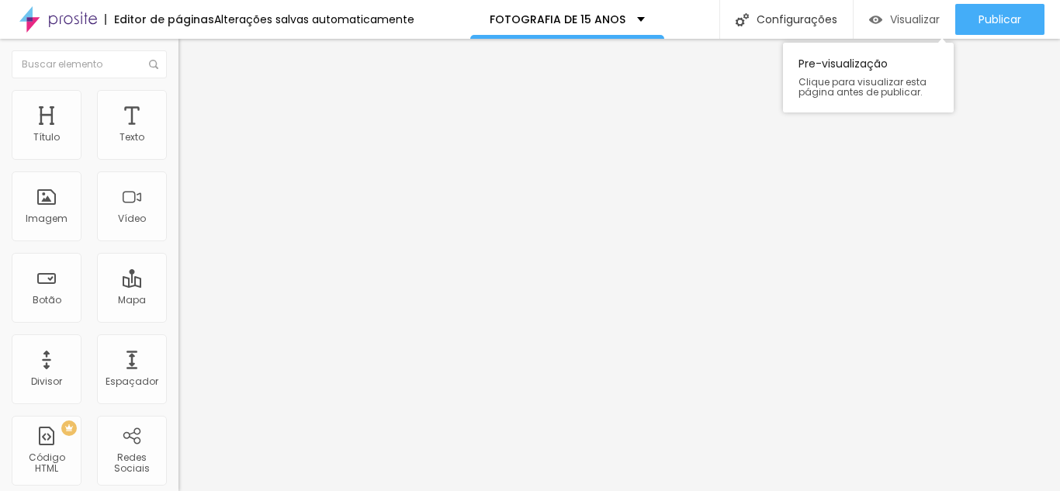
click at [893, 13] on span "Visualizar" at bounding box center [915, 19] width 50 height 12
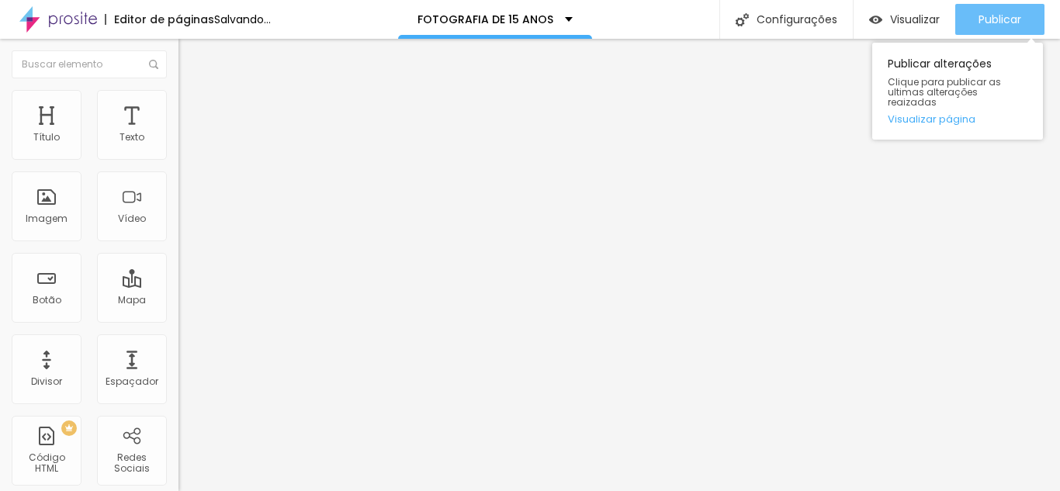
click at [955, 16] on button "Publicar" at bounding box center [999, 19] width 89 height 31
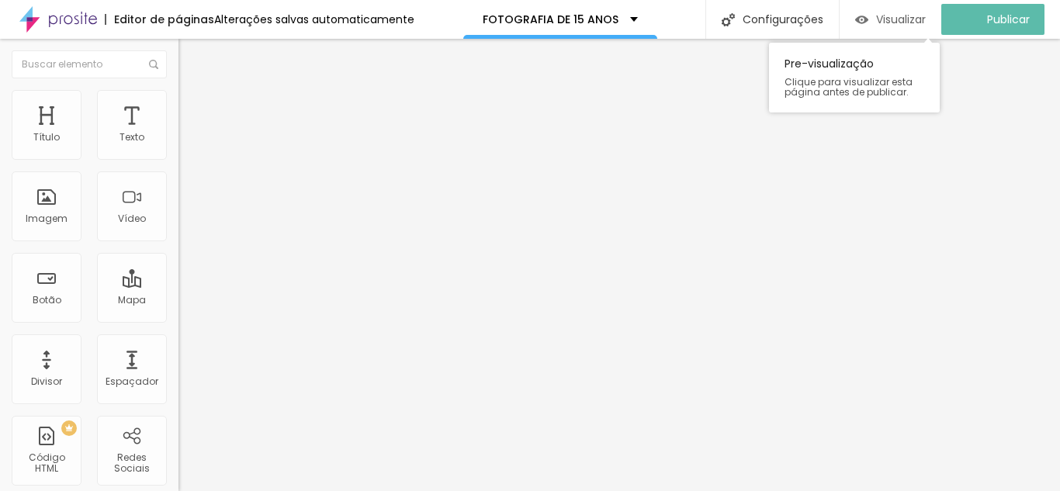
click at [926, 16] on span "Visualizar" at bounding box center [901, 19] width 50 height 12
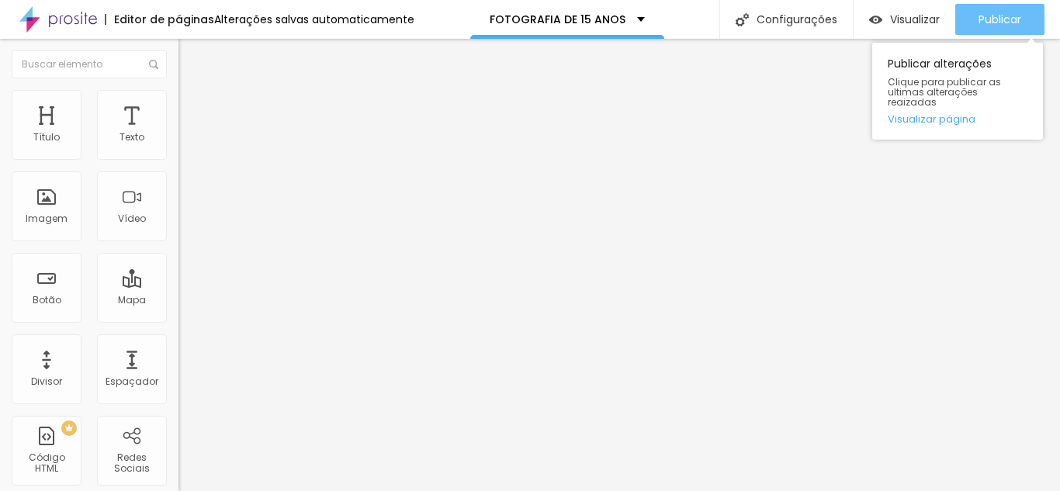
click at [993, 20] on span "Publicar" at bounding box center [999, 19] width 43 height 12
click at [1023, 12] on button "Publicar" at bounding box center [999, 19] width 89 height 31
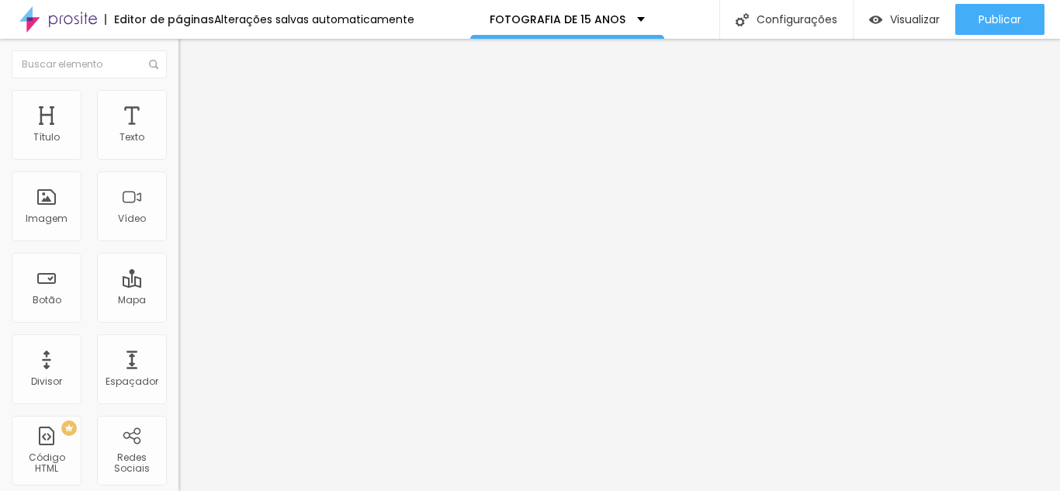
click at [190, 56] on img "button" at bounding box center [196, 56] width 12 height 12
drag, startPoint x: 57, startPoint y: 153, endPoint x: 26, endPoint y: 151, distance: 31.1
click at [178, 286] on input "range" at bounding box center [228, 292] width 100 height 12
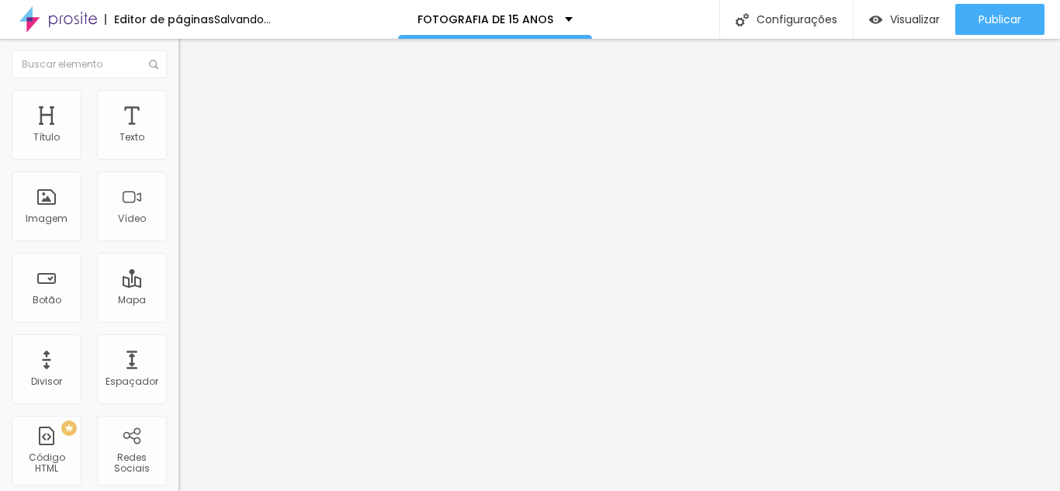
click at [178, 286] on input "range" at bounding box center [228, 292] width 100 height 12
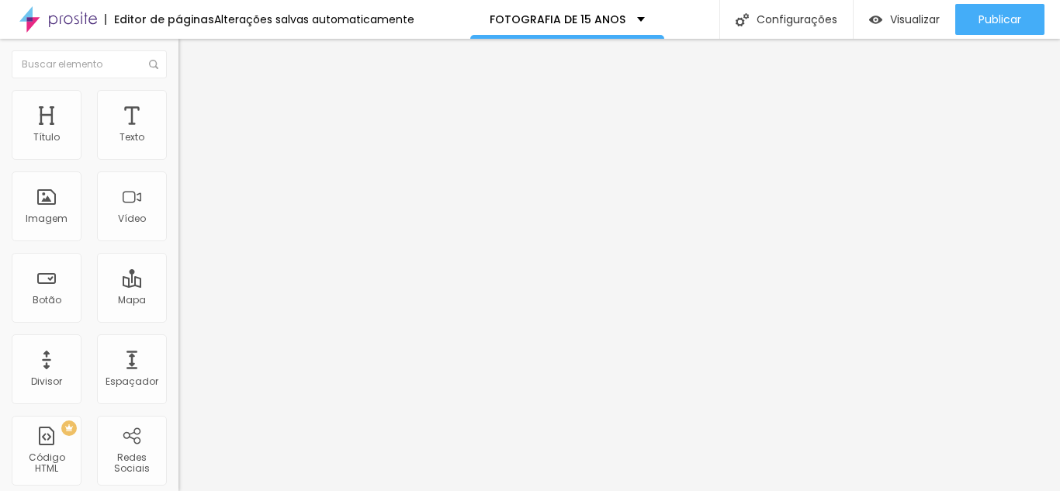
drag, startPoint x: 99, startPoint y: 151, endPoint x: 28, endPoint y: 148, distance: 71.5
click at [178, 286] on input "range" at bounding box center [228, 292] width 100 height 12
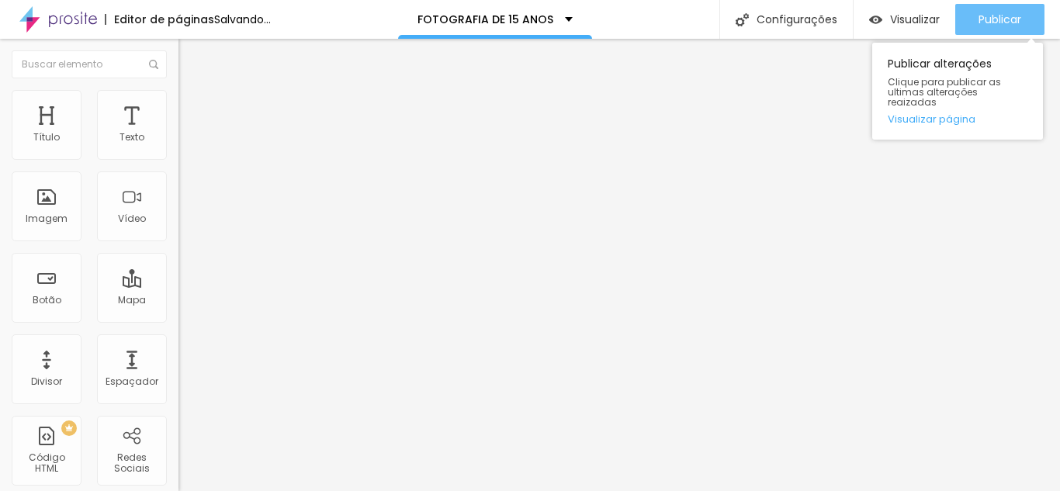
click at [971, 21] on button "Publicar" at bounding box center [999, 19] width 89 height 31
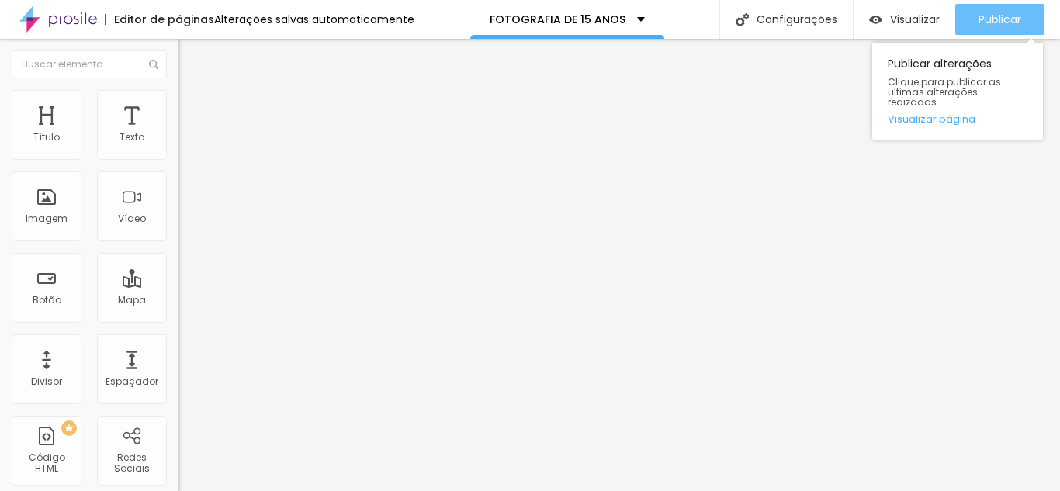
click at [1021, 24] on button "Publicar" at bounding box center [999, 19] width 89 height 31
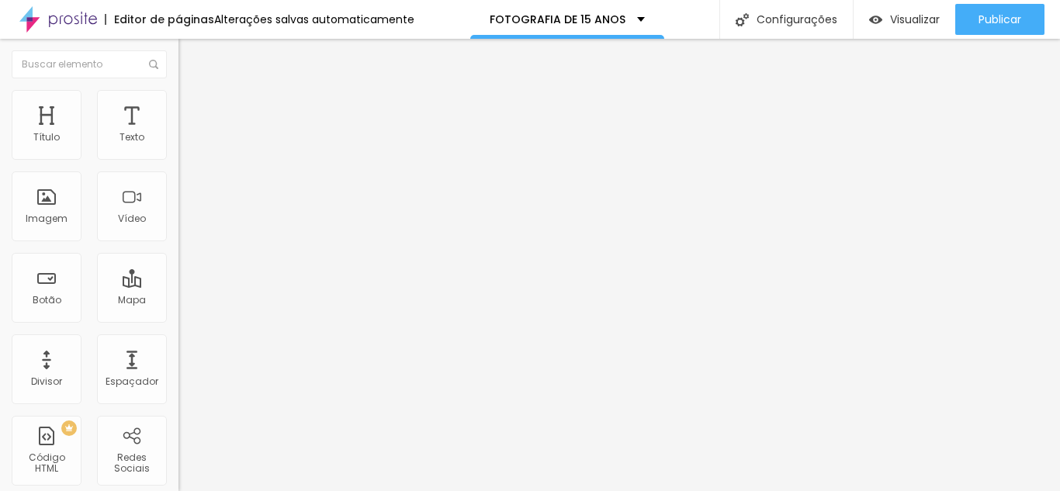
click at [192, 107] on span "Avançado" at bounding box center [217, 100] width 51 height 13
click at [178, 90] on li "Conteúdo" at bounding box center [267, 82] width 178 height 16
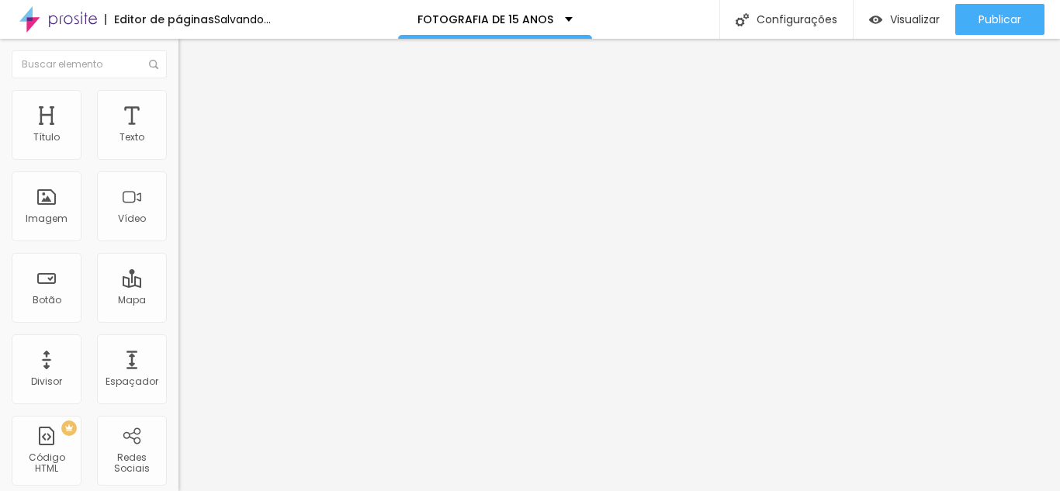
drag, startPoint x: 35, startPoint y: 152, endPoint x: 62, endPoint y: 154, distance: 27.3
click at [178, 286] on input "range" at bounding box center [228, 292] width 100 height 12
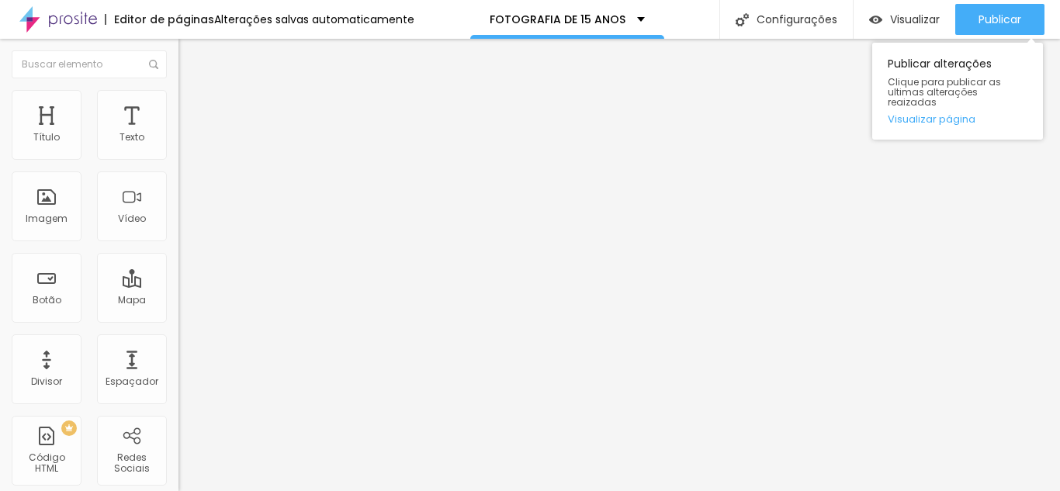
click at [982, 0] on div "Publicar Publicar alterações Clique para publicar as ultimas alterações reaizad…" at bounding box center [999, 19] width 89 height 39
click at [982, 17] on span "Publicar" at bounding box center [999, 19] width 43 height 12
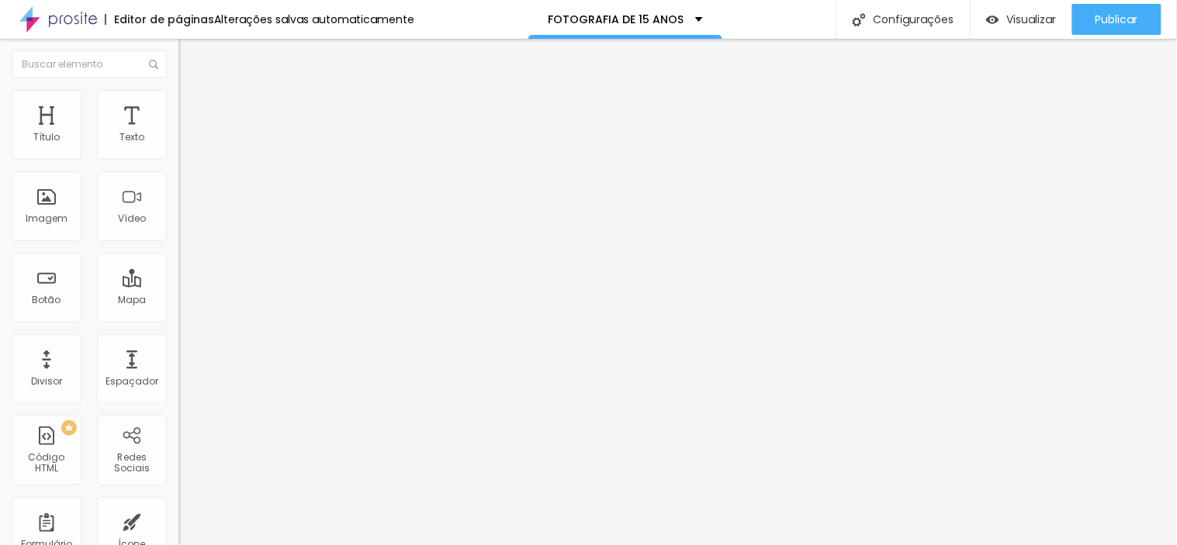
click at [190, 57] on img "button" at bounding box center [196, 56] width 12 height 12
click at [185, 225] on icon "button" at bounding box center [189, 220] width 9 height 9
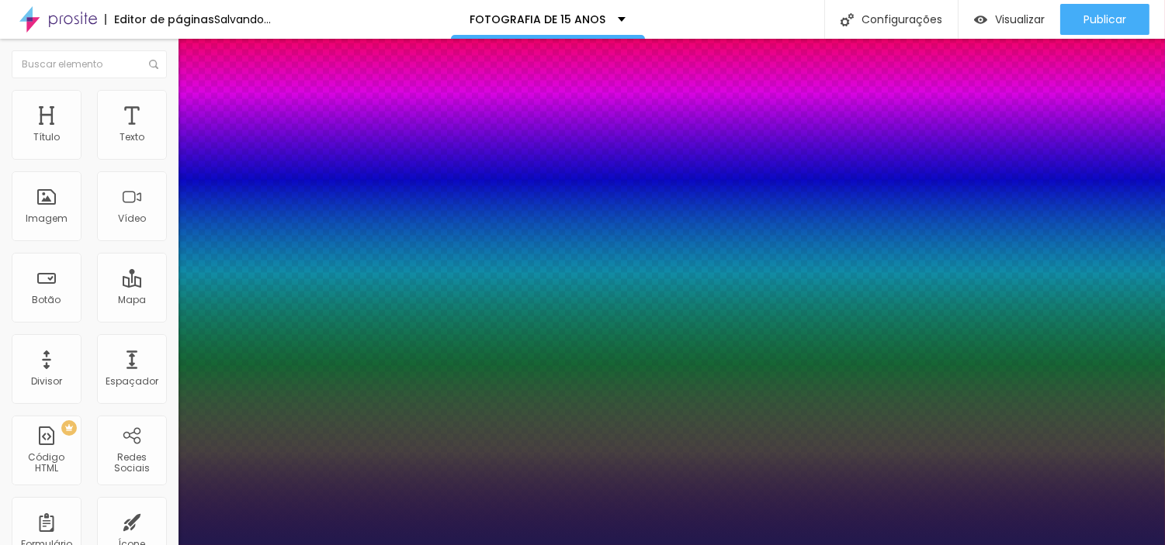
click at [464, 490] on div at bounding box center [582, 545] width 1165 height 0
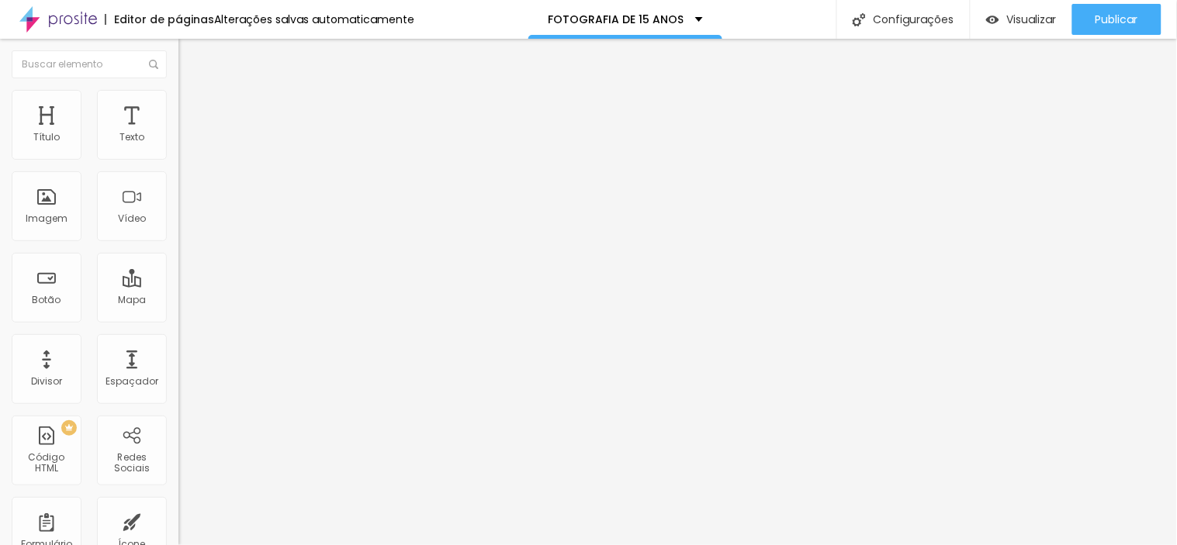
click at [192, 107] on span "Avançado" at bounding box center [217, 100] width 51 height 13
drag, startPoint x: 43, startPoint y: 178, endPoint x: 26, endPoint y: 178, distance: 16.3
click at [178, 490] on input "range" at bounding box center [228, 511] width 100 height 12
drag, startPoint x: 41, startPoint y: 151, endPoint x: 0, endPoint y: 148, distance: 41.2
click at [178, 286] on input "range" at bounding box center [228, 292] width 100 height 12
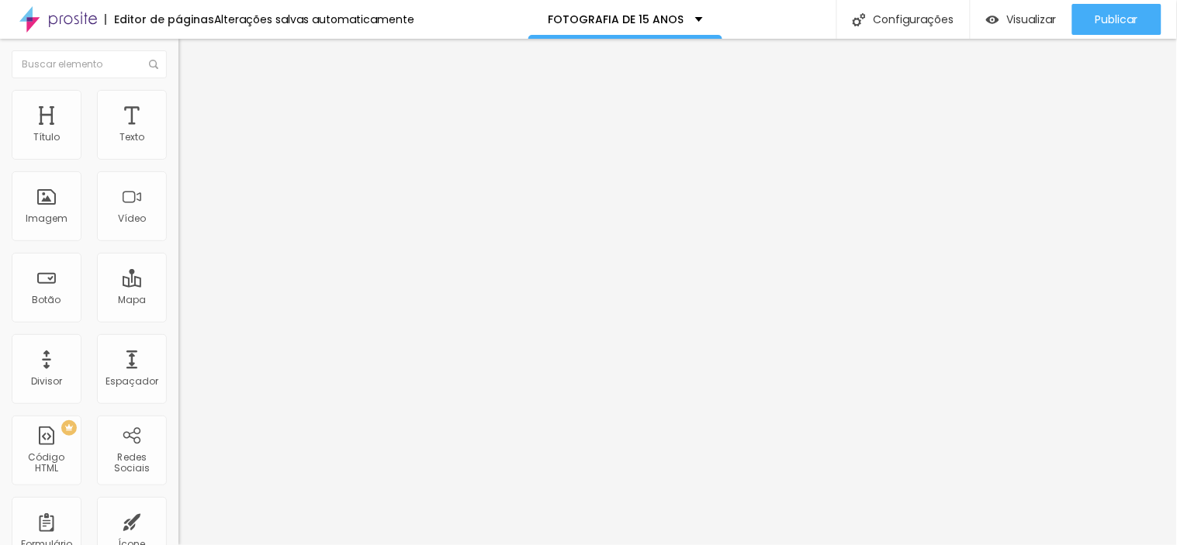
click at [178, 300] on input "0" at bounding box center [211, 308] width 67 height 16
drag, startPoint x: 143, startPoint y: 155, endPoint x: 152, endPoint y: 156, distance: 9.3
click at [178, 156] on div "0 Espaço de cima" at bounding box center [267, 216] width 178 height 220
click at [178, 490] on input "0" at bounding box center [211, 527] width 67 height 16
click at [178, 146] on input "Solicite um orçamento" at bounding box center [271, 138] width 186 height 16
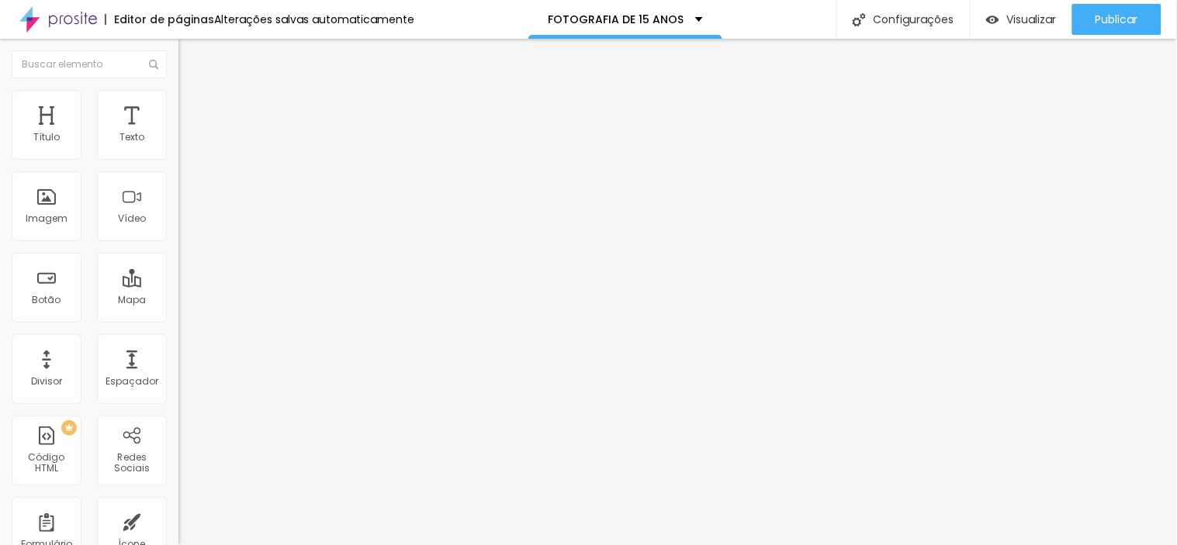
click at [178, 146] on input "Solicite um orçamento" at bounding box center [271, 138] width 186 height 16
click at [185, 144] on icon "button" at bounding box center [189, 139] width 9 height 9
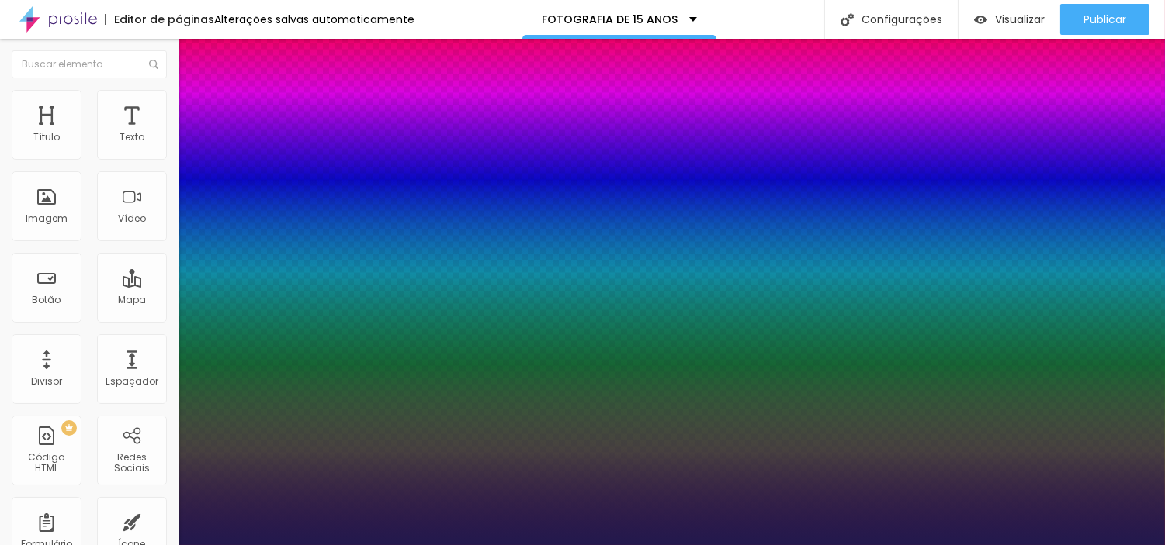
drag, startPoint x: 212, startPoint y: 260, endPoint x: 226, endPoint y: 260, distance: 14.0
click at [647, 490] on div at bounding box center [582, 545] width 1165 height 0
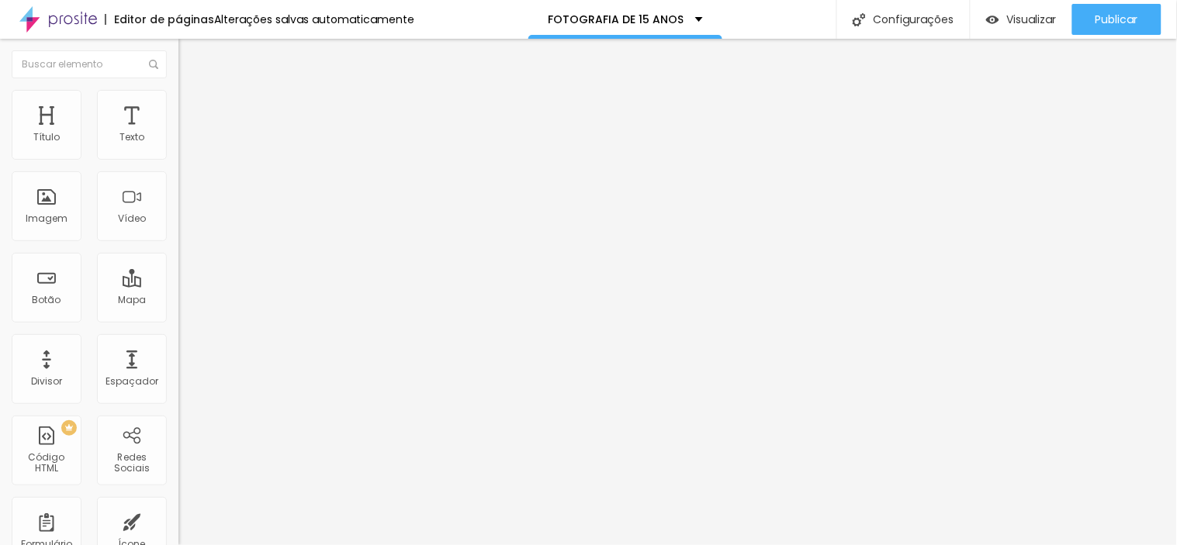
click at [192, 109] on span "Avançado" at bounding box center [217, 115] width 51 height 13
click at [192, 110] on span "Avançado" at bounding box center [217, 115] width 51 height 13
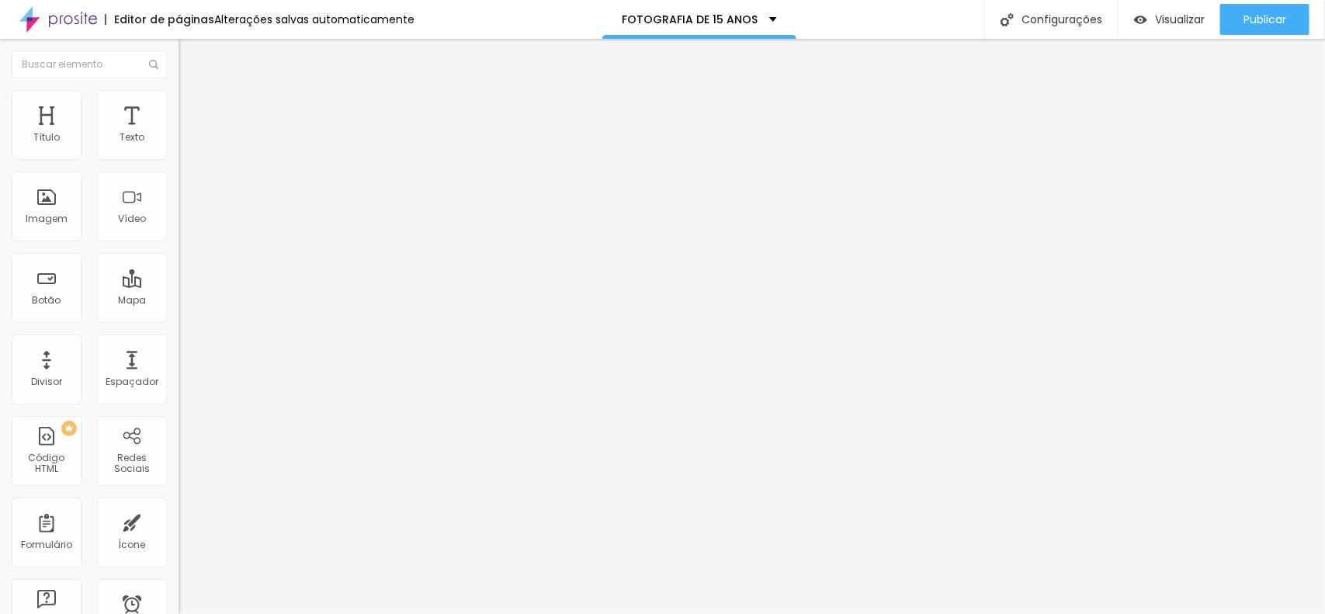
click at [192, 110] on span "Avançado" at bounding box center [217, 115] width 51 height 13
click at [192, 107] on span "Estilo" at bounding box center [204, 100] width 24 height 13
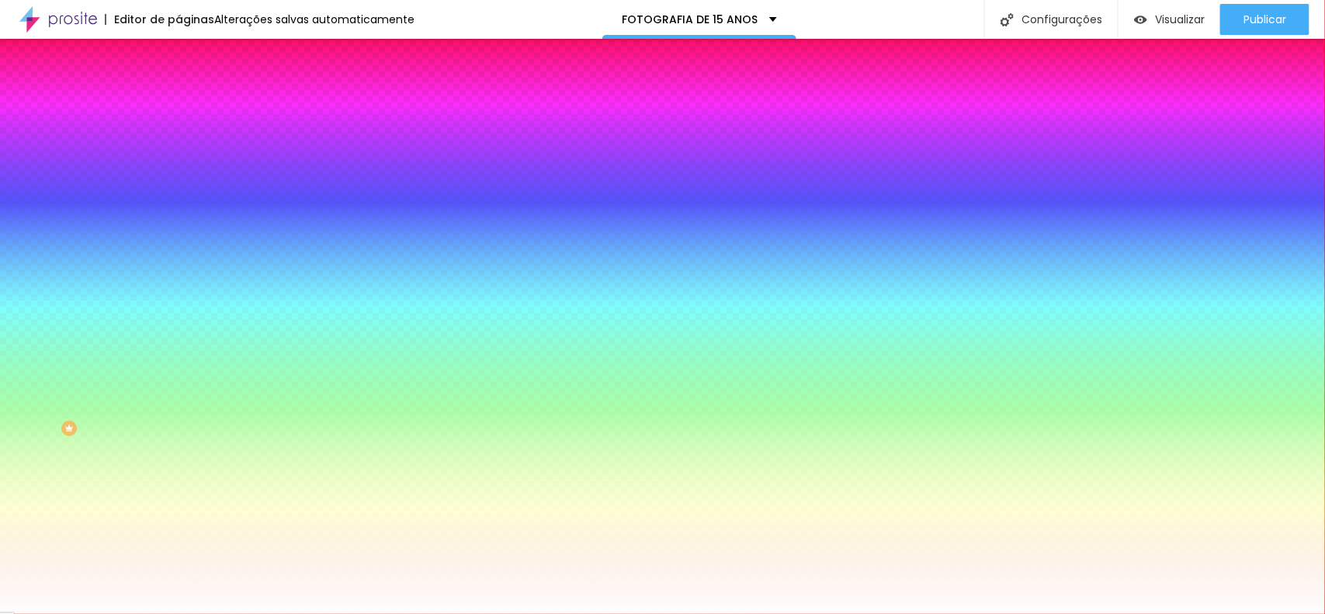
click at [178, 154] on input "#FF00AC" at bounding box center [271, 156] width 186 height 16
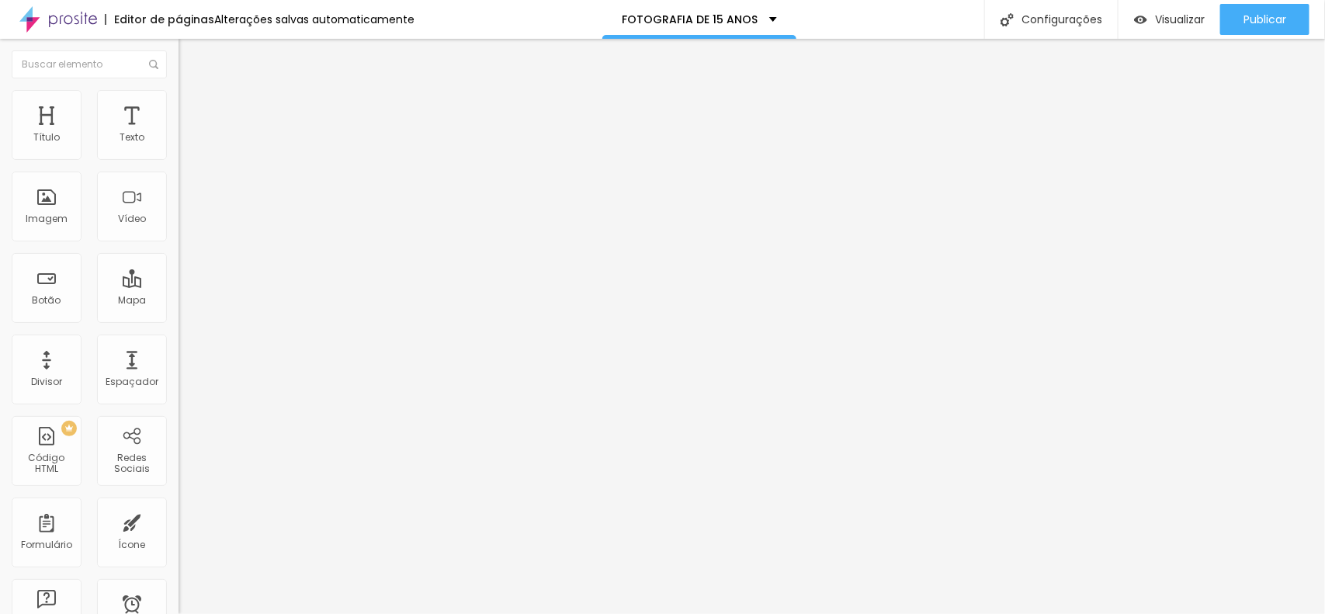
click at [178, 106] on li "Estilo" at bounding box center [267, 98] width 178 height 16
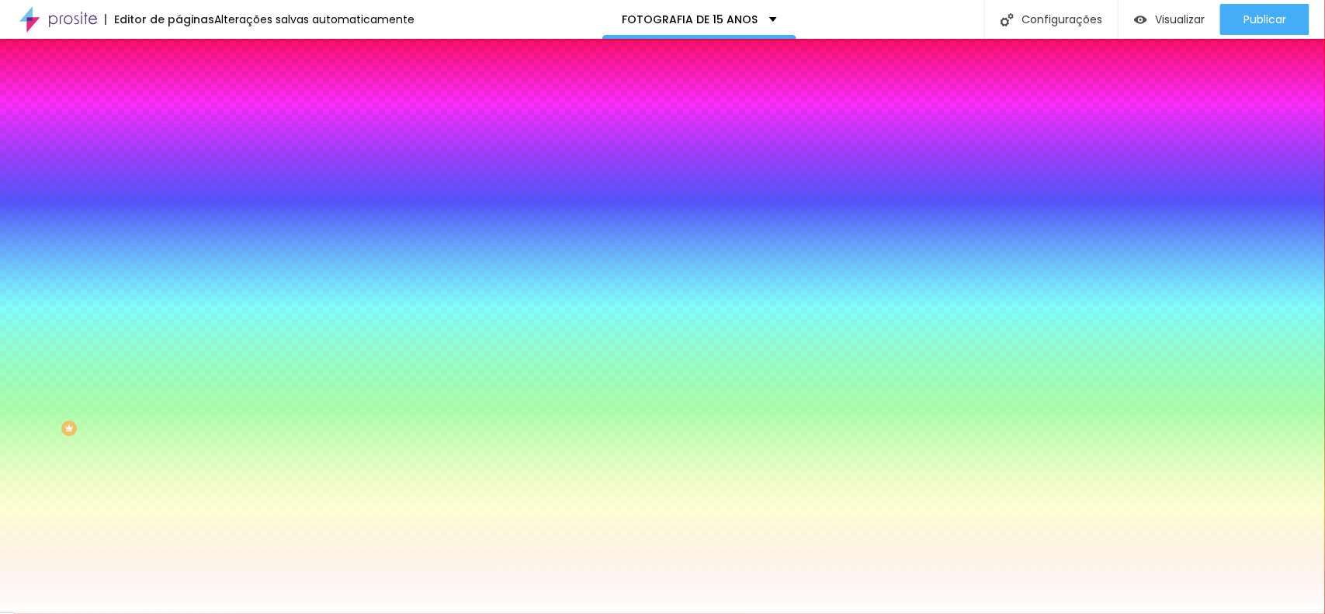
click at [178, 163] on input "#FFFFFF" at bounding box center [271, 156] width 186 height 16
click at [192, 111] on span "Avançado" at bounding box center [217, 115] width 51 height 13
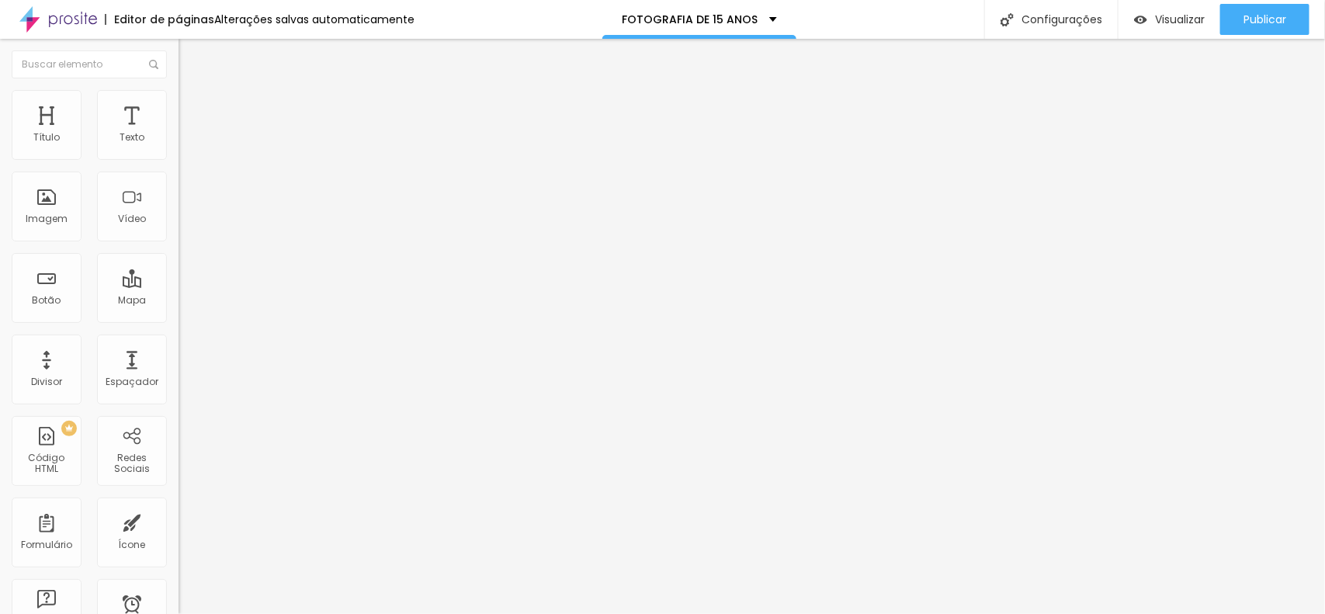
click at [178, 106] on li "Estilo" at bounding box center [267, 98] width 178 height 16
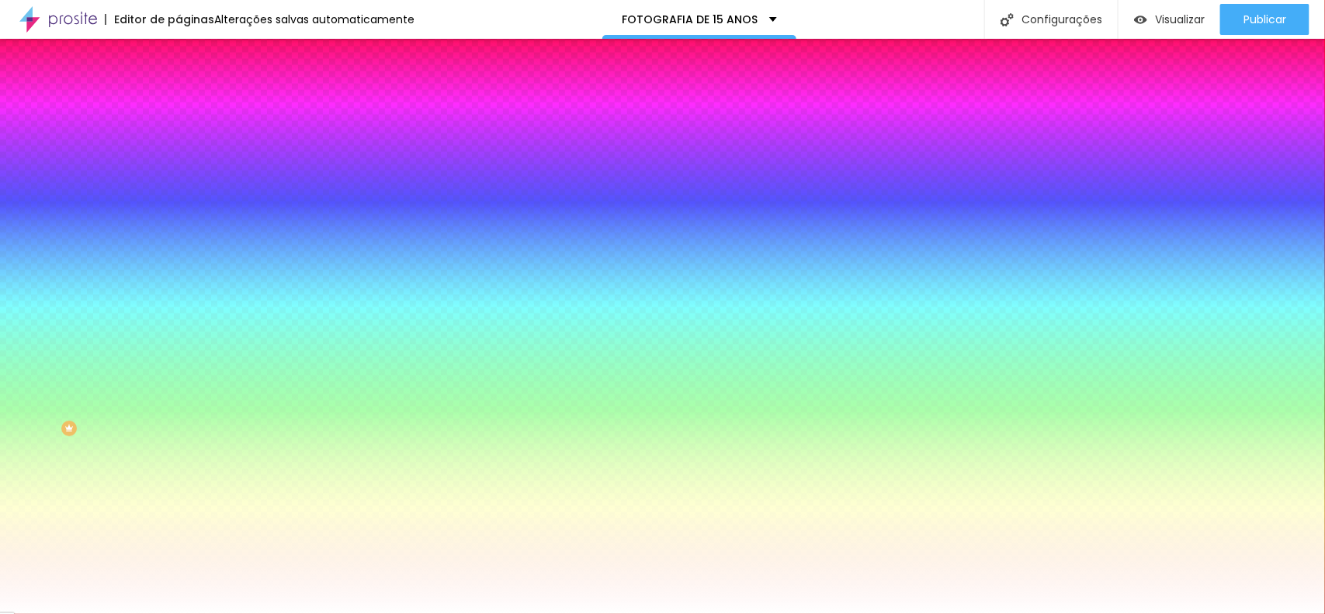
click at [178, 161] on input "#FFFFFF" at bounding box center [271, 156] width 186 height 16
paste input "[DATE]"
click at [192, 92] on span "Conteúdo" at bounding box center [216, 84] width 48 height 13
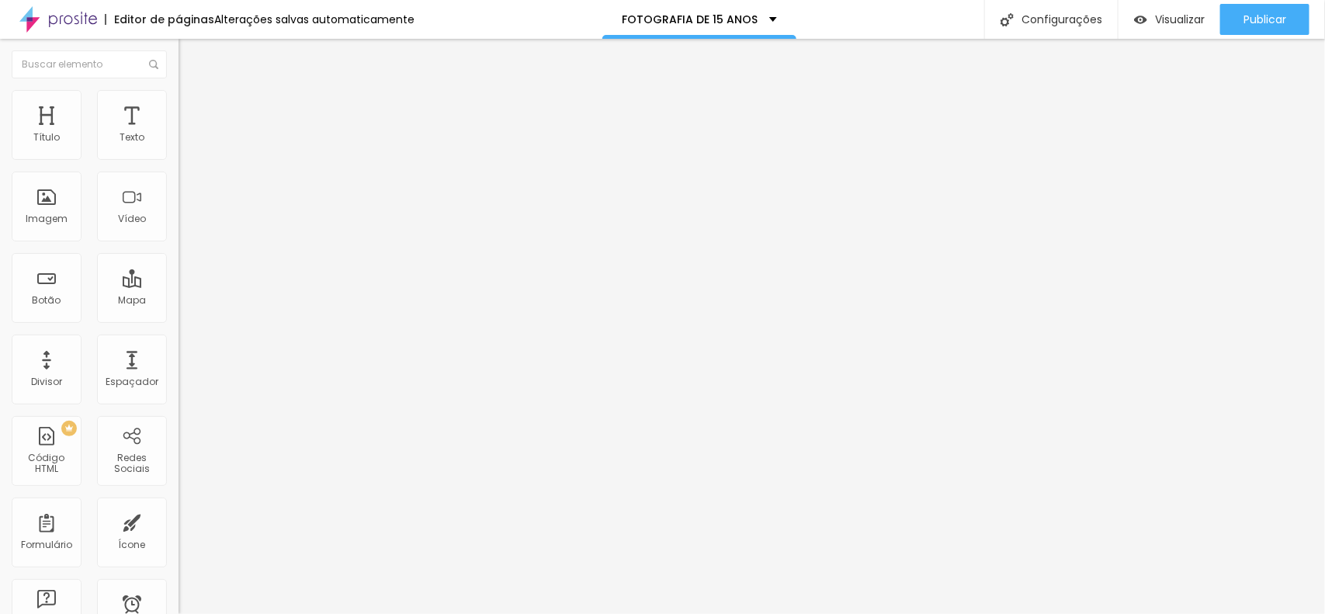
click at [178, 146] on input "Click me" at bounding box center [271, 138] width 186 height 16
click at [178, 320] on input "#formulario" at bounding box center [271, 312] width 186 height 16
click at [178, 320] on input "https://" at bounding box center [271, 312] width 186 height 16
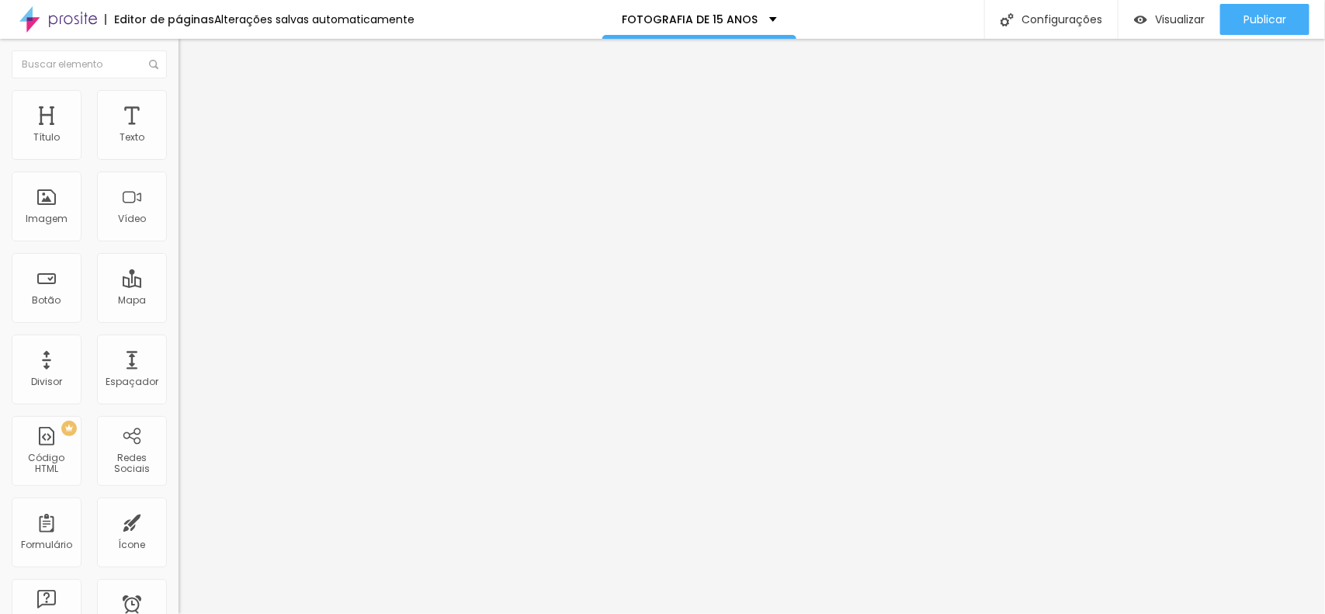
click at [178, 320] on input "https://" at bounding box center [271, 312] width 186 height 16
paste input "#formulario"
click at [185, 144] on icon "button" at bounding box center [189, 139] width 9 height 9
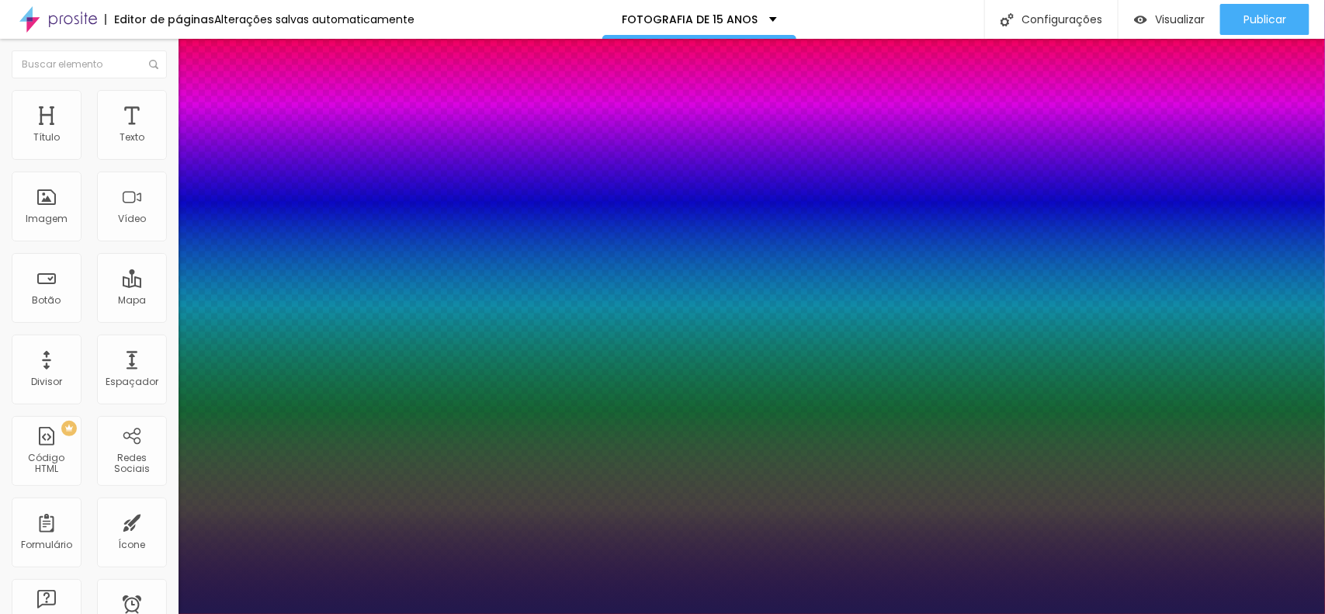
click at [596, 490] on div at bounding box center [662, 614] width 1325 height 0
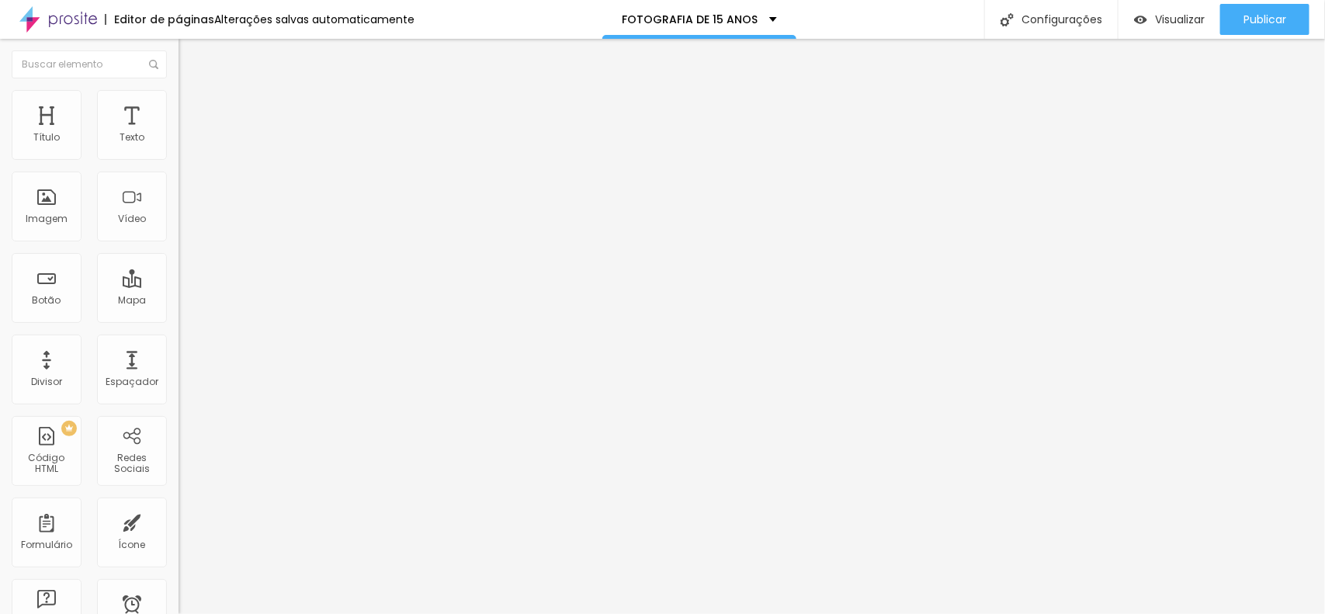
click at [190, 58] on div "Editar Texto" at bounding box center [234, 56] width 88 height 12
click at [191, 138] on icon "button" at bounding box center [192, 136] width 3 height 3
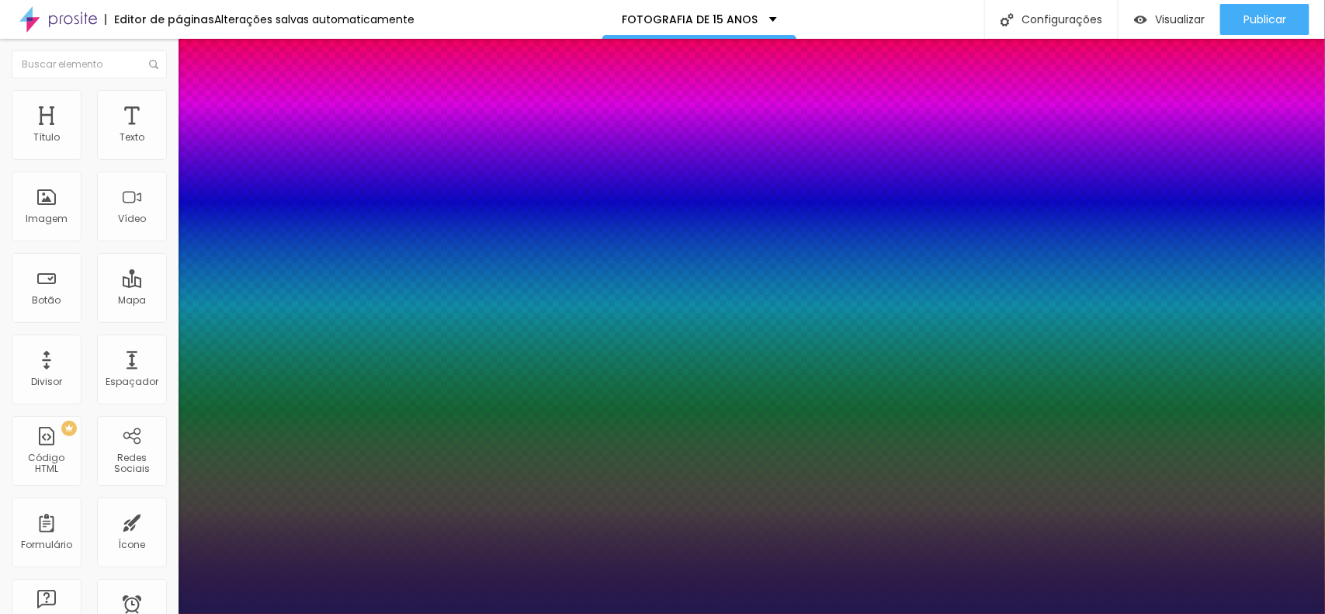
drag, startPoint x: 206, startPoint y: 261, endPoint x: 227, endPoint y: 268, distance: 22.3
drag, startPoint x: 712, startPoint y: 540, endPoint x: 712, endPoint y: 529, distance: 10.9
click at [712, 490] on div at bounding box center [662, 614] width 1325 height 0
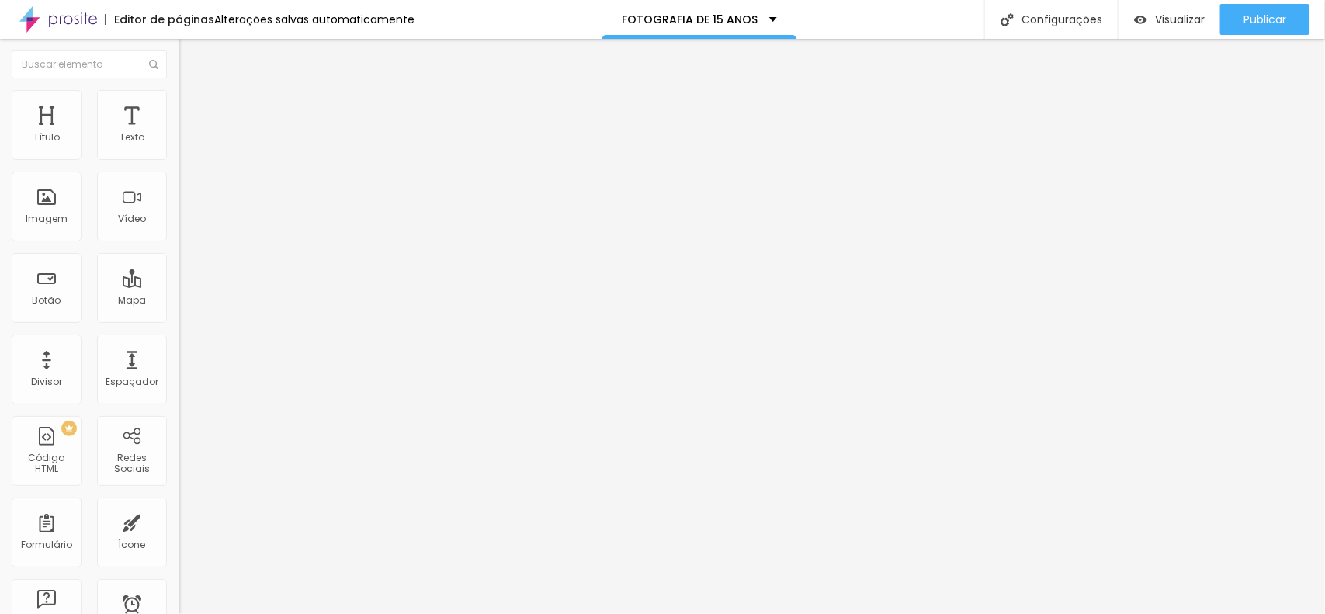
click at [178, 146] on input "Solicite seu orçamento" at bounding box center [271, 138] width 186 height 16
drag, startPoint x: 60, startPoint y: 150, endPoint x: 71, endPoint y: 154, distance: 12.3
click at [178, 286] on input "range" at bounding box center [228, 292] width 100 height 12
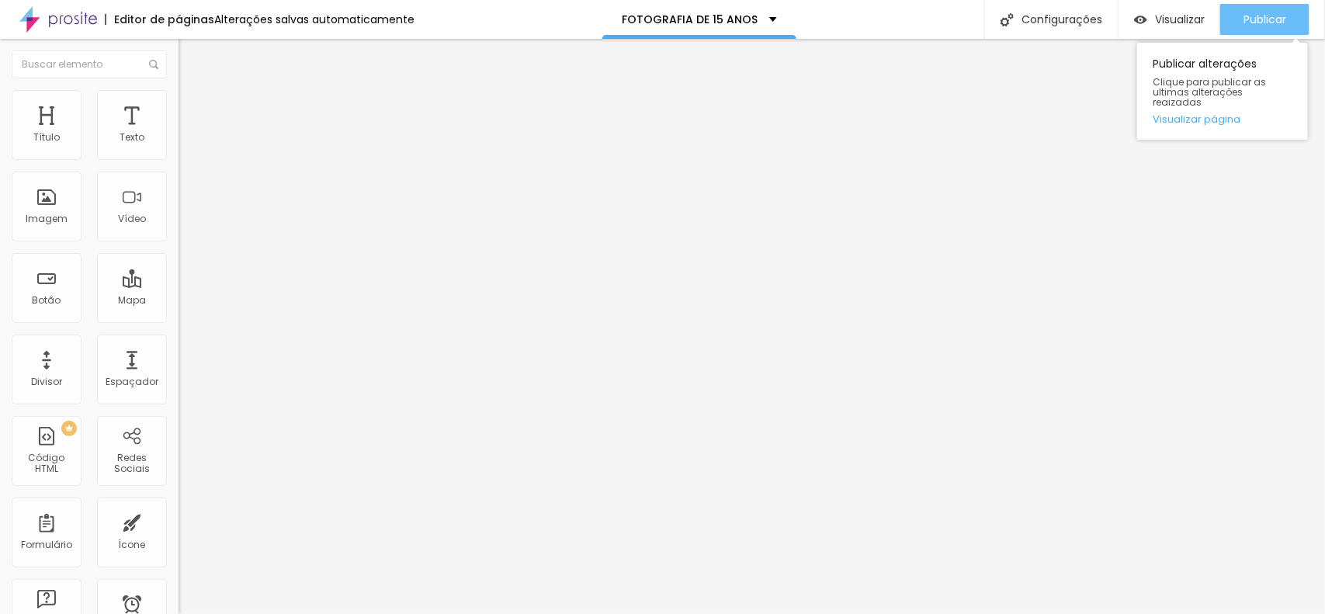
click at [1059, 22] on span "Publicar" at bounding box center [1264, 19] width 43 height 12
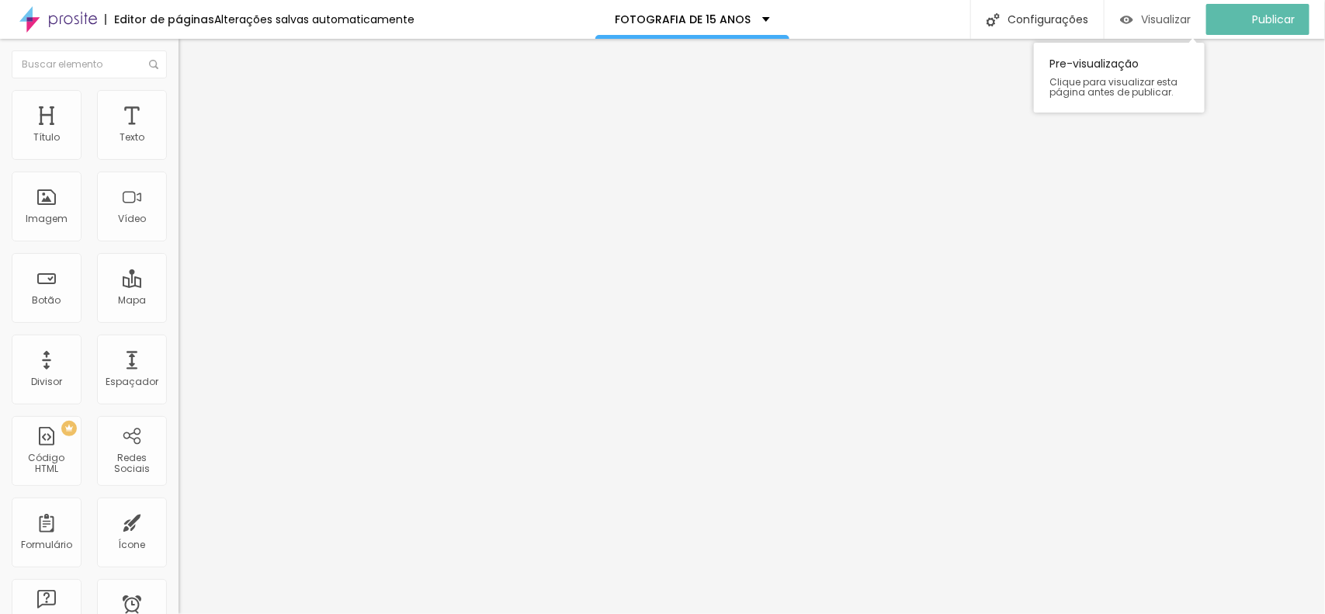
click at [1059, 26] on span "Visualizar" at bounding box center [1166, 19] width 50 height 12
click at [192, 107] on span "Estilo" at bounding box center [204, 100] width 24 height 13
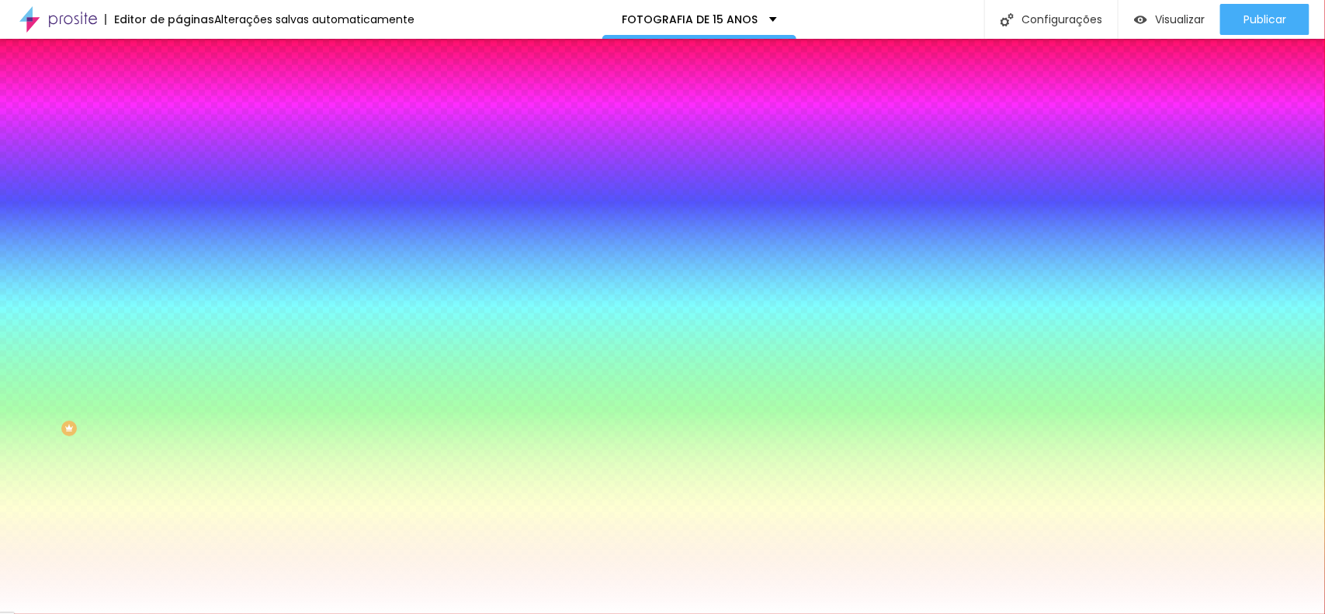
click at [178, 161] on input "#FF00AC" at bounding box center [271, 156] width 186 height 16
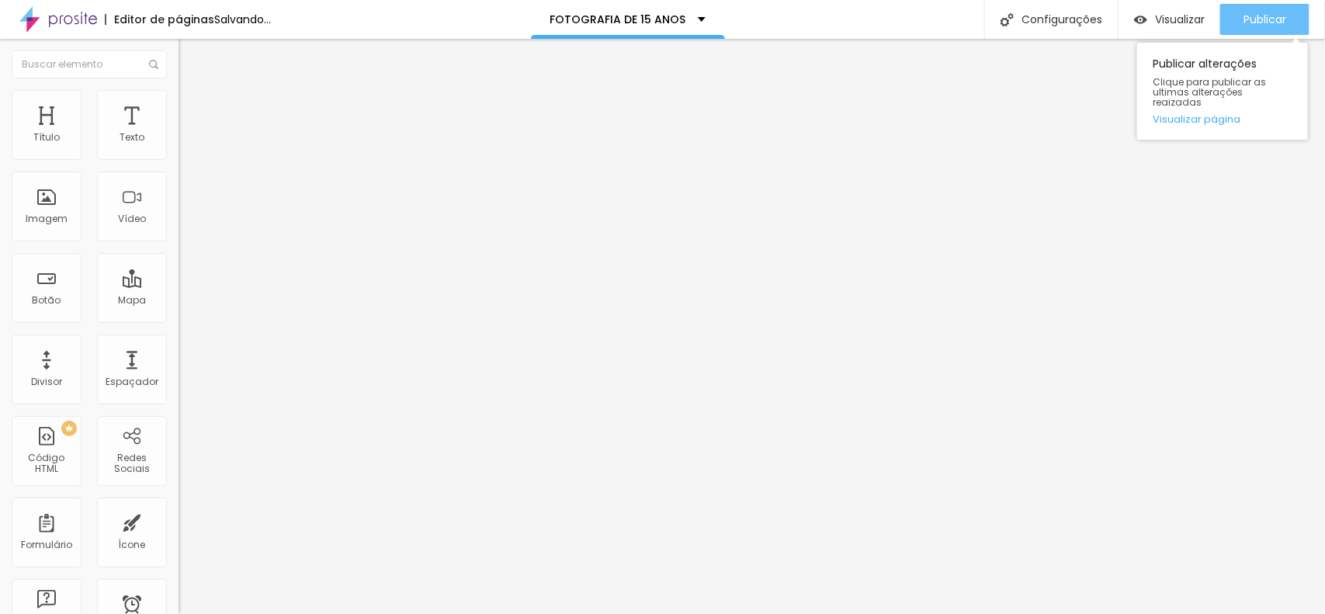
click at [1059, 9] on div "Publicar" at bounding box center [1264, 19] width 43 height 31
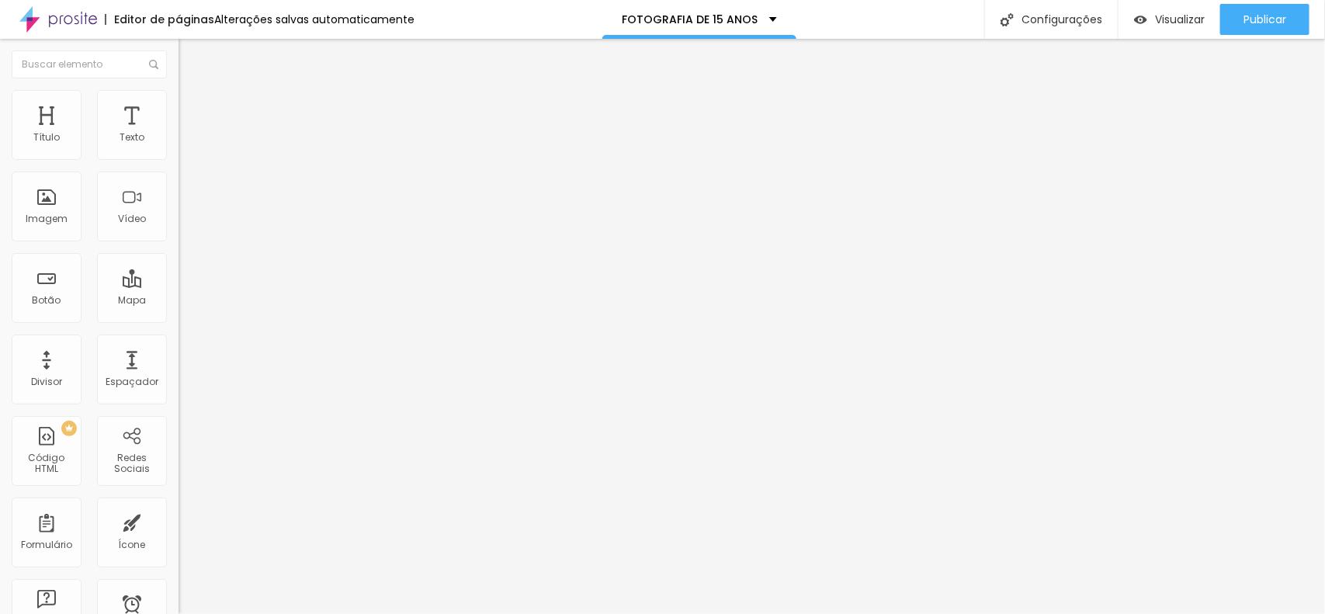
click at [190, 53] on img "button" at bounding box center [196, 56] width 12 height 12
click at [178, 237] on div at bounding box center [267, 194] width 178 height 119
click at [1059, 27] on div "Visualizar" at bounding box center [1169, 19] width 71 height 31
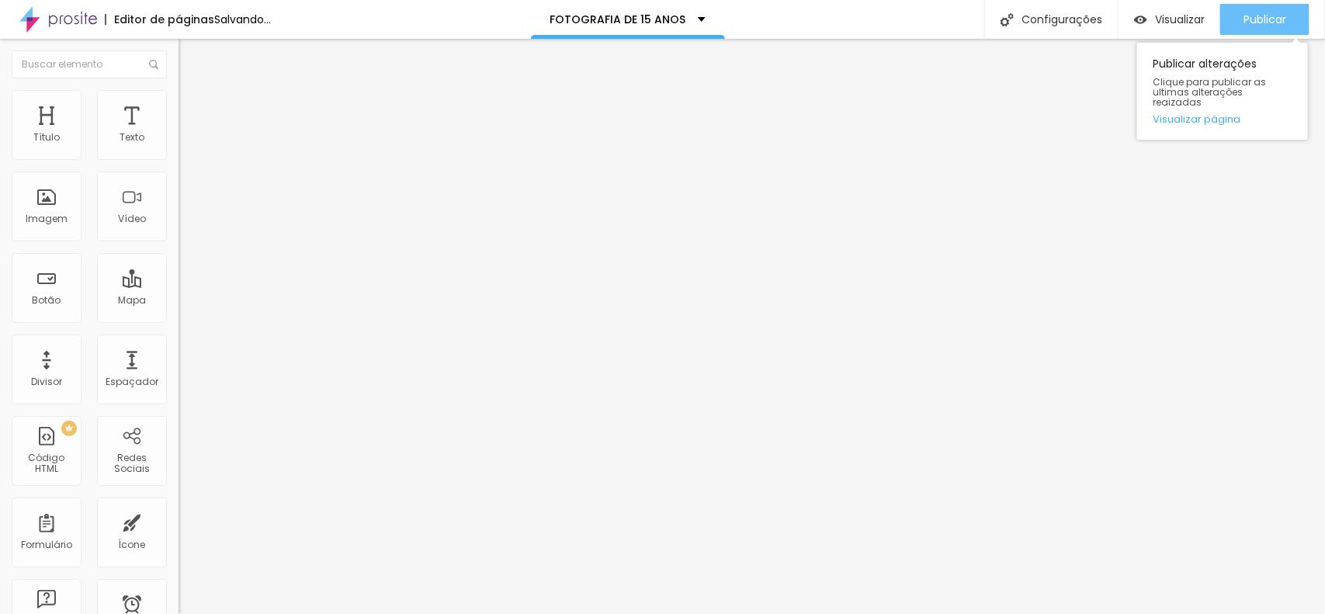
click at [1059, 33] on div "Publicar" at bounding box center [1264, 19] width 43 height 31
